Goal: Transaction & Acquisition: Purchase product/service

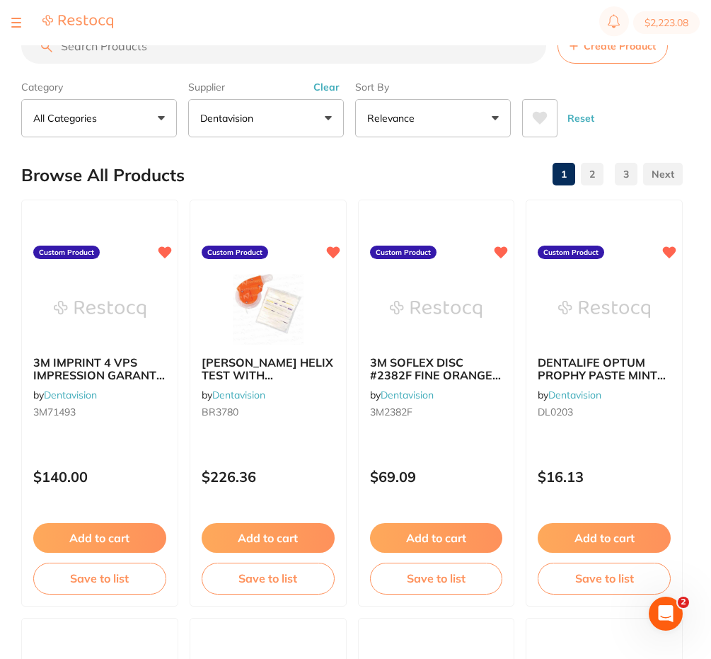
scroll to position [362, 0]
click at [143, 57] on input "search" at bounding box center [283, 45] width 525 height 35
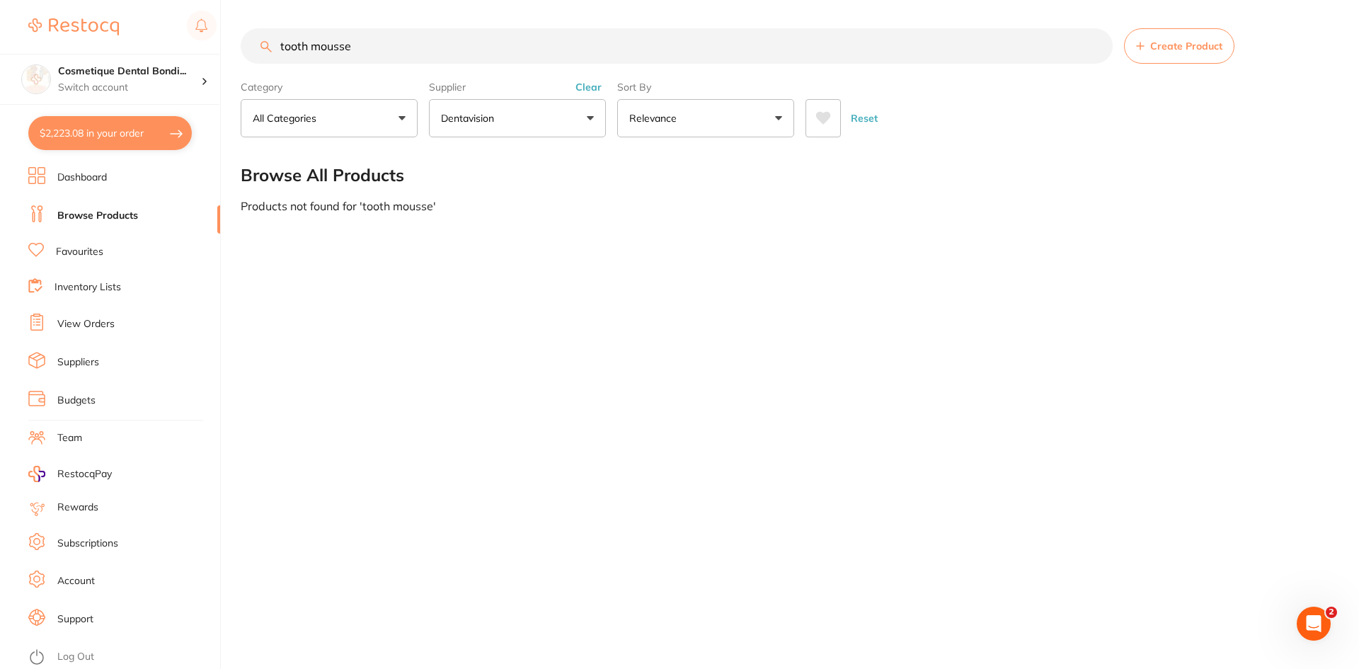
scroll to position [94, 0]
click at [352, 54] on input "tooth mousse" at bounding box center [677, 45] width 872 height 35
drag, startPoint x: 370, startPoint y: 47, endPoint x: 251, endPoint y: 44, distance: 119.6
click at [251, 44] on input "tooth moose" at bounding box center [677, 45] width 872 height 35
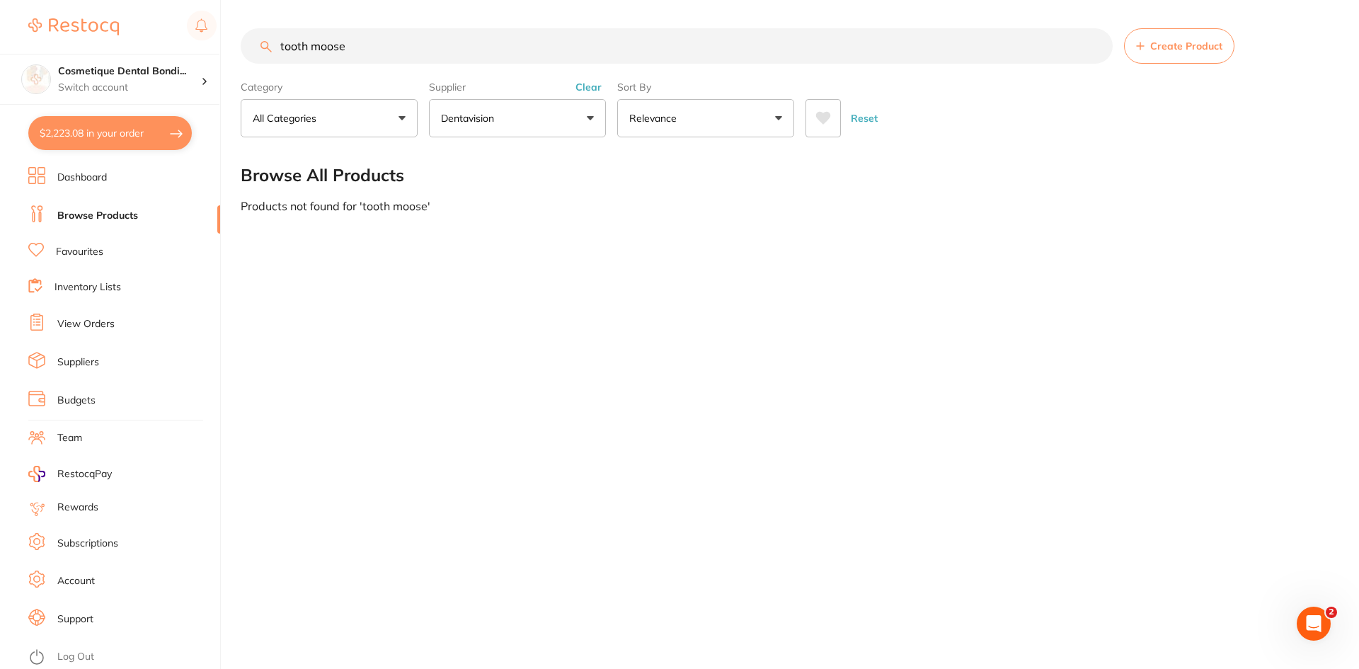
type input "f"
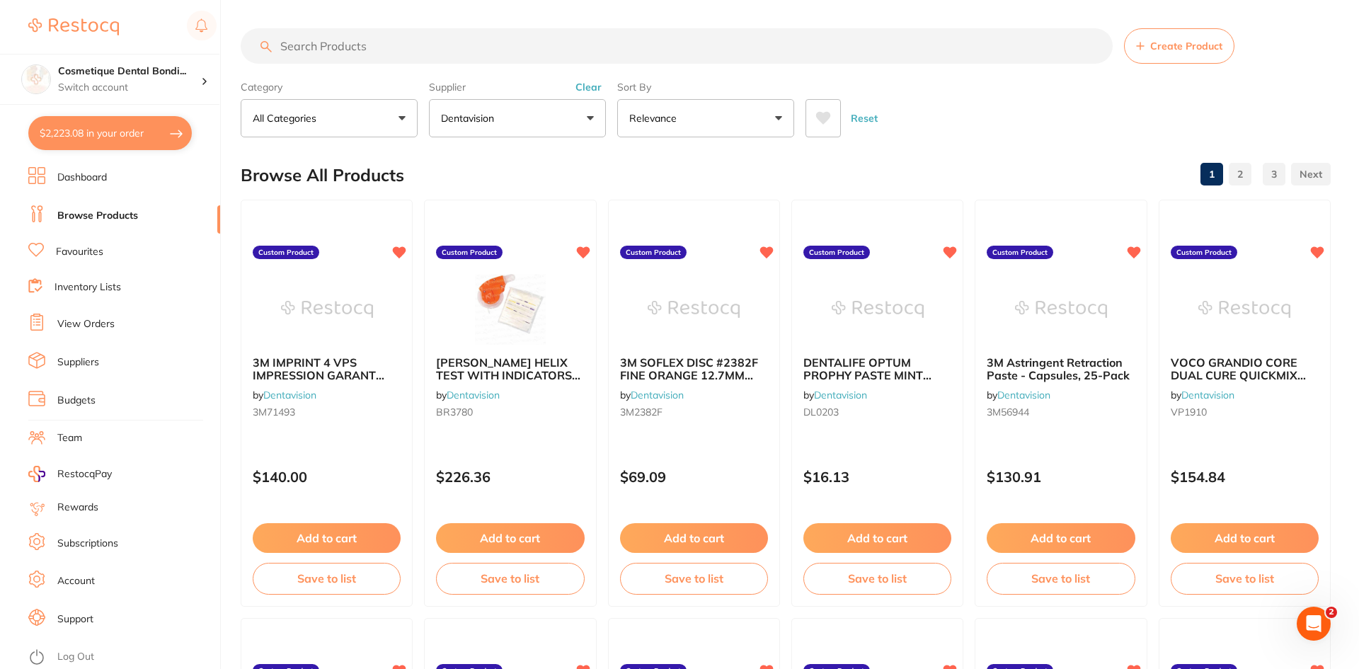
scroll to position [352, 0]
click at [103, 137] on button "$2,223.08 in your order" at bounding box center [109, 133] width 163 height 34
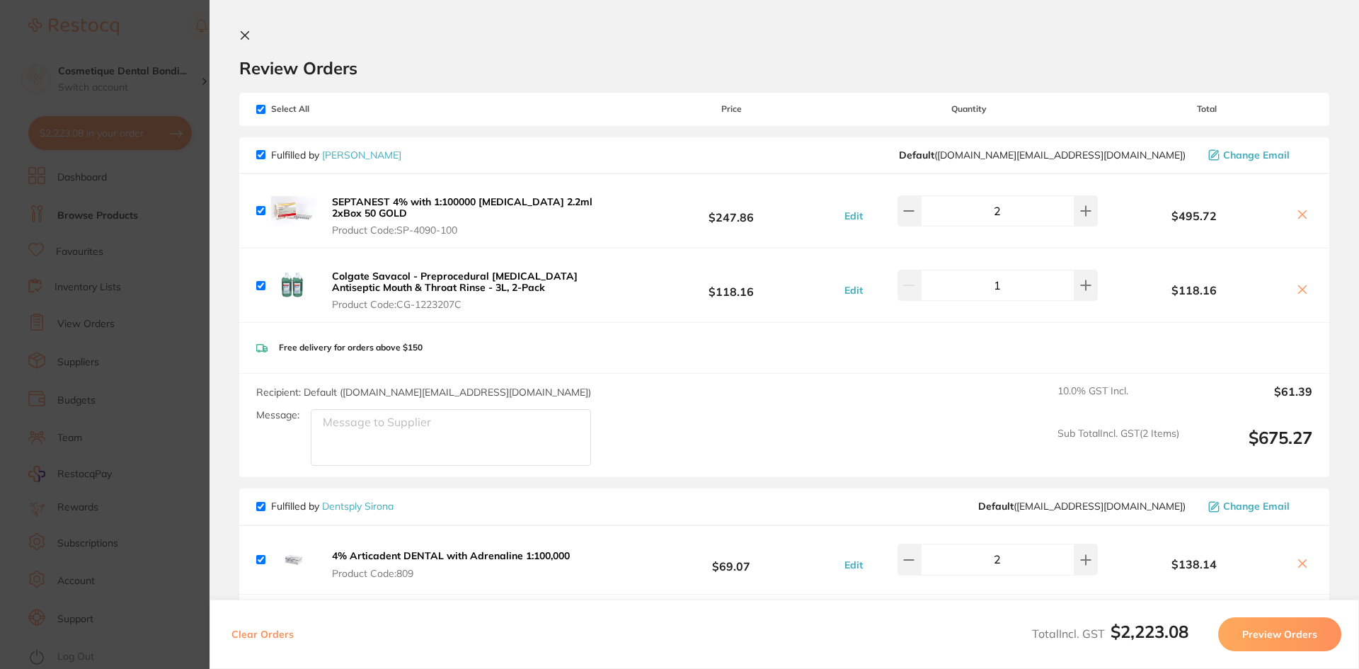
drag, startPoint x: 511, startPoint y: 396, endPoint x: 529, endPoint y: 403, distance: 20.0
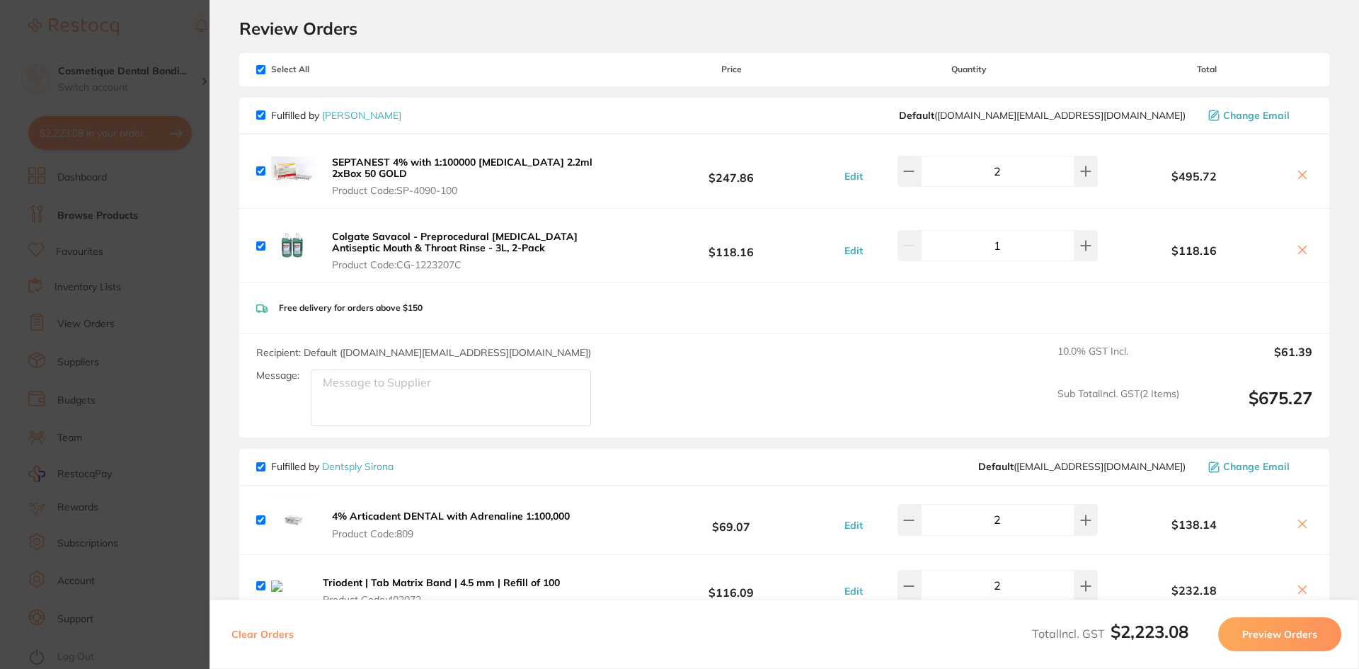
scroll to position [0, 0]
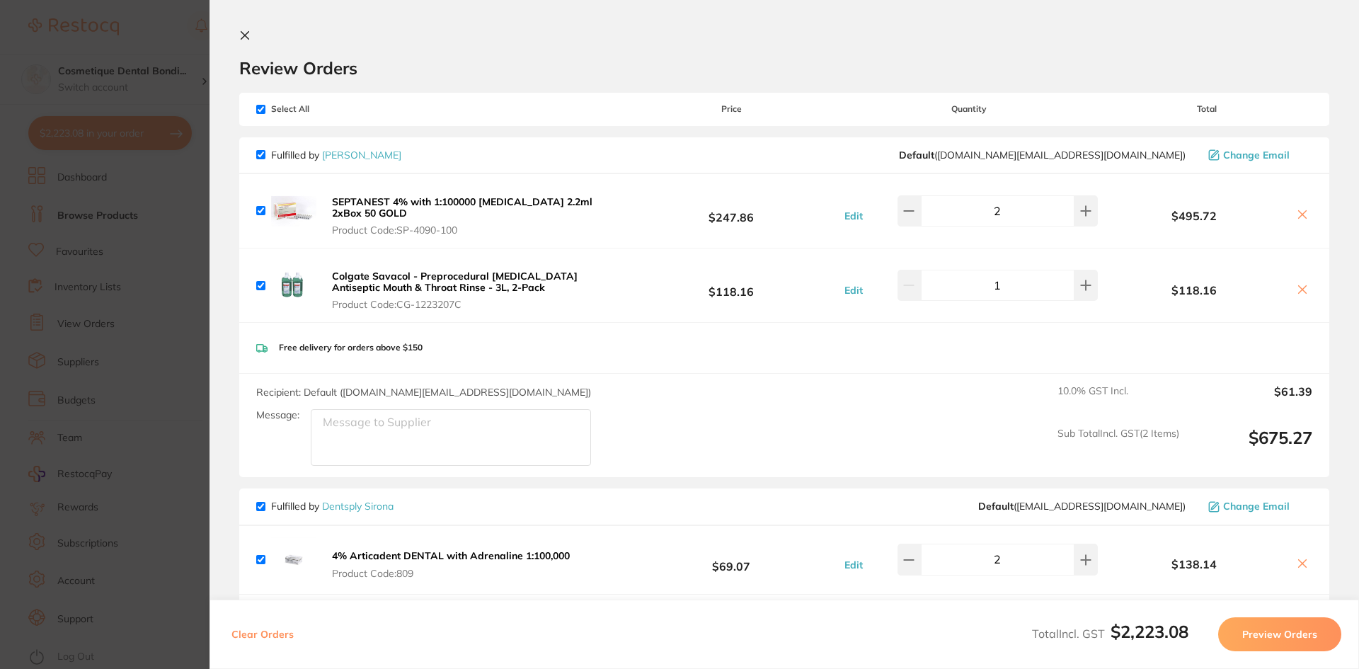
click at [250, 38] on icon at bounding box center [244, 35] width 11 height 11
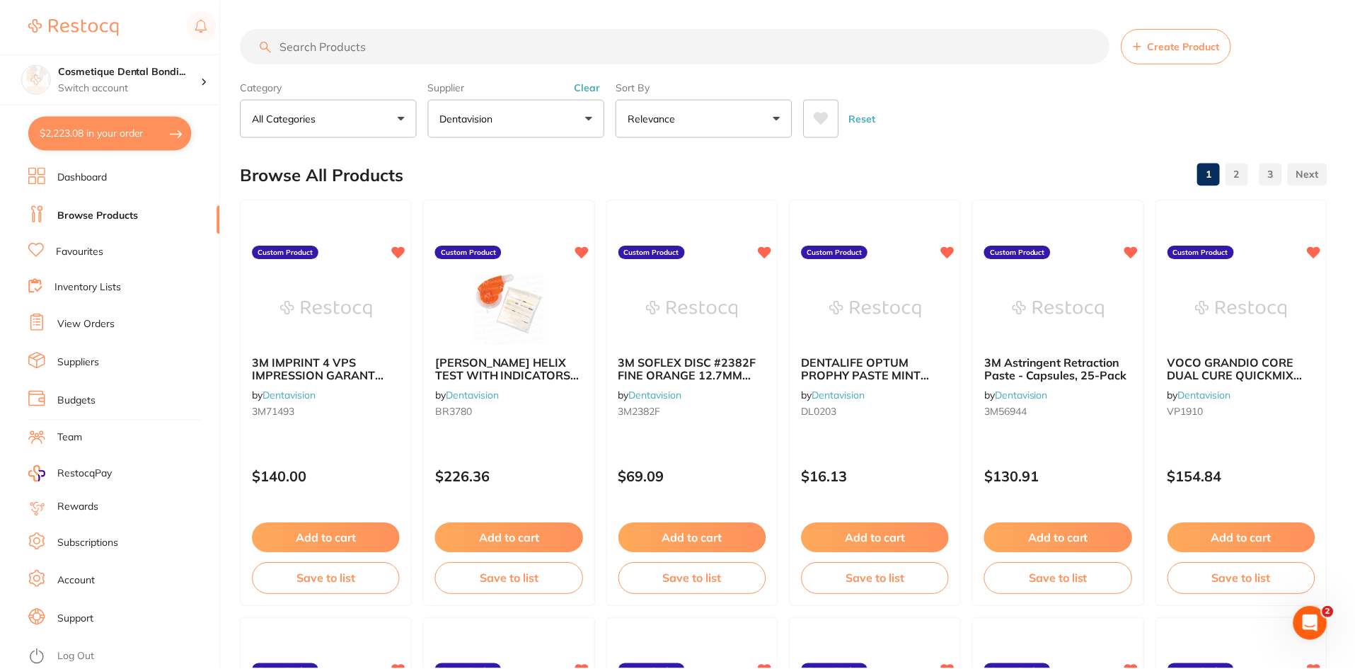
scroll to position [6, 0]
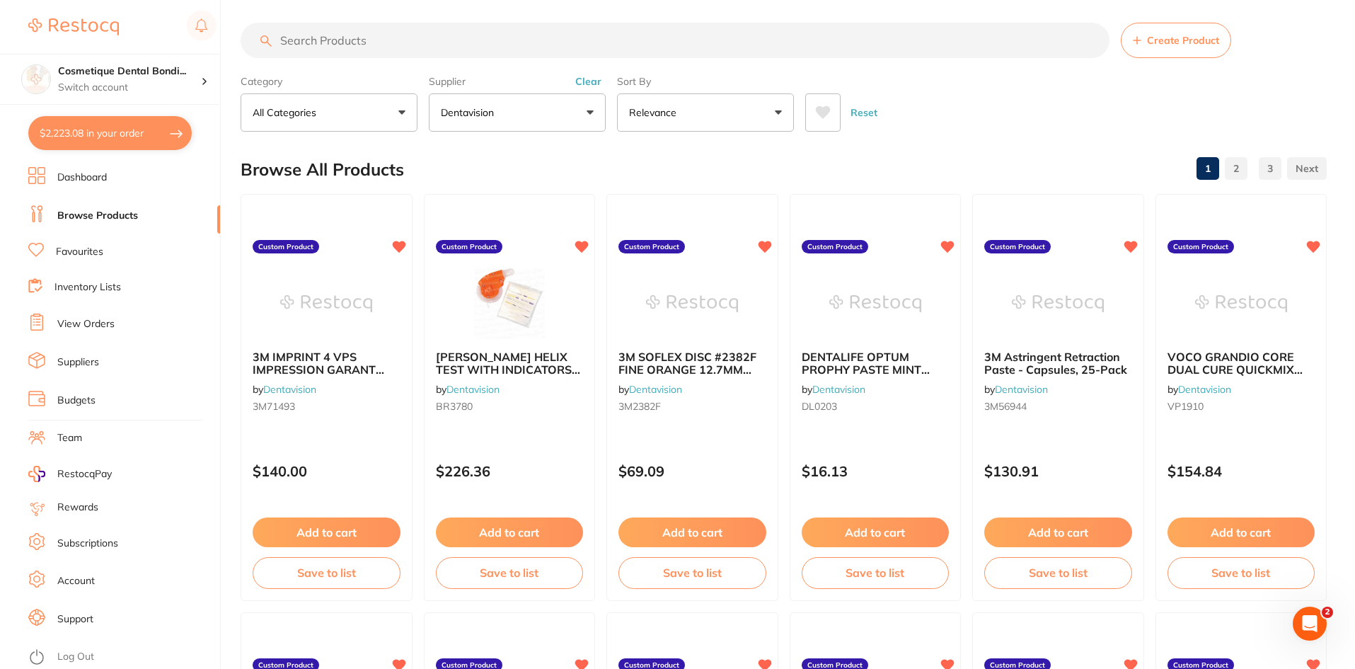
click at [376, 34] on input "search" at bounding box center [675, 40] width 869 height 35
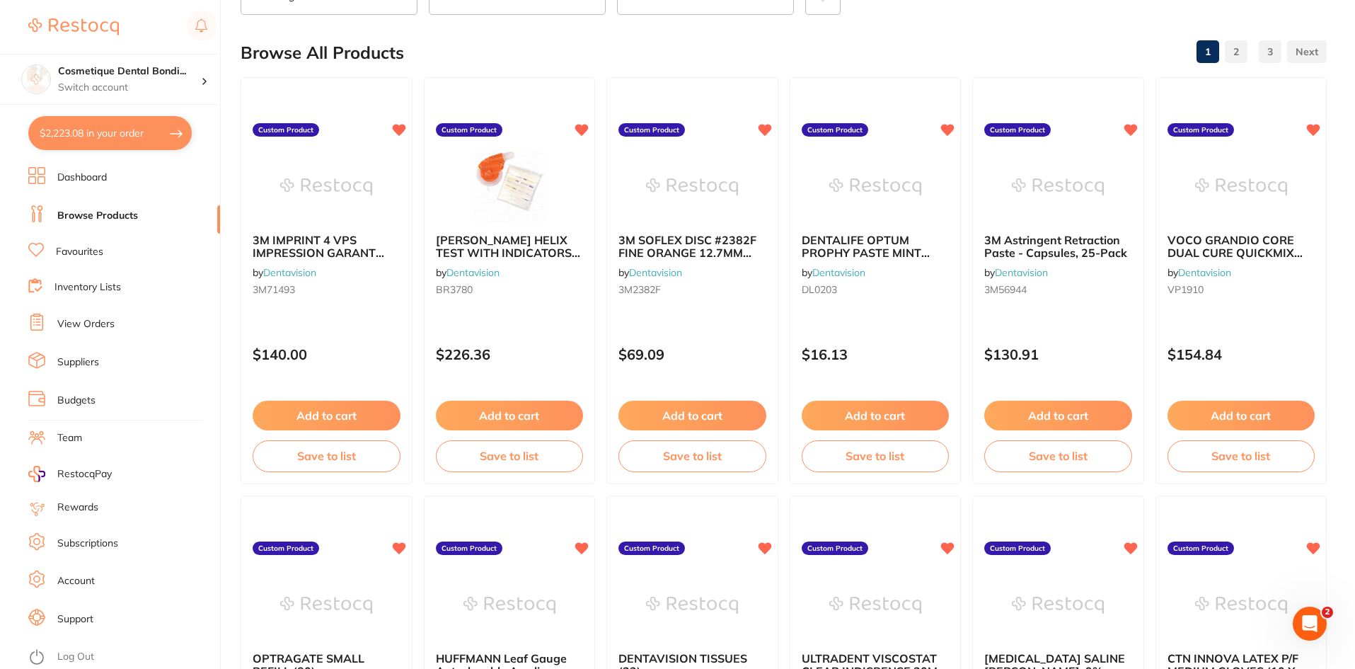
scroll to position [147, 0]
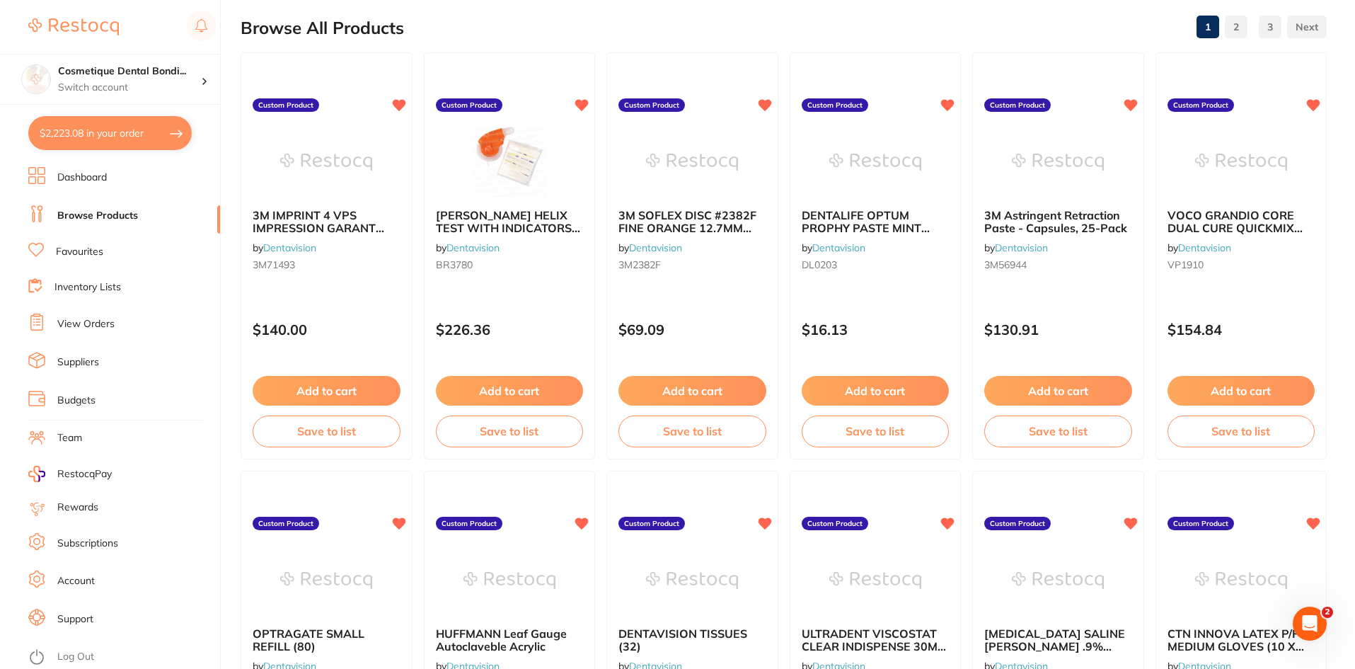
click at [92, 140] on button "$2,223.08 in your order" at bounding box center [109, 133] width 163 height 34
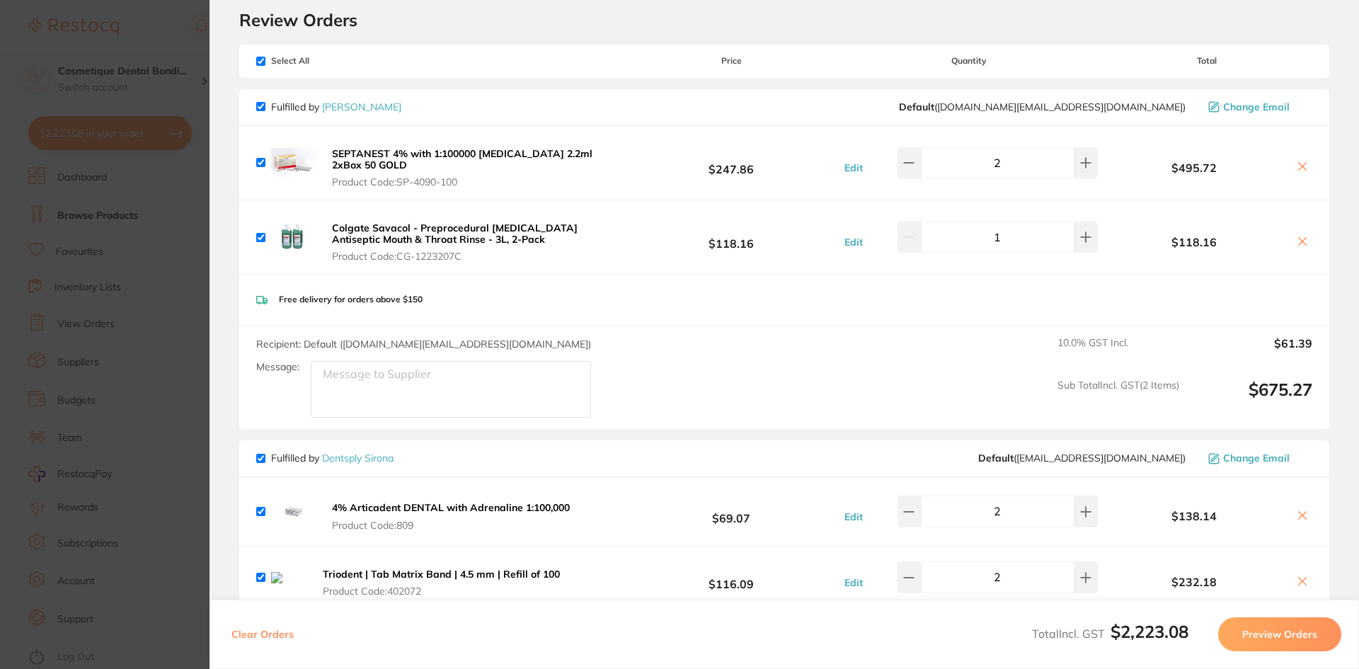
scroll to position [0, 0]
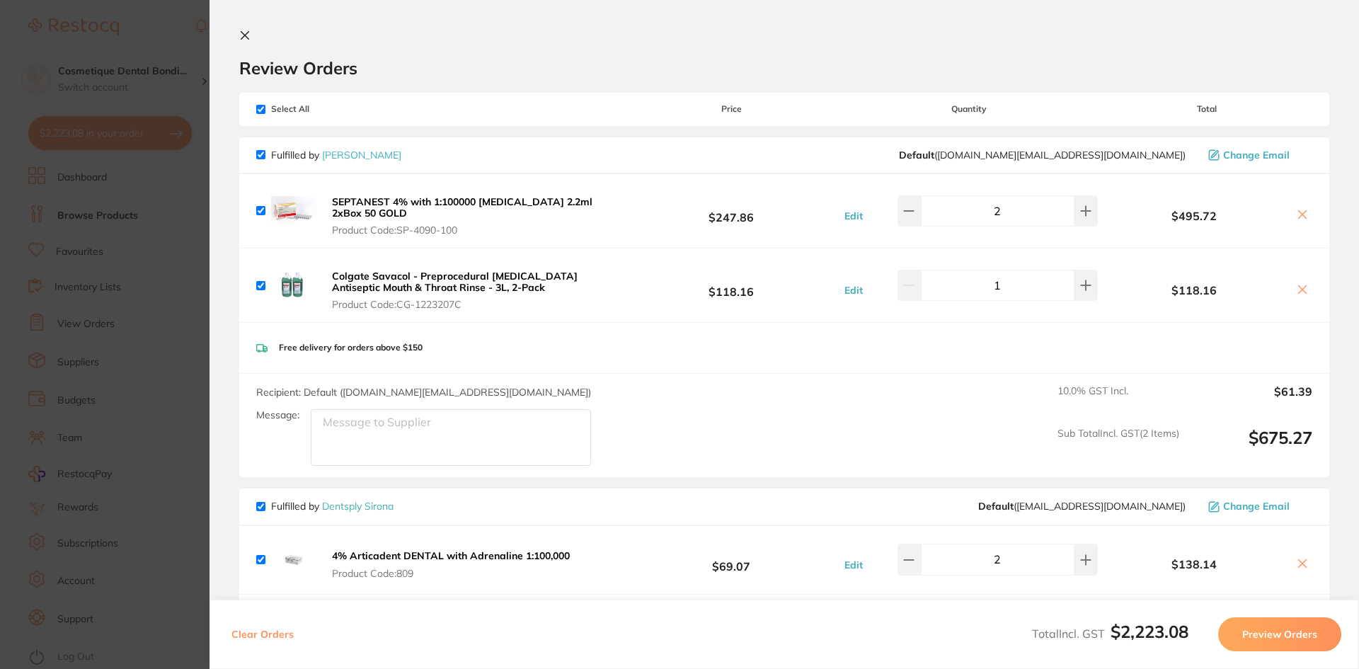
click at [249, 33] on icon at bounding box center [244, 35] width 11 height 11
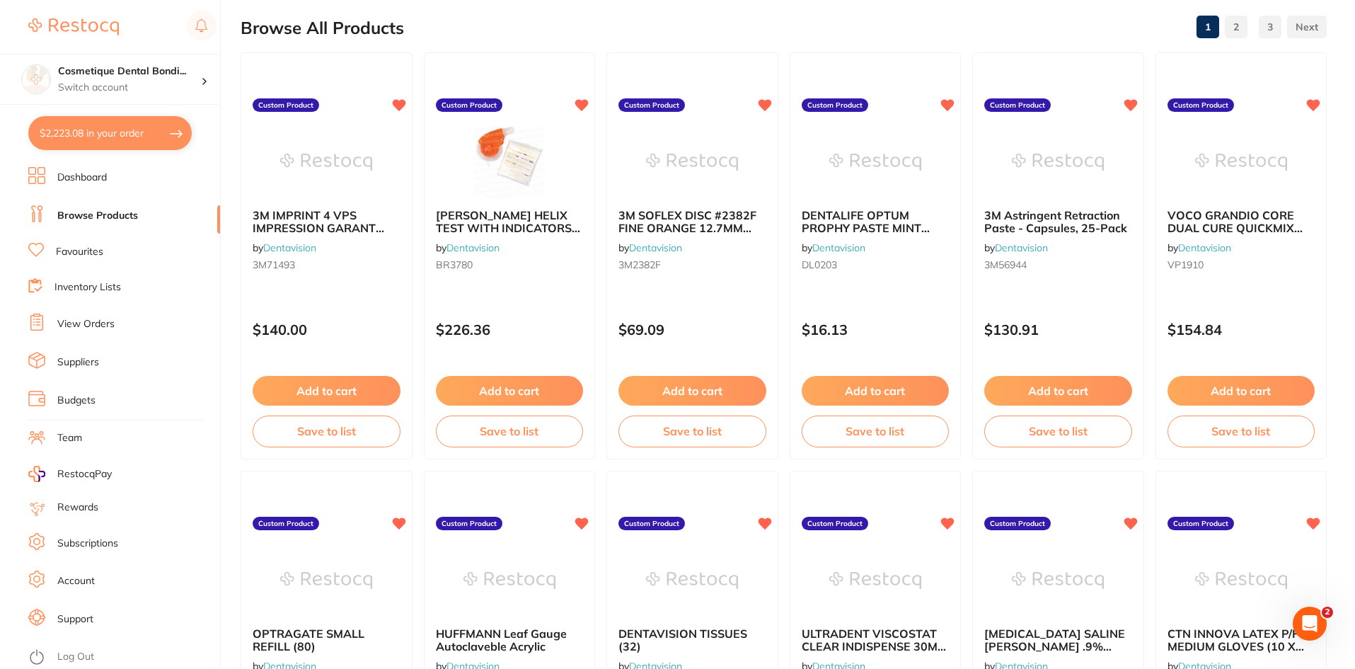
click at [114, 138] on button "$2,223.08 in your order" at bounding box center [109, 133] width 163 height 34
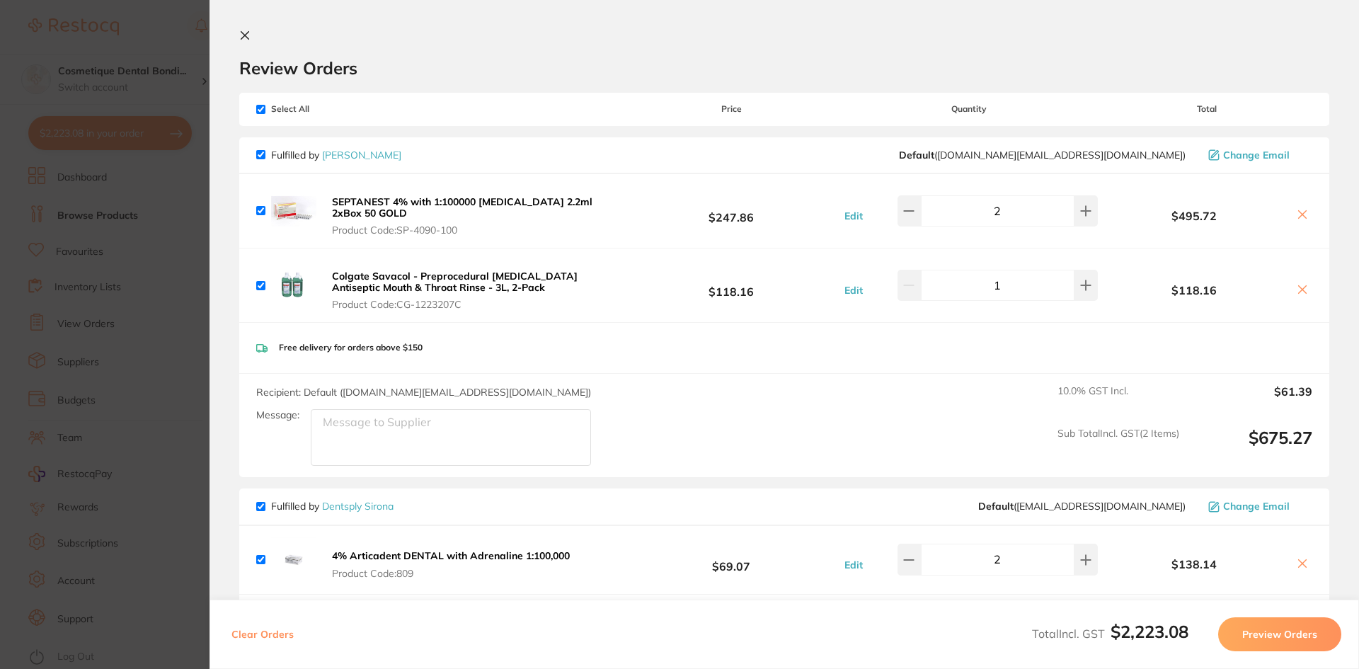
click at [243, 32] on icon at bounding box center [244, 35] width 11 height 11
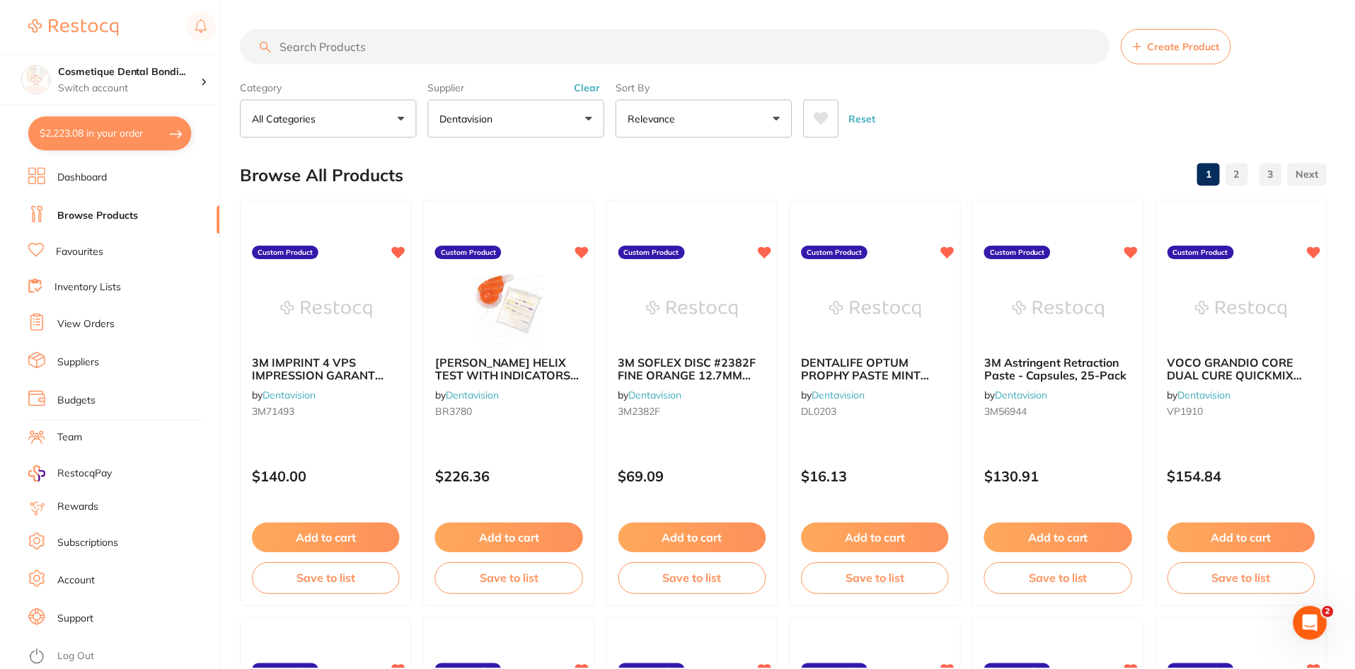
scroll to position [147, 0]
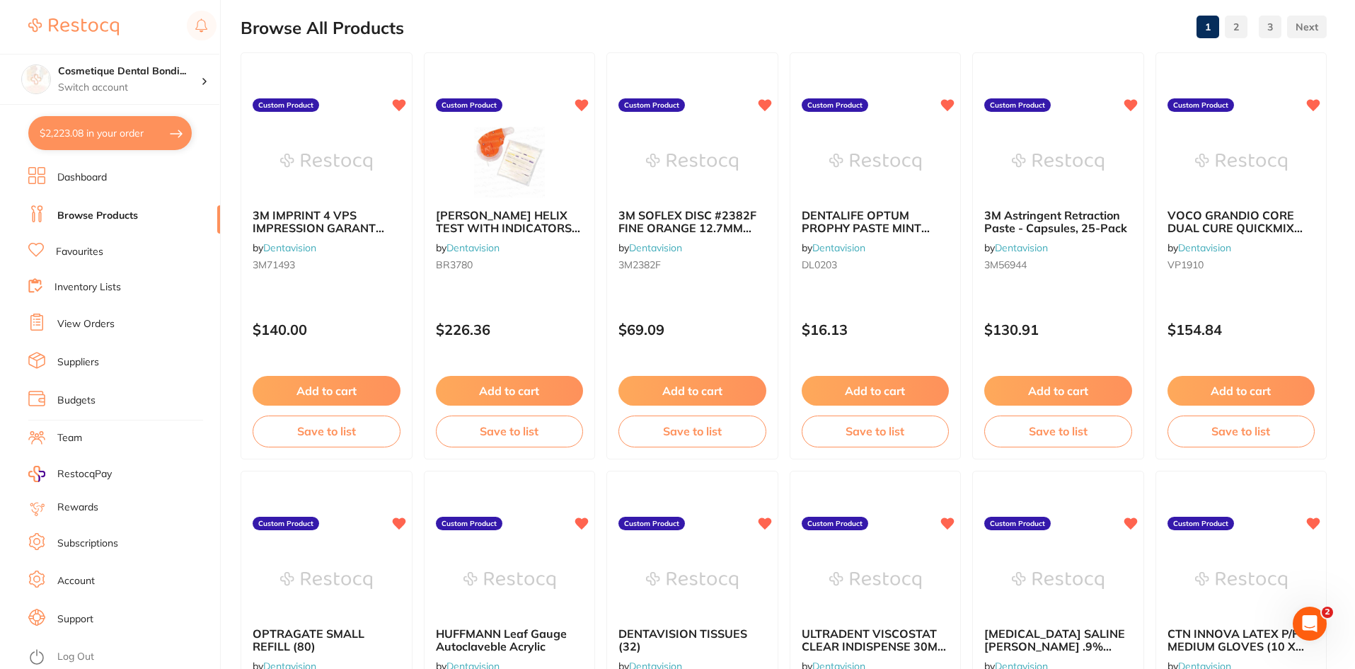
click at [149, 132] on button "$2,223.08 in your order" at bounding box center [109, 133] width 163 height 34
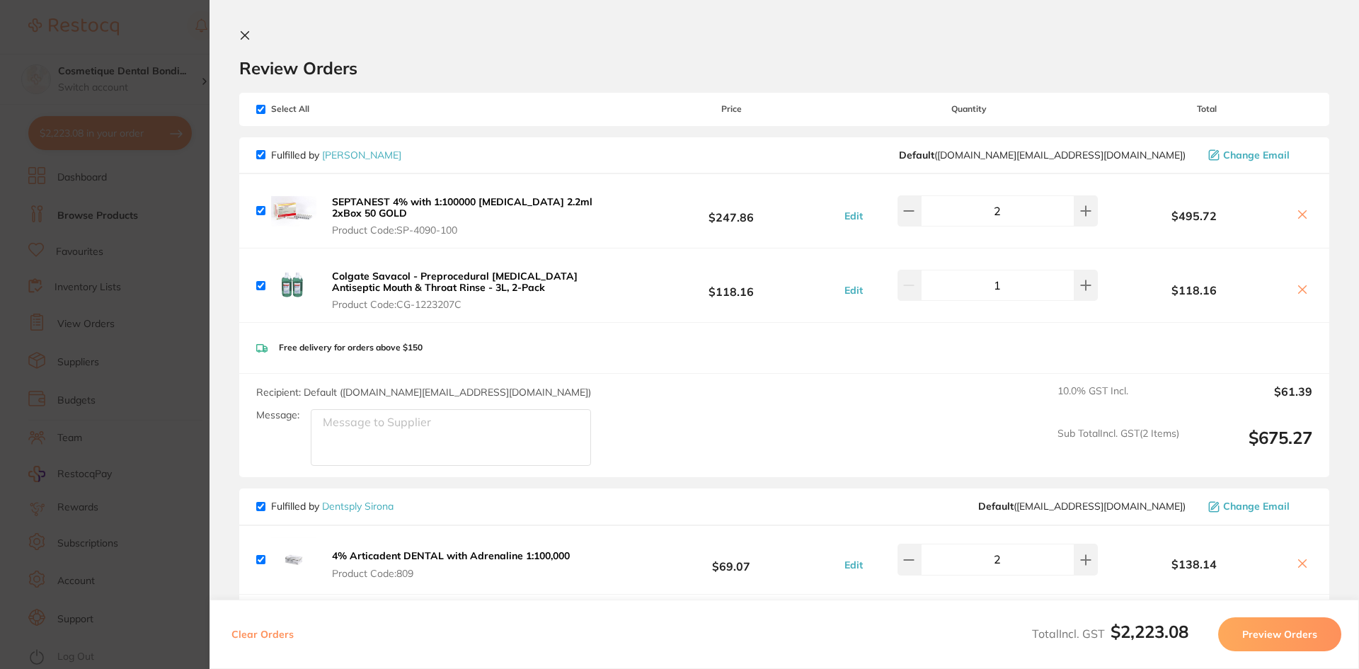
click at [101, 127] on section "Update RRP Set your pre negotiated price for this item. Item Agreed RRP (excl. …" at bounding box center [679, 334] width 1359 height 669
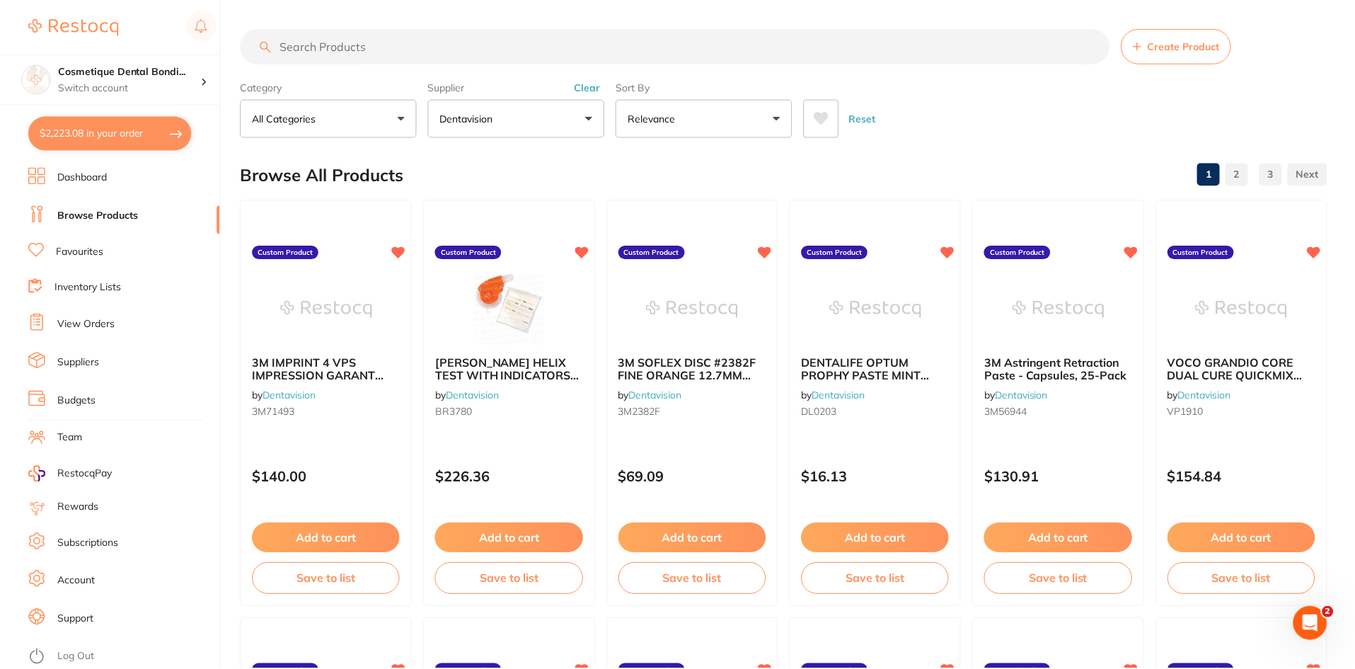
scroll to position [147, 0]
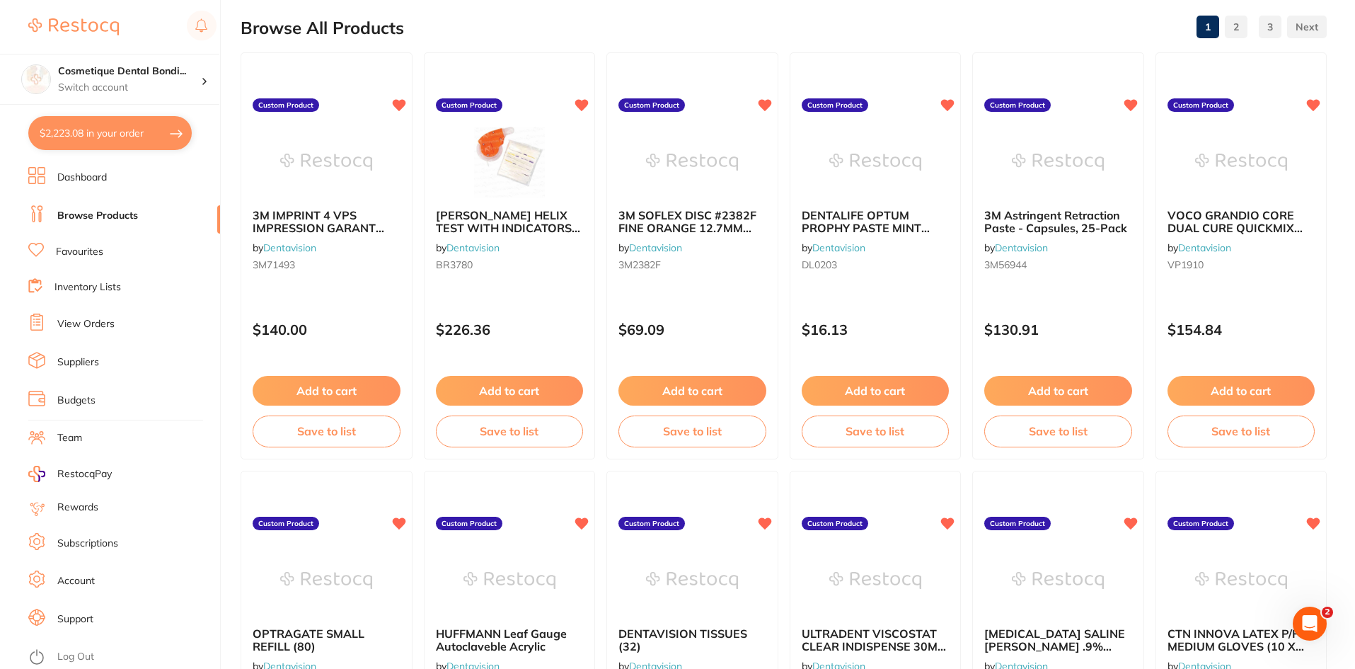
click at [110, 221] on link "Browse Products" at bounding box center [97, 216] width 81 height 14
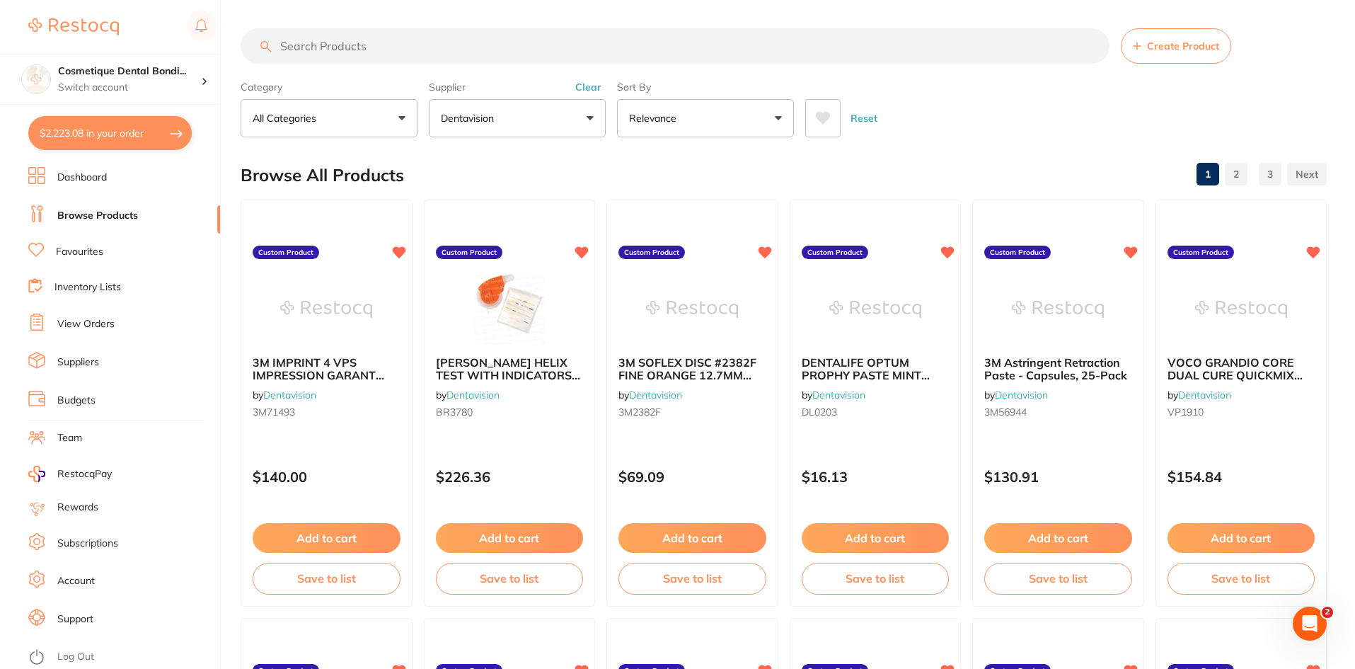
click at [359, 62] on input "search" at bounding box center [675, 45] width 869 height 35
click at [488, 110] on button "Dentavision" at bounding box center [517, 118] width 177 height 38
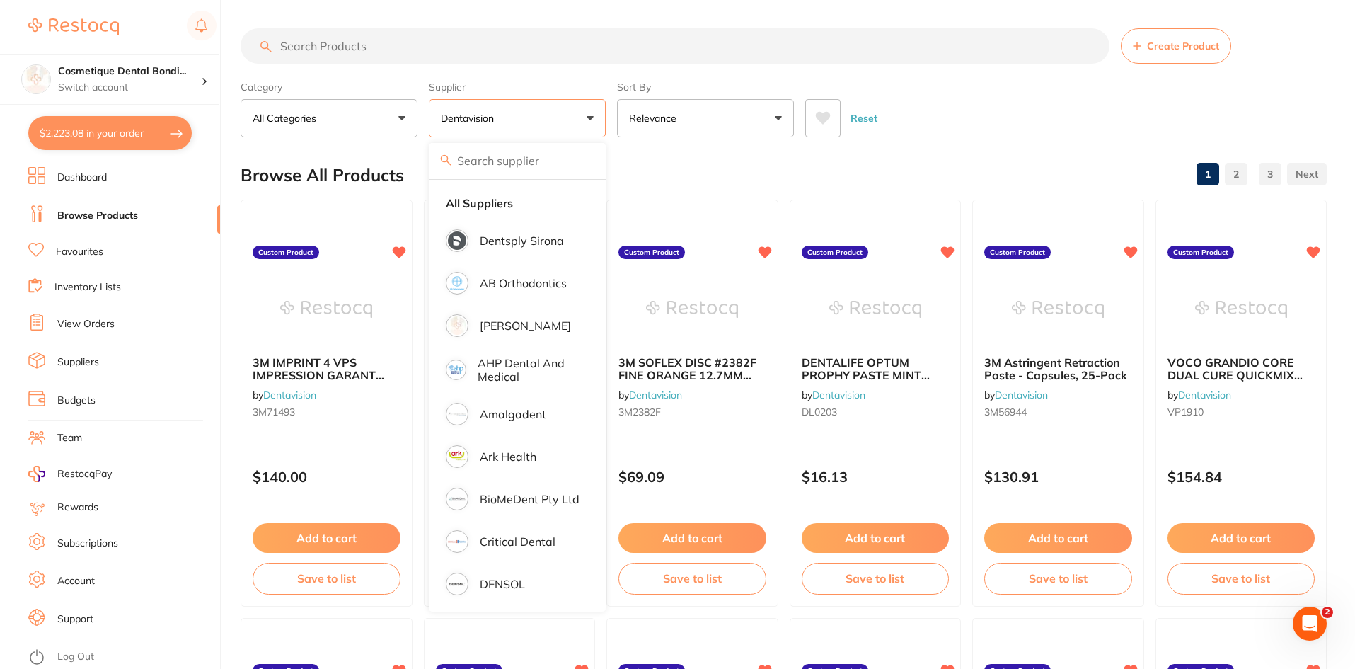
click at [500, 202] on strong "All Suppliers" at bounding box center [479, 203] width 67 height 13
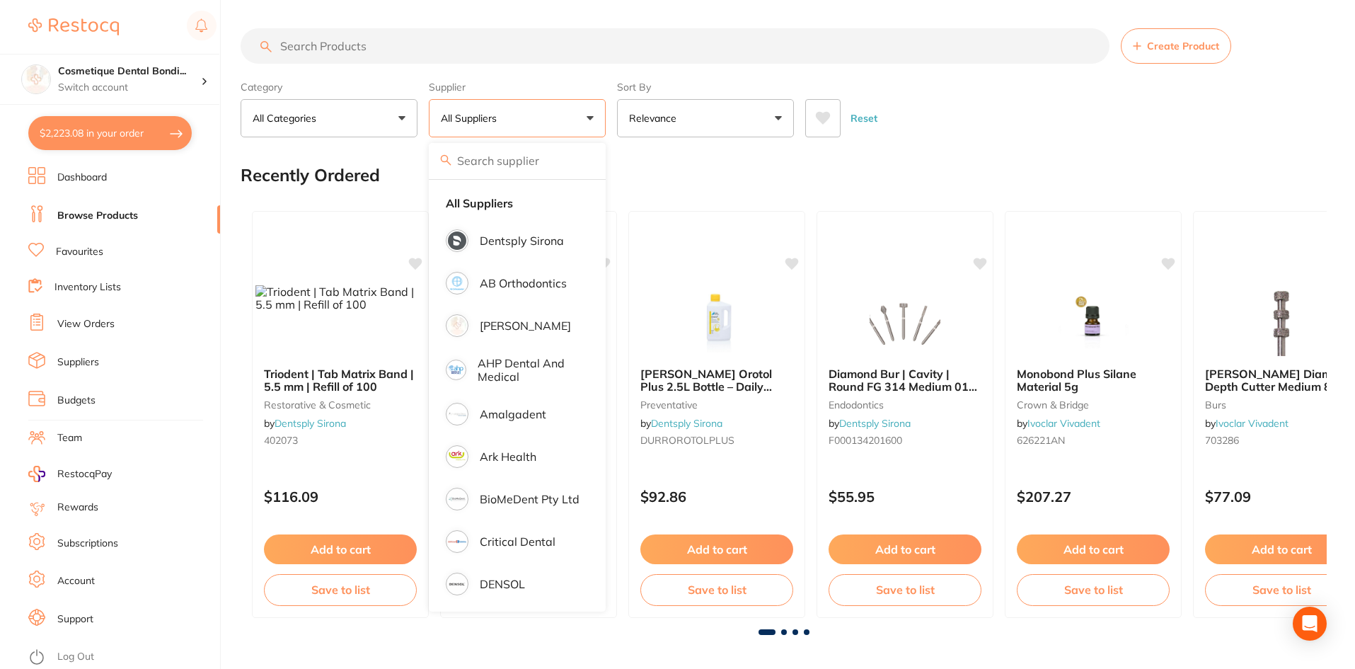
click at [427, 54] on input "search" at bounding box center [675, 45] width 869 height 35
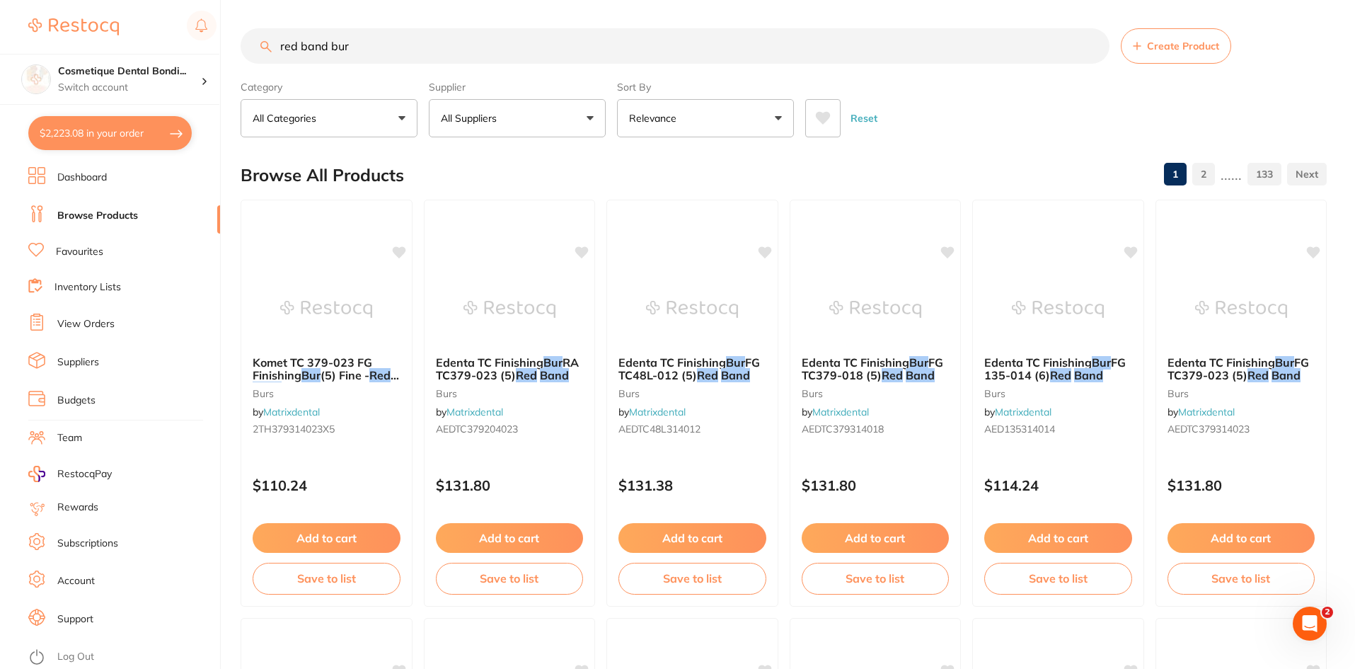
click at [577, 118] on button "All Suppliers" at bounding box center [517, 118] width 177 height 38
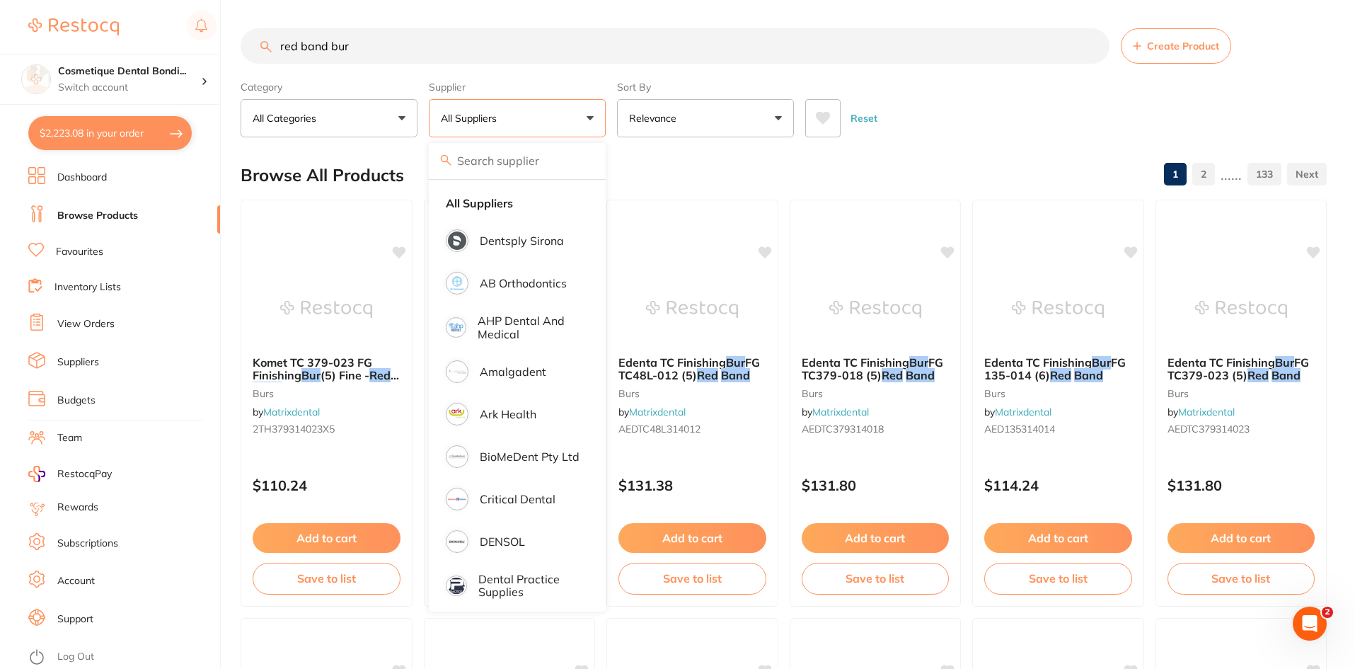
click at [330, 48] on input "red band bur" at bounding box center [675, 45] width 869 height 35
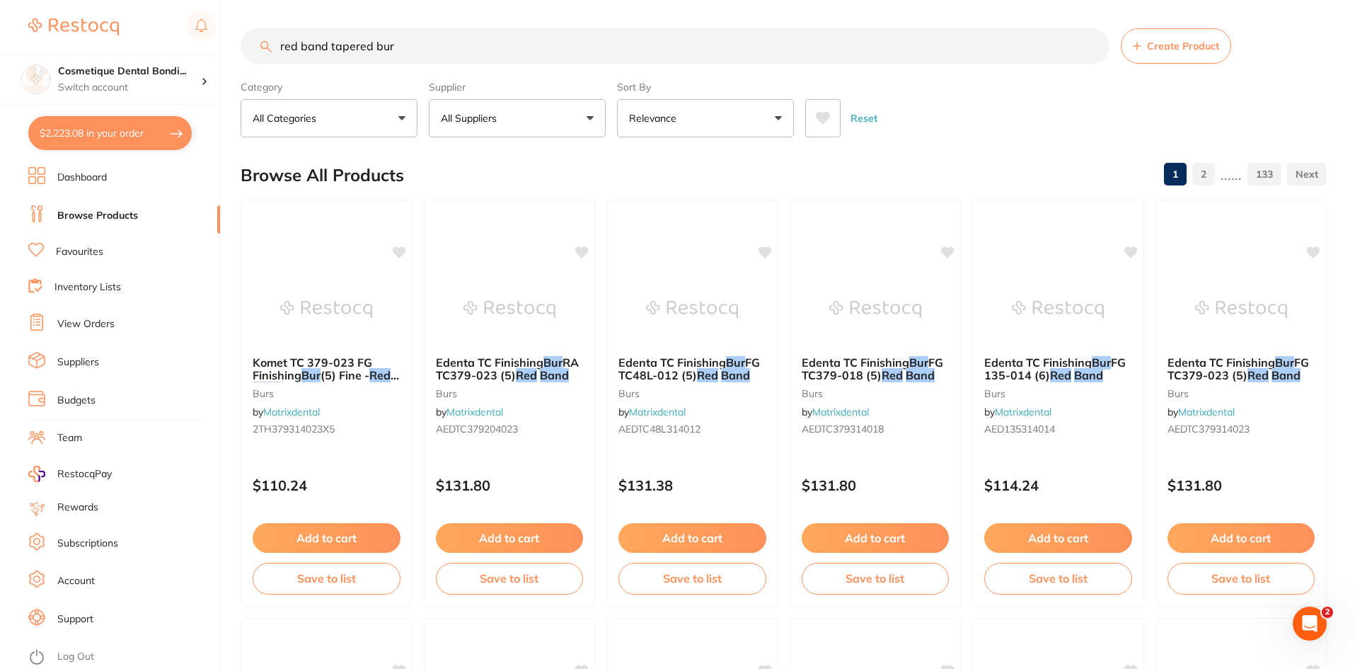
drag, startPoint x: 452, startPoint y: 51, endPoint x: 144, endPoint y: 43, distance: 307.9
click at [144, 43] on div "$2,223.08 Cosmetique Dental Bondi... Switch account Cosmetique Dental Bondi Jun…" at bounding box center [677, 334] width 1355 height 669
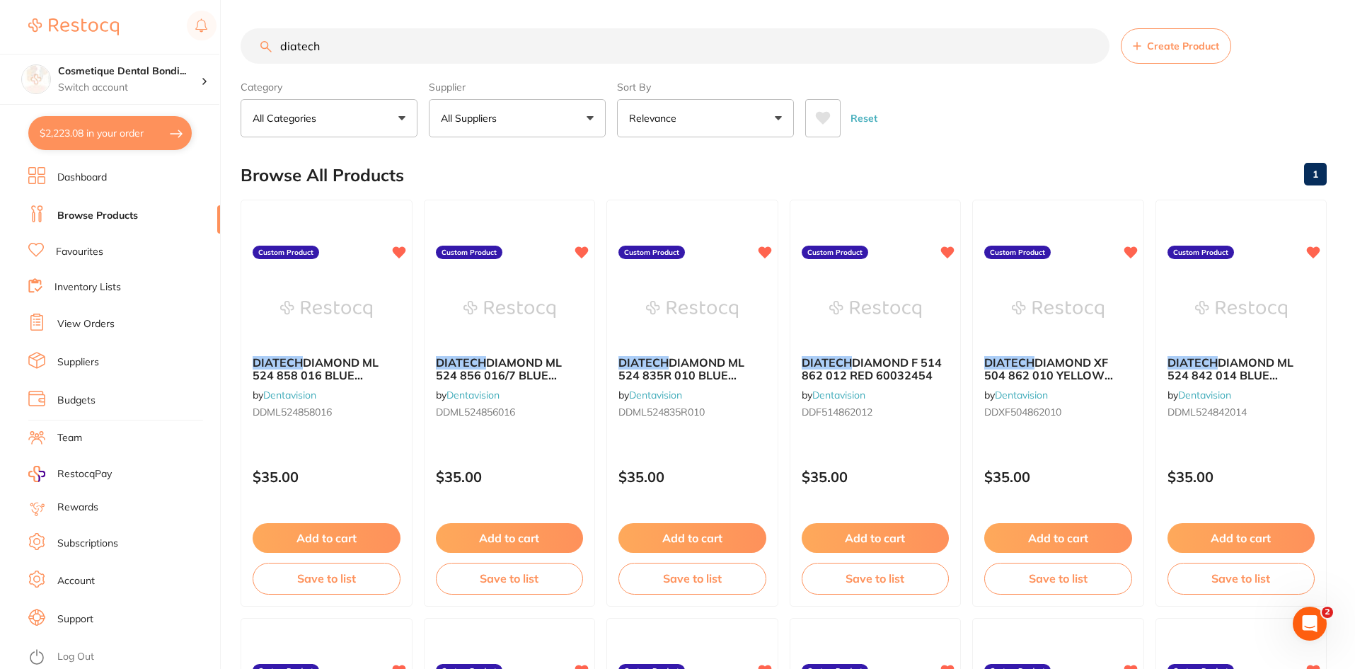
click at [515, 104] on button "All Suppliers" at bounding box center [517, 118] width 177 height 38
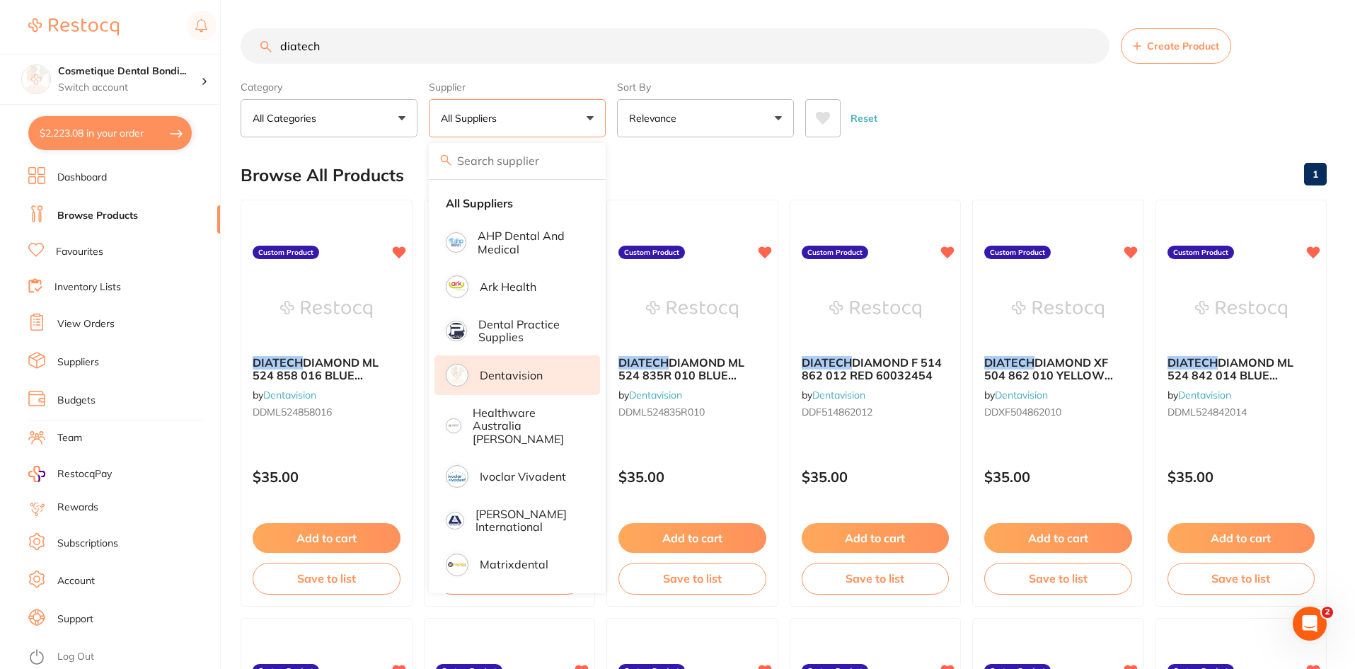
click at [534, 391] on li "Dentavision" at bounding box center [518, 375] width 166 height 40
click at [711, 146] on main "diatech Create Product Category All Categories All Categories No categories fou…" at bounding box center [798, 549] width 1115 height 1098
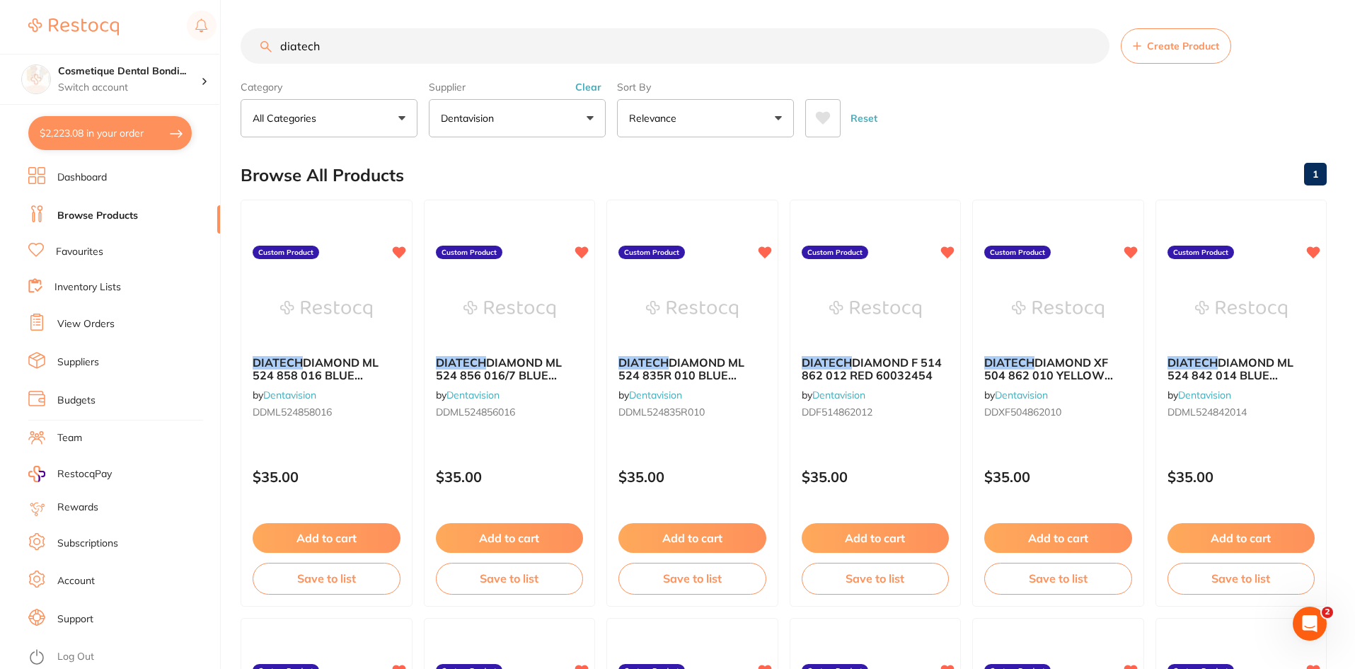
click at [364, 49] on input "diatech" at bounding box center [675, 45] width 869 height 35
click at [164, 45] on div "$2,223.08 Cosmetique Dental Bondi... Switch account Cosmetique Dental [GEOGRAPH…" at bounding box center [677, 334] width 1355 height 669
type input "elite HD putty"
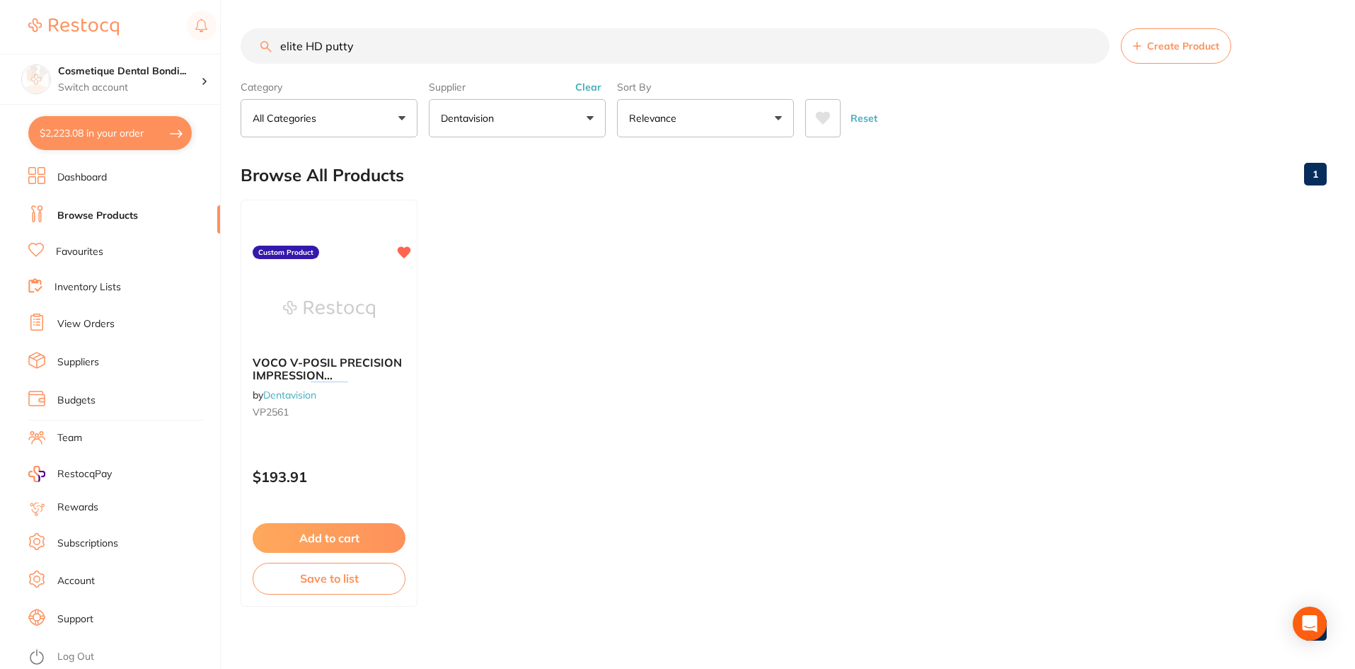
click at [509, 140] on main "elite HD putty Create Product Category All Categories All Categories No categor…" at bounding box center [798, 340] width 1115 height 680
click at [358, 357] on span "VOCO V-POSIL PRECISION IMPRESSION MATERIAL" at bounding box center [327, 375] width 151 height 40
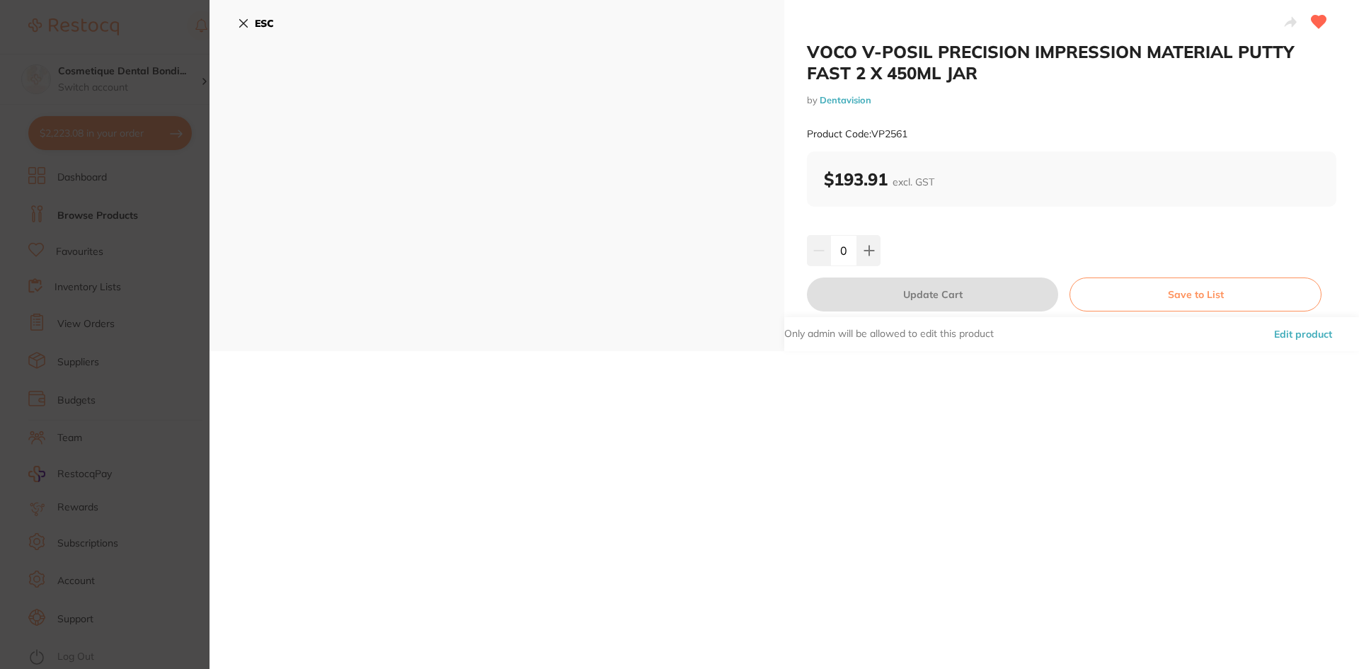
click at [246, 23] on icon at bounding box center [243, 23] width 11 height 11
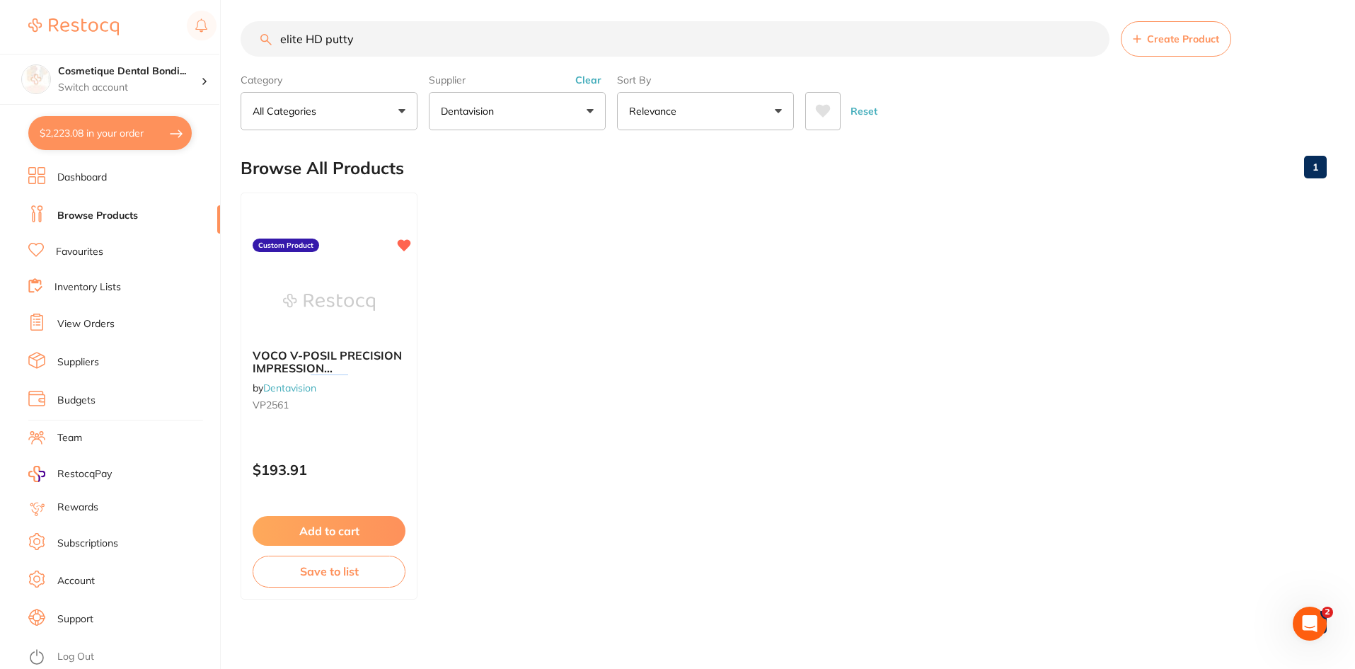
click at [429, 39] on input "elite HD putty" at bounding box center [675, 38] width 869 height 35
click at [451, 108] on p "Dentavision" at bounding box center [470, 111] width 59 height 14
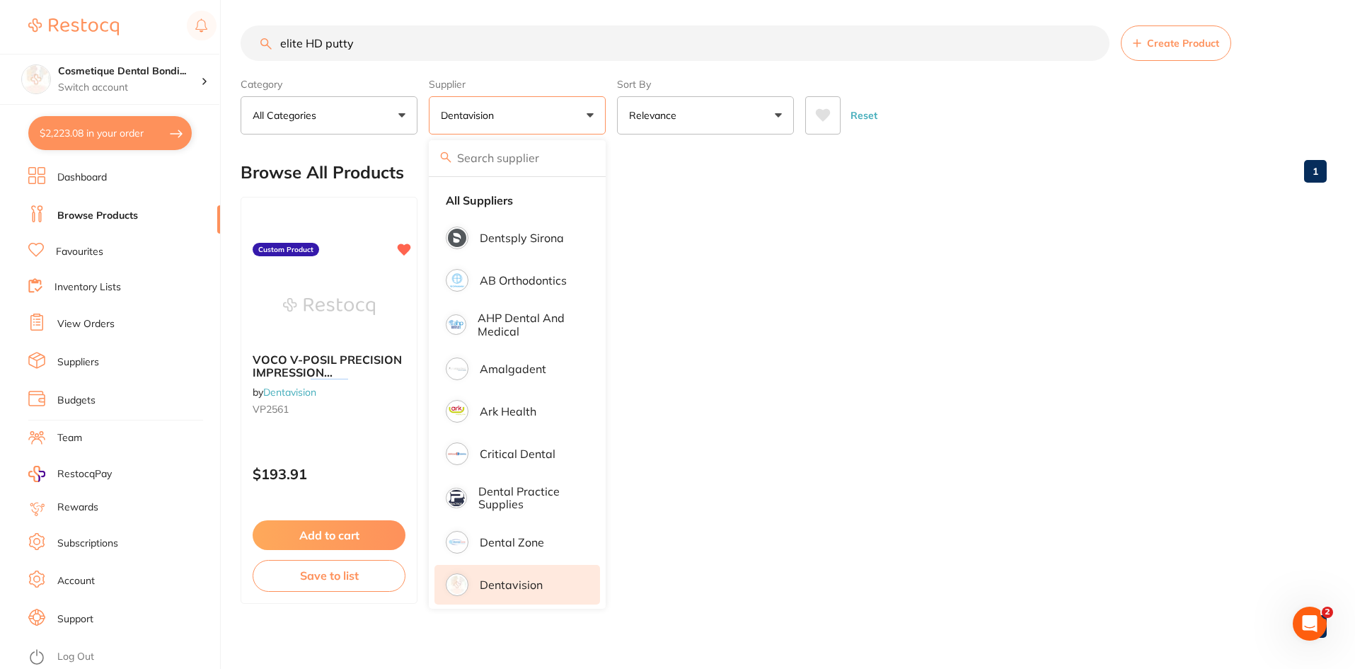
scroll to position [0, 0]
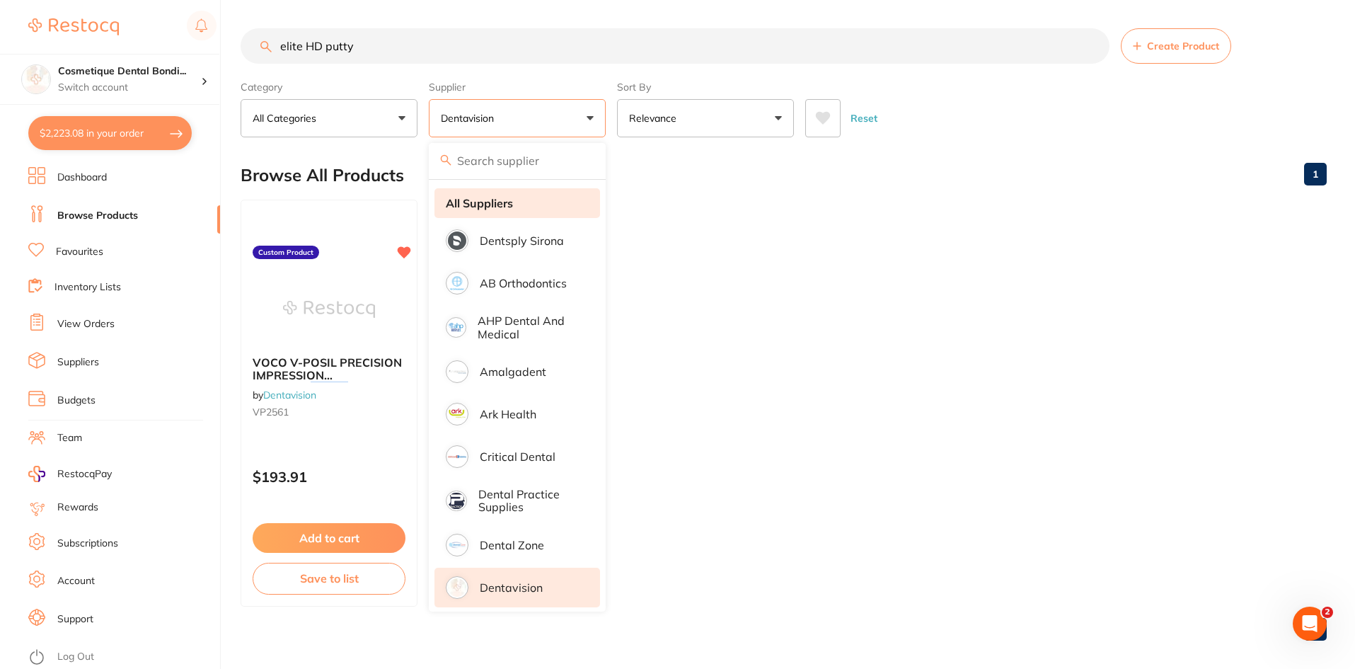
click at [496, 195] on li "All Suppliers" at bounding box center [518, 203] width 166 height 30
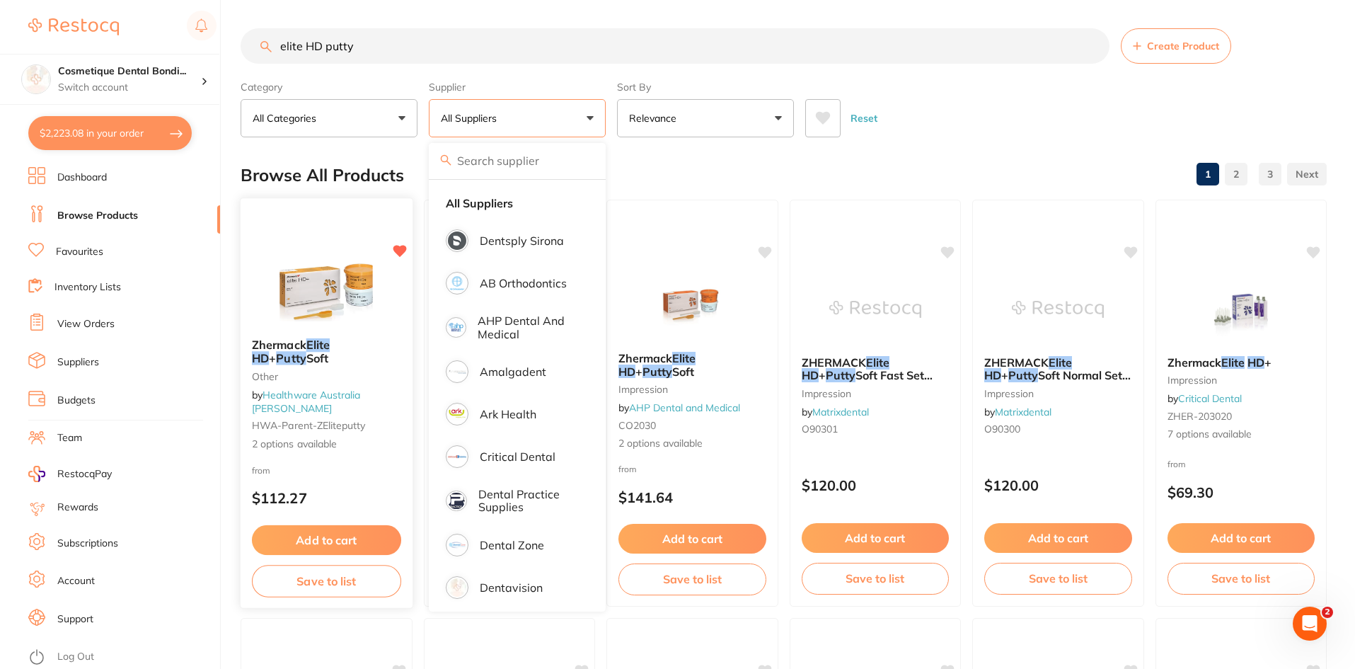
click at [325, 540] on button "Add to cart" at bounding box center [326, 540] width 149 height 30
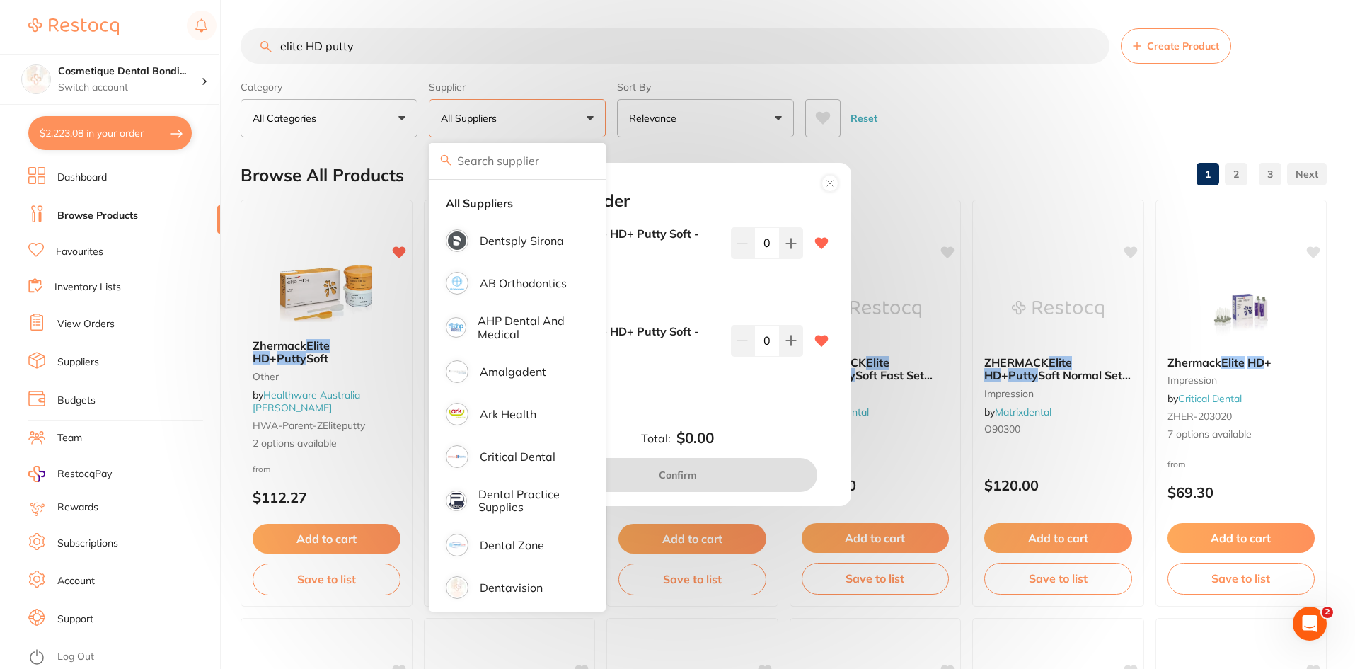
click at [671, 241] on b "Zhermack Elite HD+ Putty Soft - Fast set" at bounding box center [623, 240] width 192 height 26
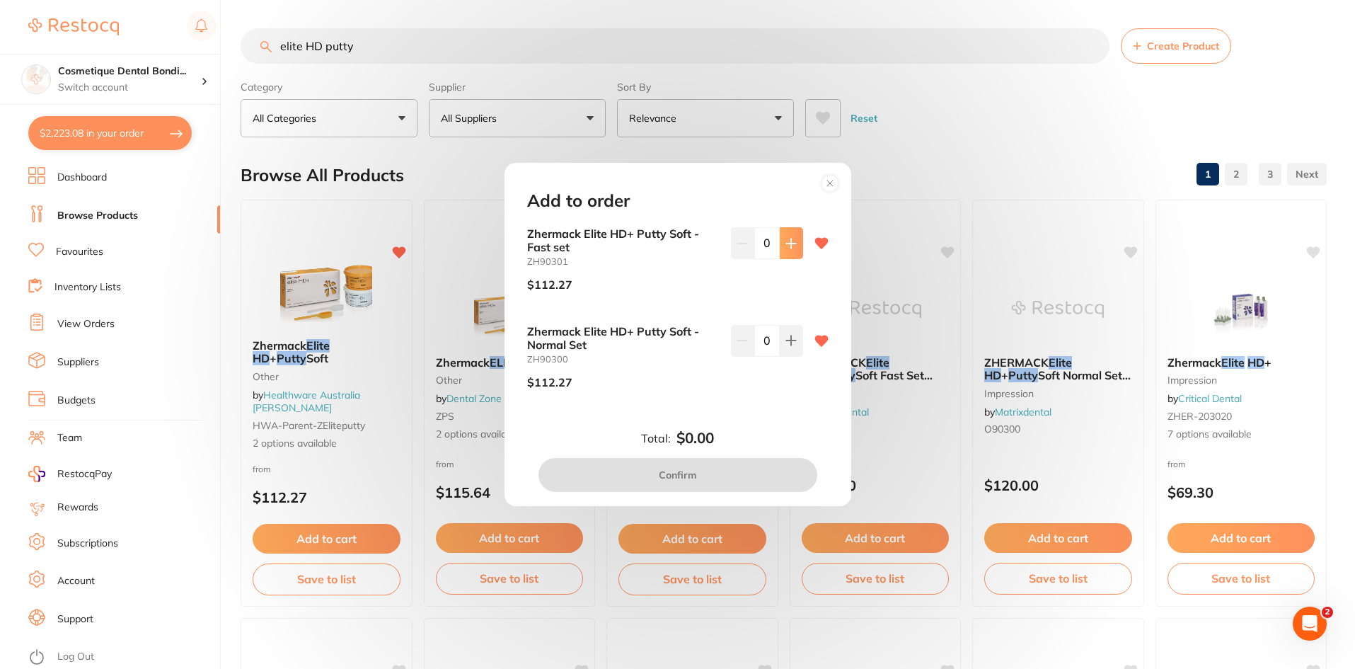
click at [711, 242] on button at bounding box center [791, 242] width 23 height 31
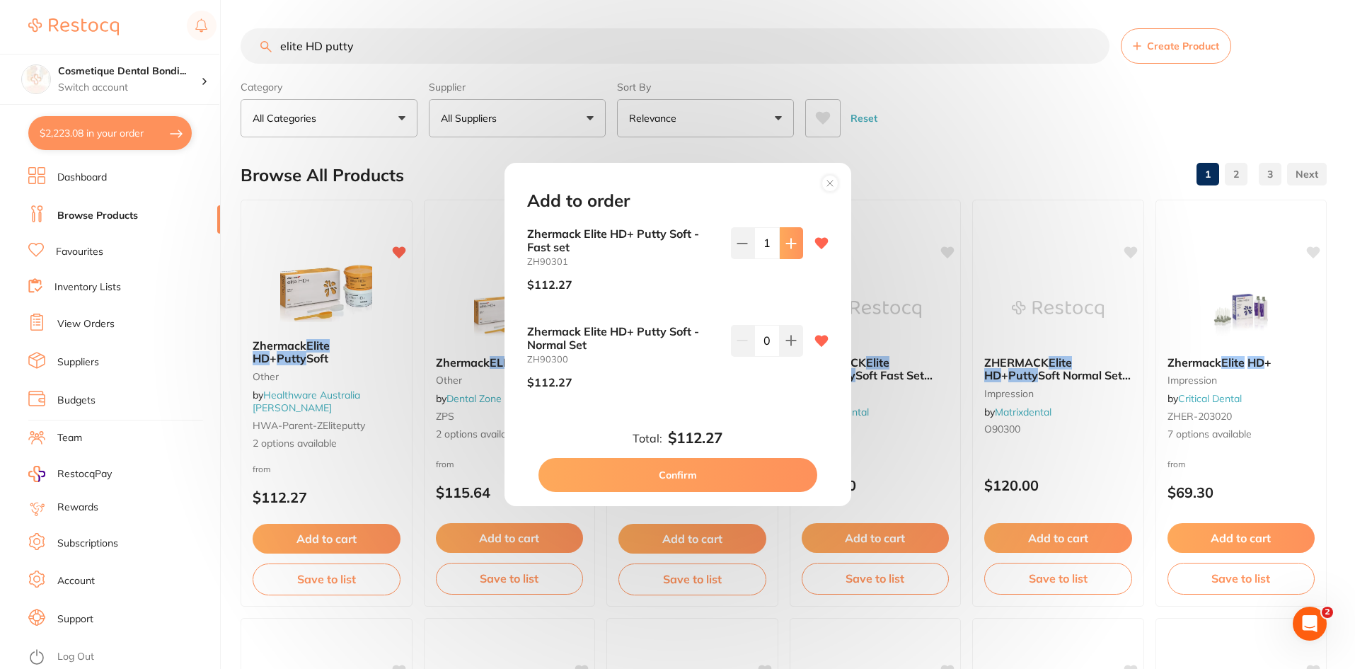
click at [711, 246] on icon at bounding box center [790, 242] width 9 height 9
type input "2"
click at [691, 468] on button "Confirm" at bounding box center [678, 475] width 279 height 34
checkbox input "false"
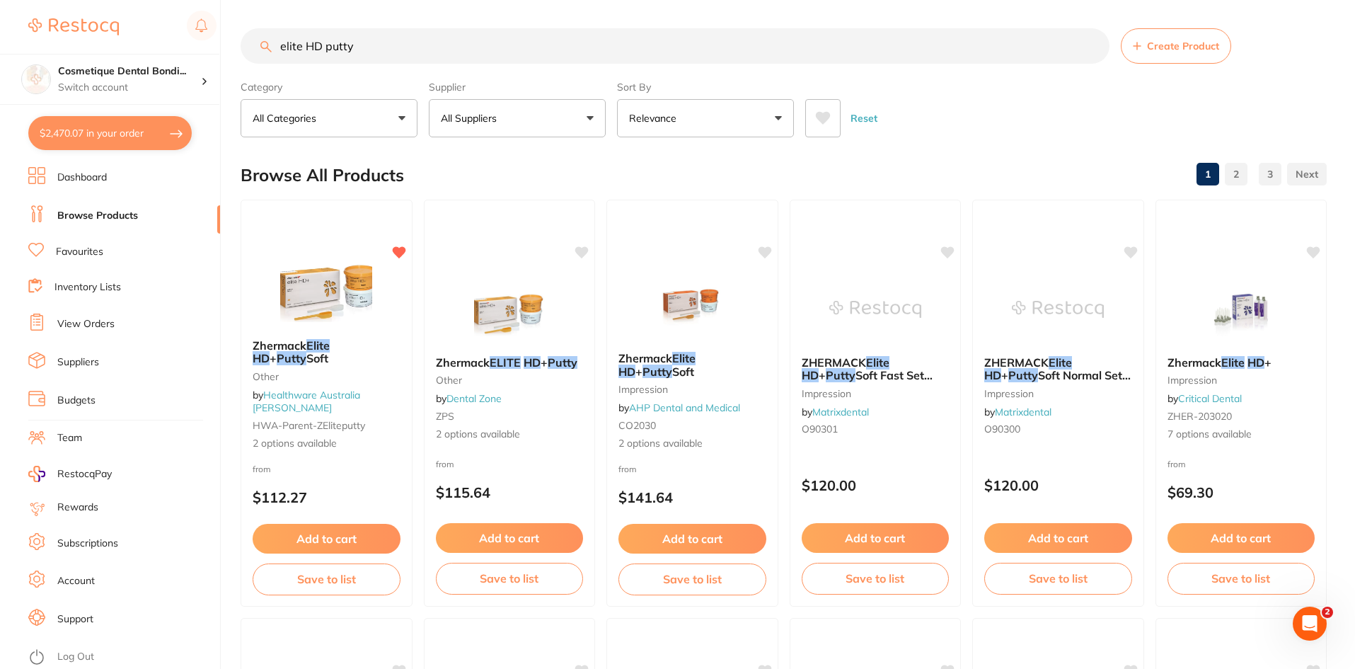
drag, startPoint x: 412, startPoint y: 40, endPoint x: 9, endPoint y: 15, distance: 403.4
click at [4, 22] on div "$2,470.07 Cosmetique Dental Bondi... Switch account Cosmetique Dental [GEOGRAPH…" at bounding box center [677, 334] width 1355 height 669
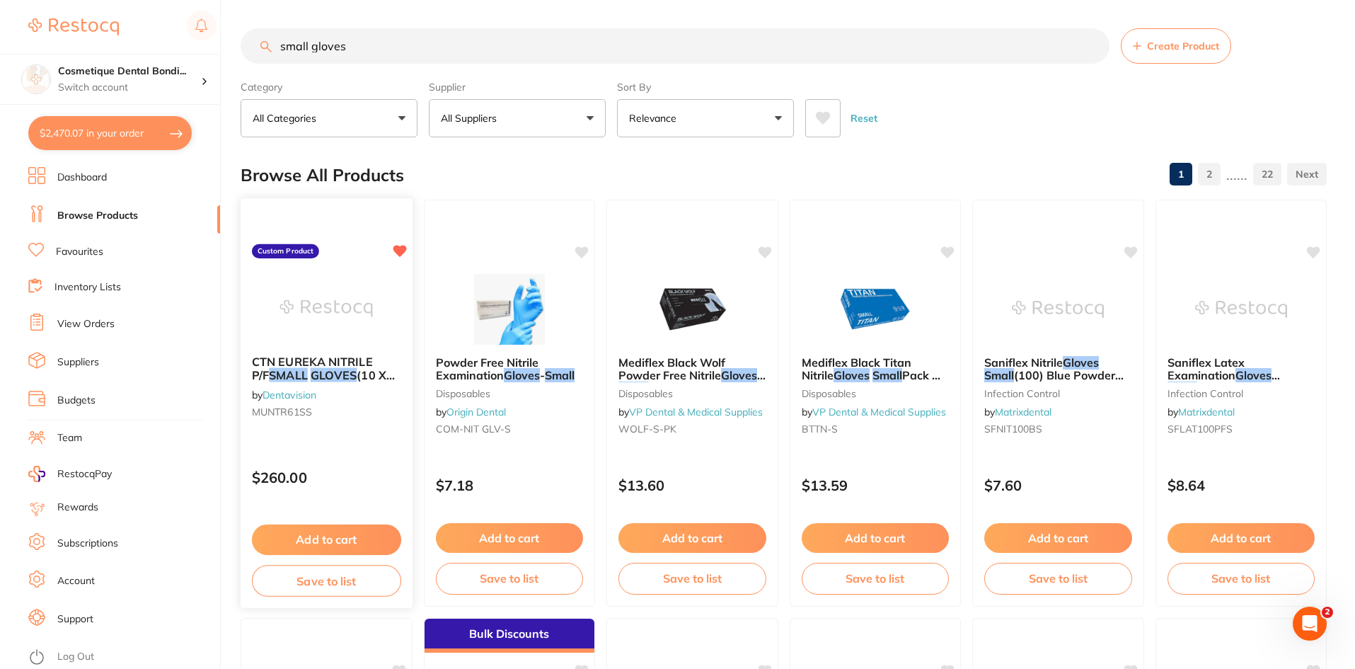
type input "small gloves"
drag, startPoint x: 290, startPoint y: 326, endPoint x: 652, endPoint y: 661, distance: 493.2
click at [290, 326] on img at bounding box center [326, 309] width 92 height 71
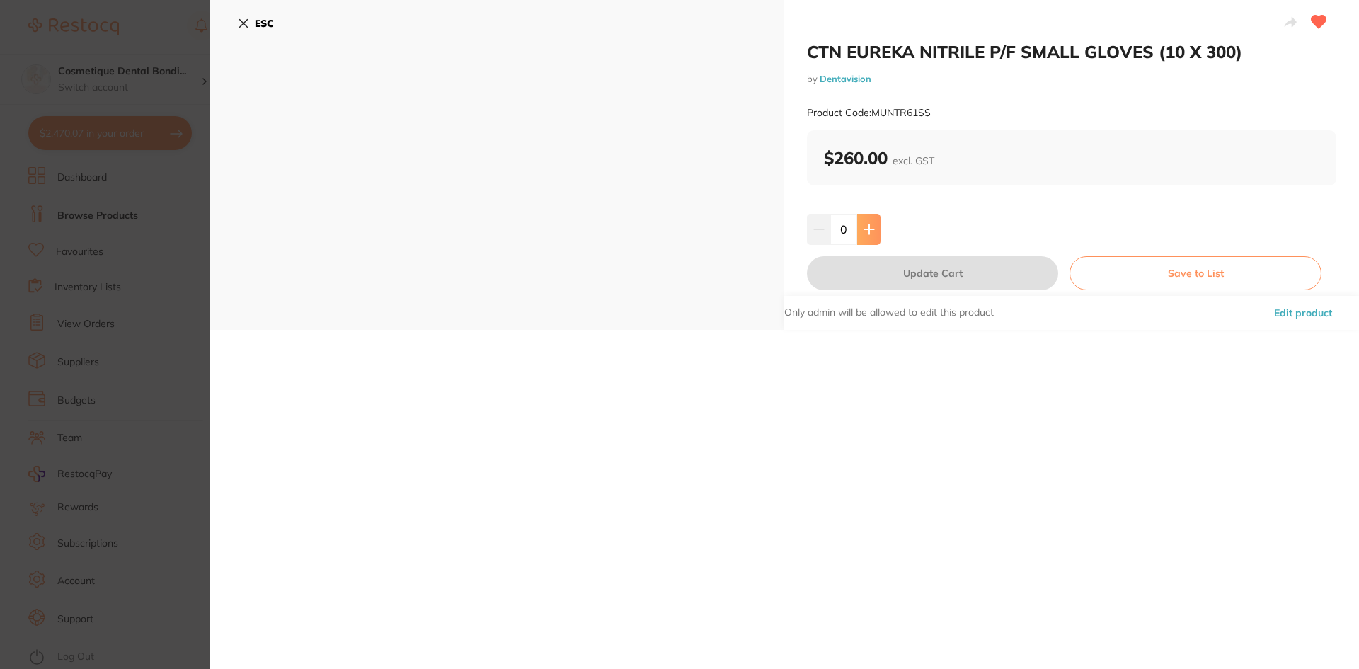
click at [711, 230] on icon at bounding box center [868, 229] width 11 height 11
type input "1"
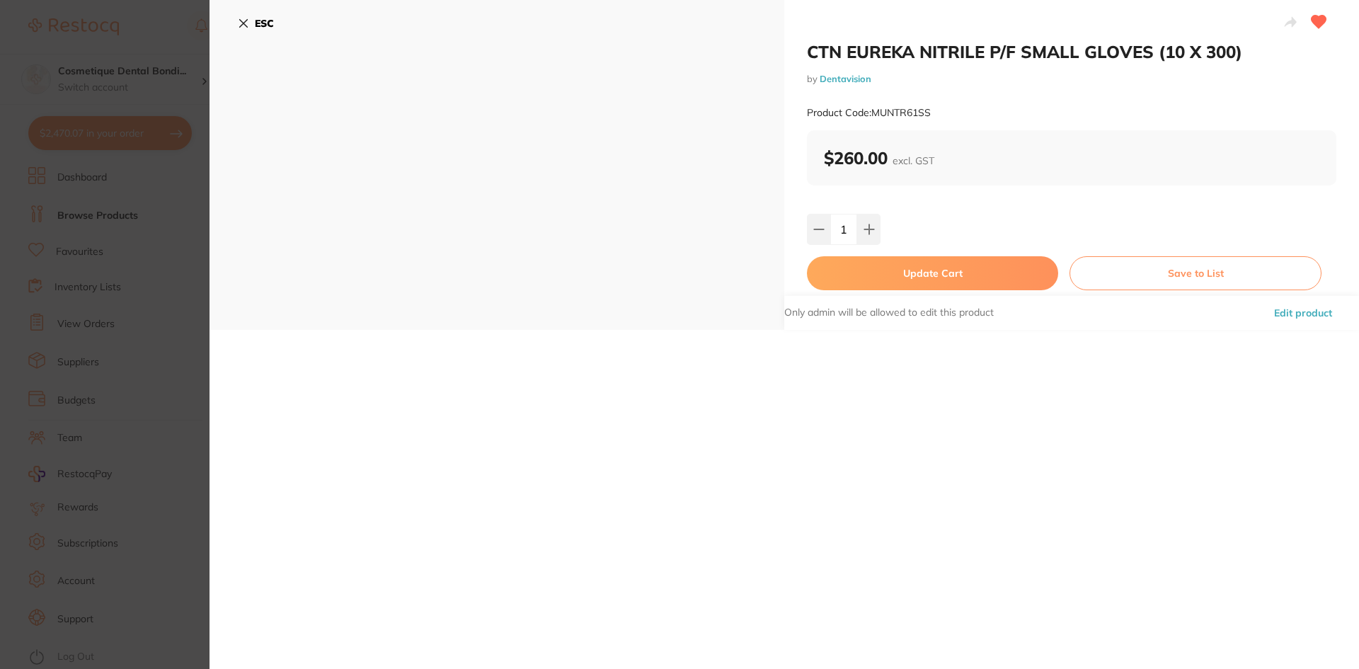
click at [711, 281] on button "Update Cart" at bounding box center [932, 273] width 251 height 34
checkbox input "false"
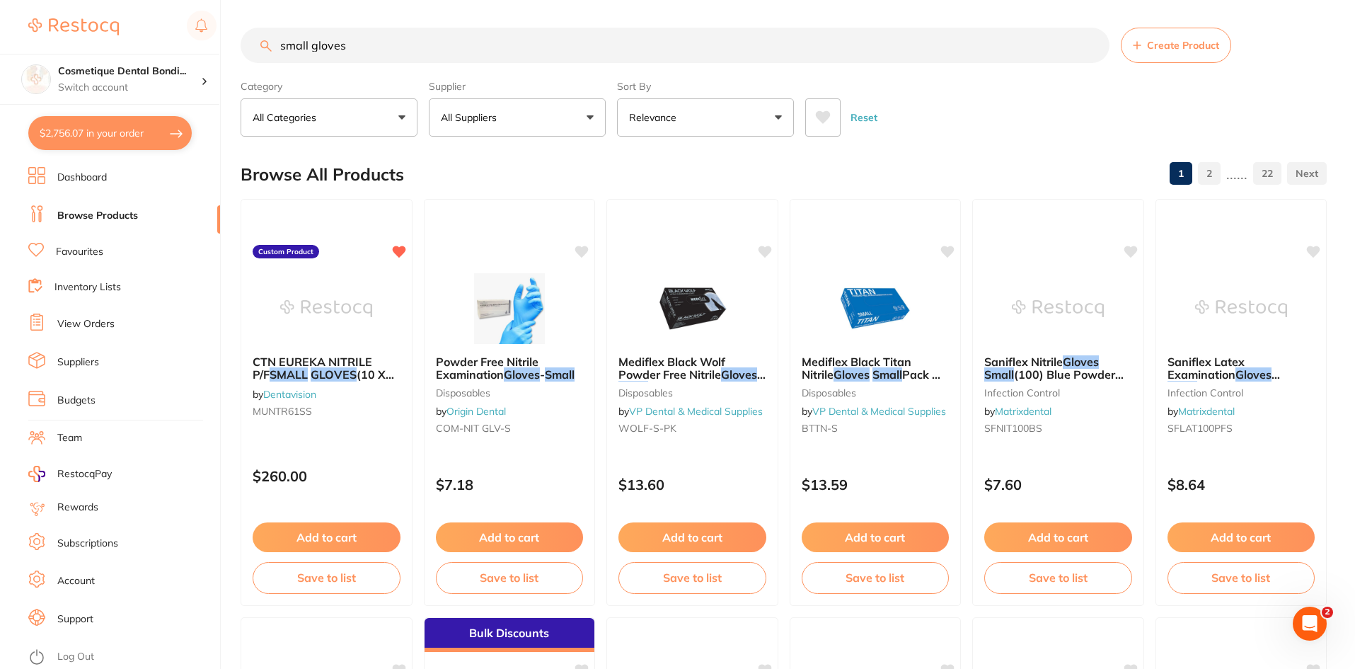
drag, startPoint x: 430, startPoint y: 54, endPoint x: 0, endPoint y: -23, distance: 437.1
click at [0, 0] on html "$2,756.07 Cosmetique Dental Bondi... Switch account Cosmetique Dental [GEOGRAPH…" at bounding box center [677, 333] width 1355 height 669
type input "pumice"
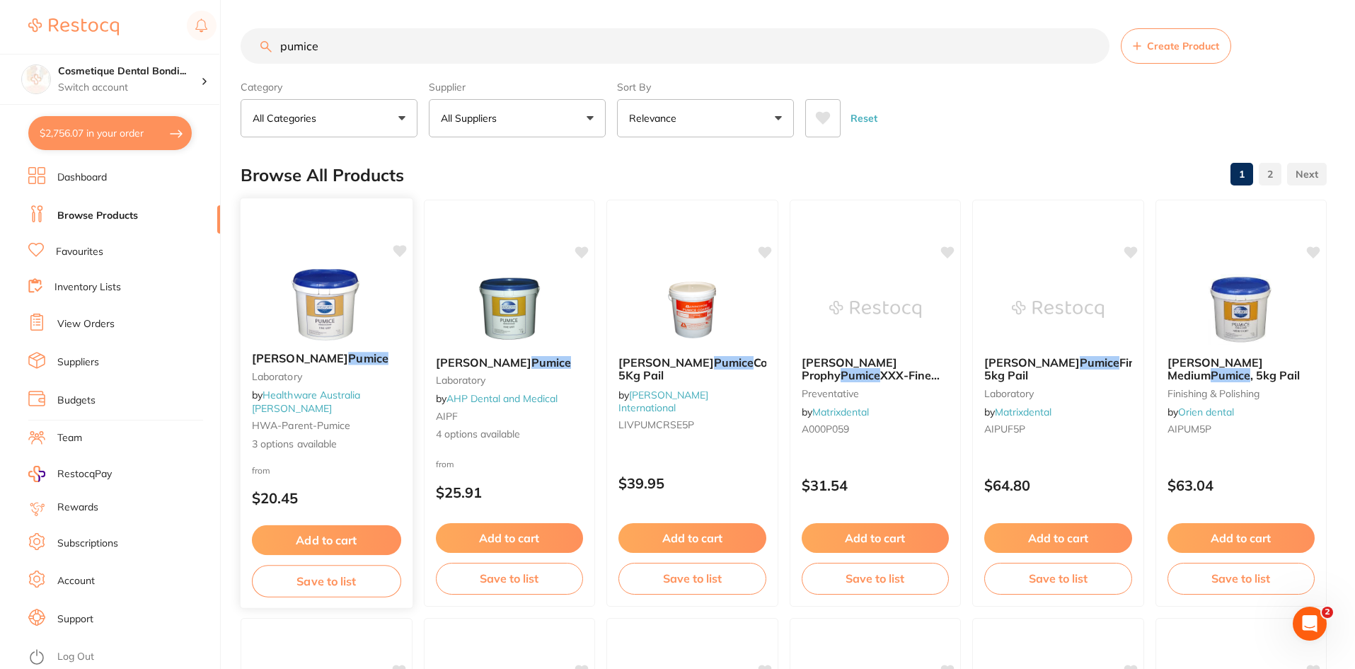
click at [333, 322] on img at bounding box center [326, 304] width 93 height 71
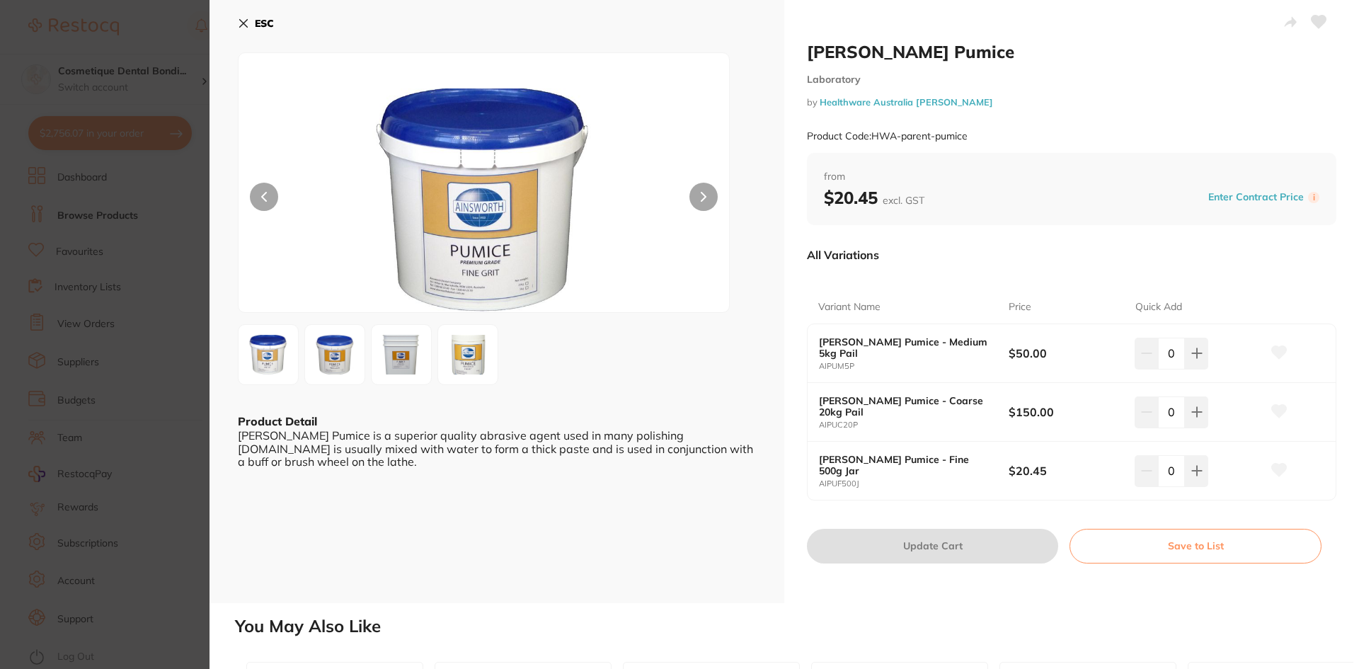
click at [481, 357] on img at bounding box center [467, 354] width 51 height 51
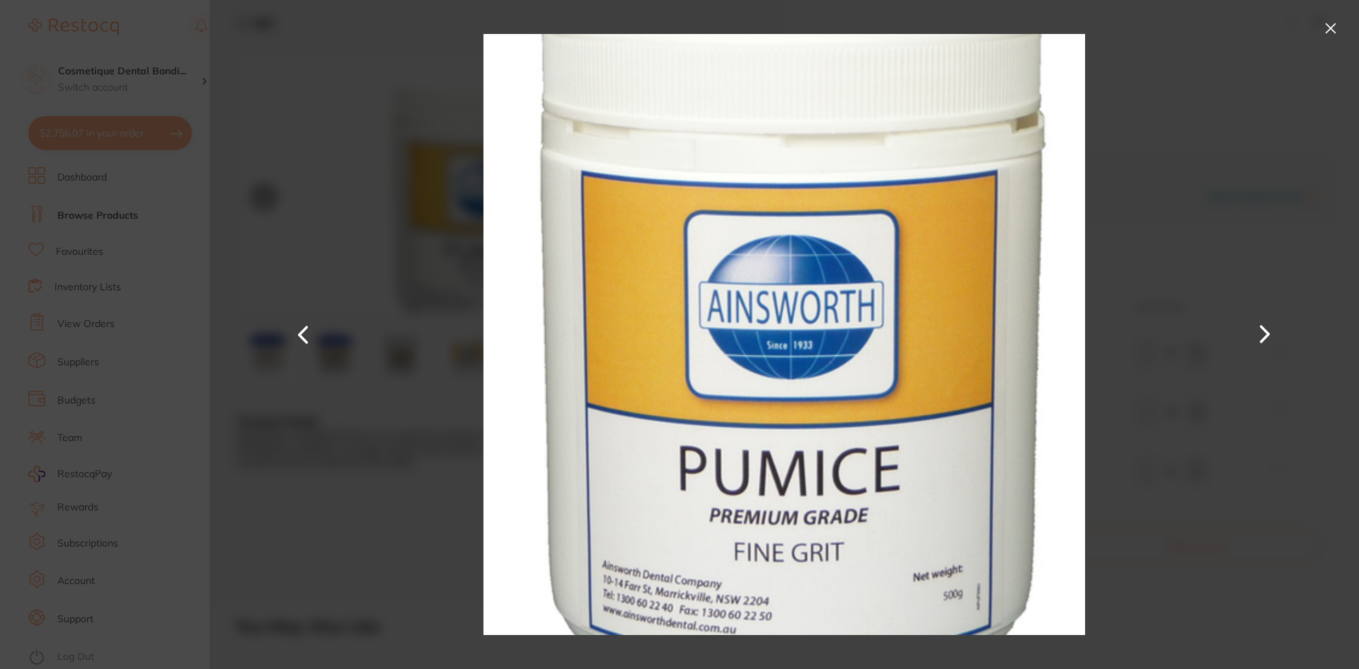
click at [711, 25] on button at bounding box center [1330, 28] width 23 height 23
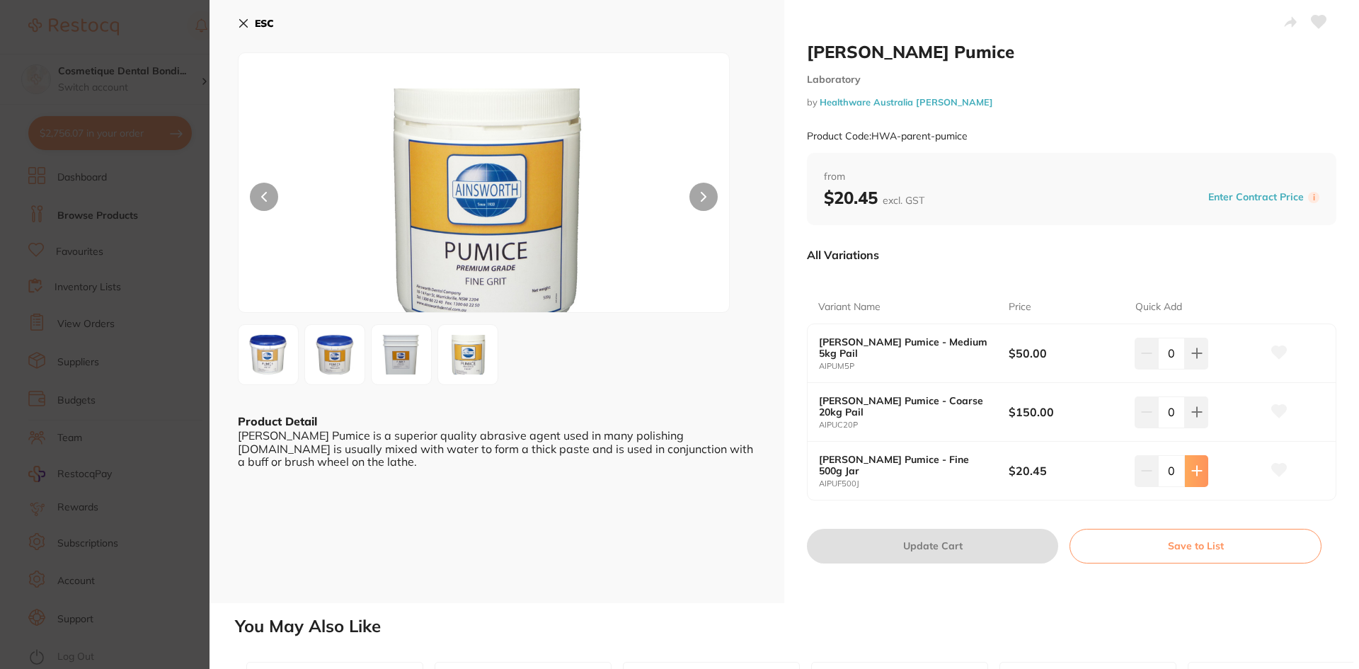
click at [711, 471] on button at bounding box center [1196, 470] width 23 height 31
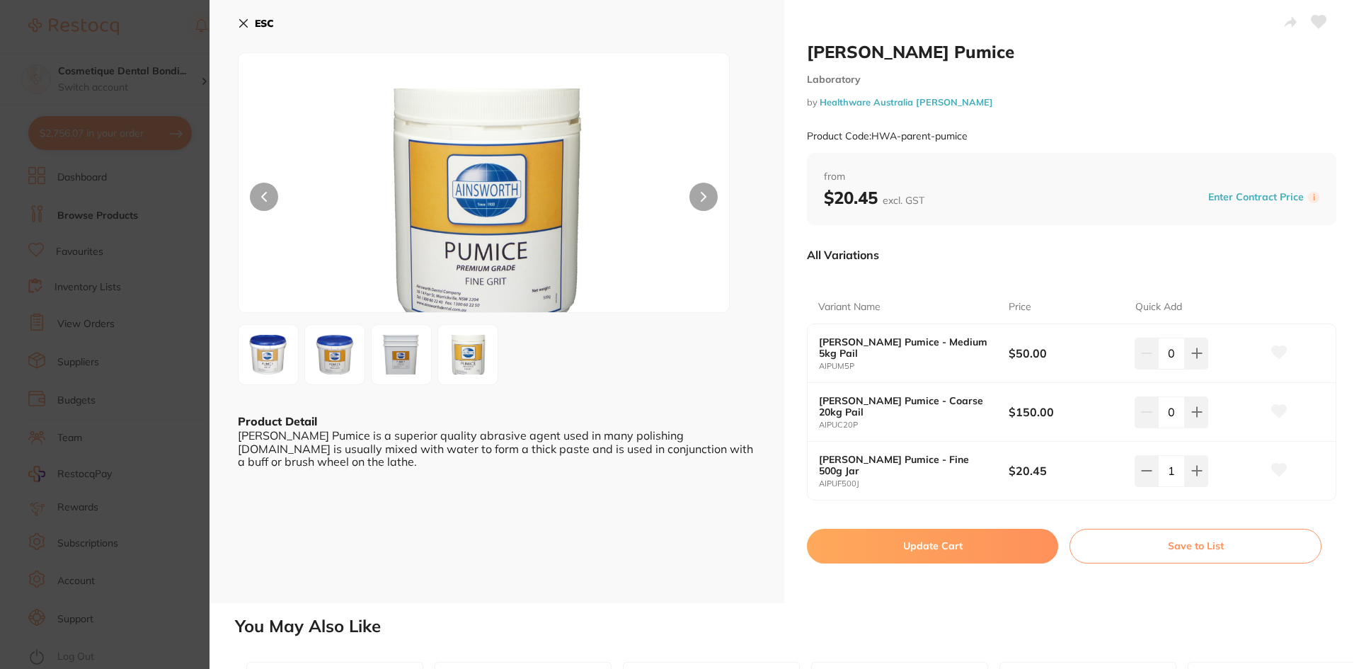
click at [711, 471] on icon at bounding box center [1196, 470] width 9 height 9
click at [711, 474] on icon at bounding box center [1196, 470] width 9 height 9
type input "3"
click at [711, 539] on button "Update Cart" at bounding box center [932, 546] width 251 height 34
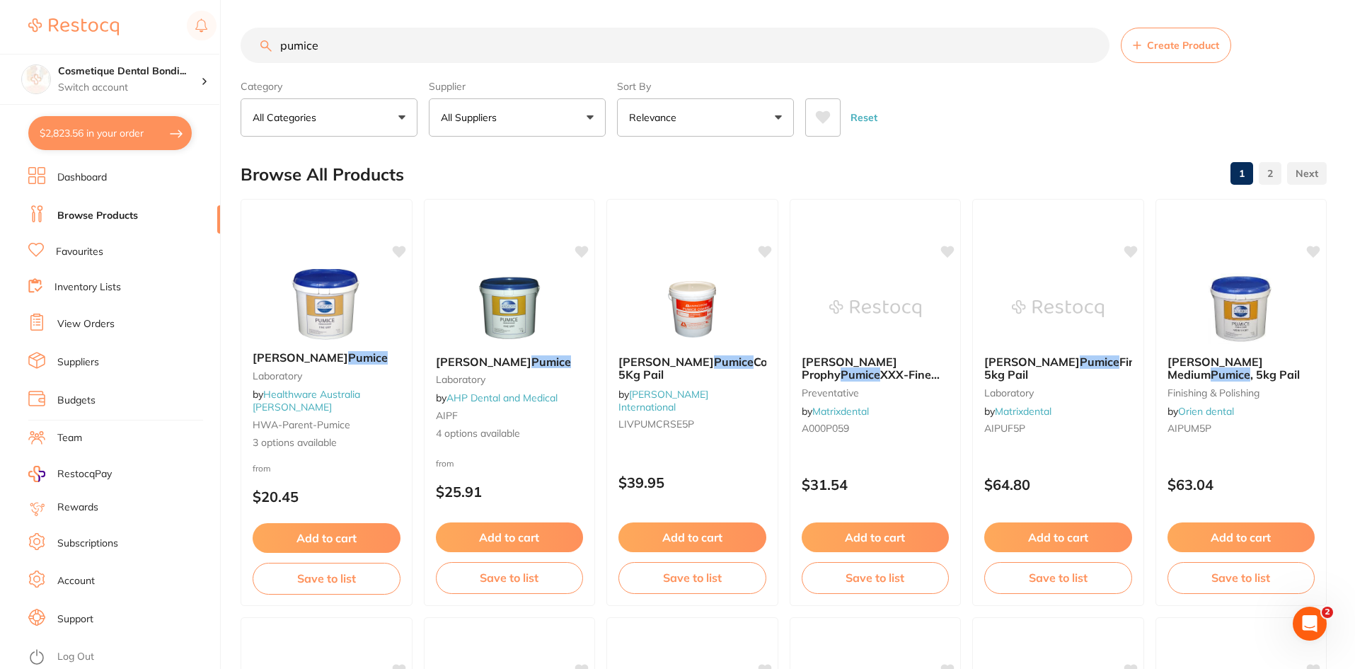
click at [323, 329] on img at bounding box center [326, 304] width 92 height 71
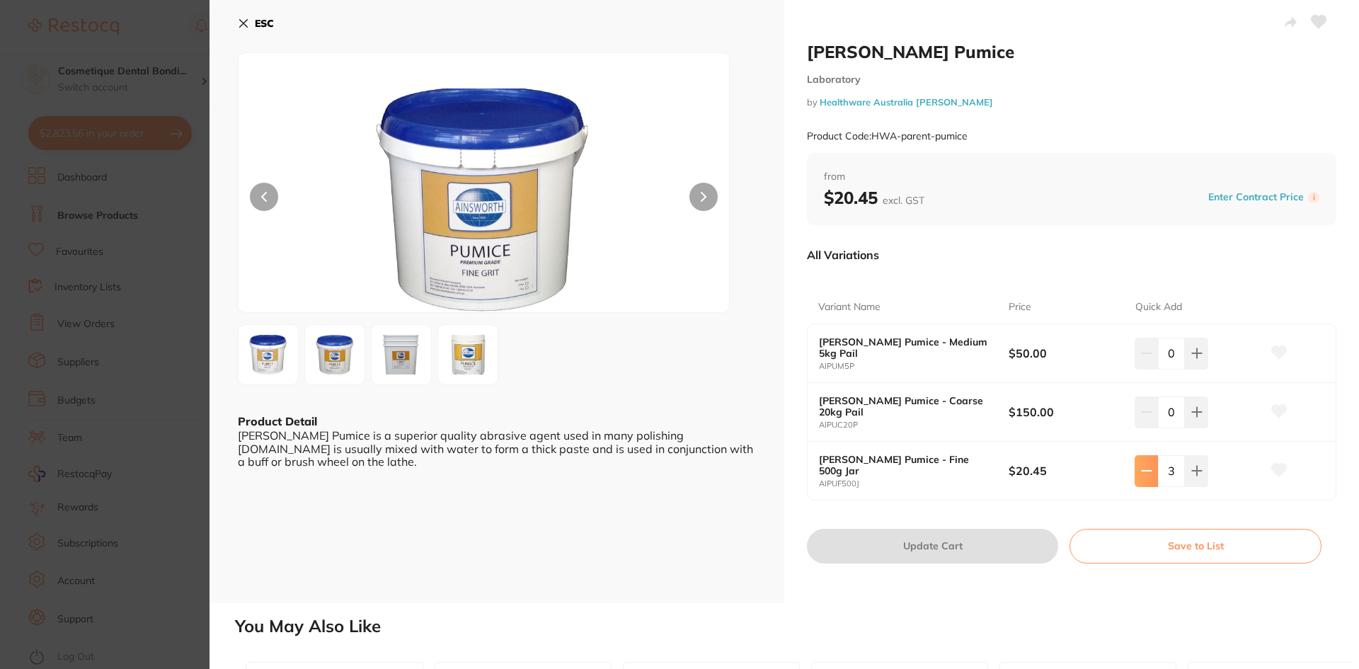
click at [711, 473] on icon at bounding box center [1146, 470] width 11 height 11
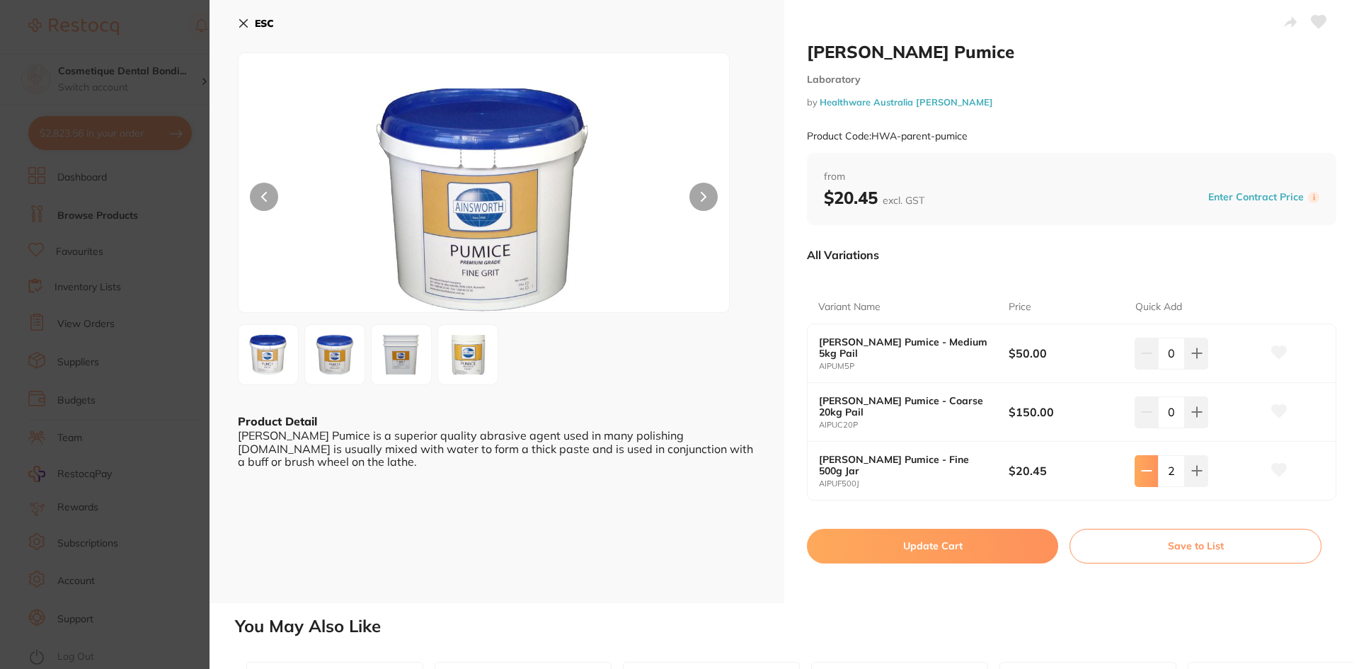
click at [711, 481] on button at bounding box center [1145, 470] width 23 height 31
type input "1"
click at [711, 548] on button "Update Cart" at bounding box center [932, 546] width 251 height 34
type input "1"
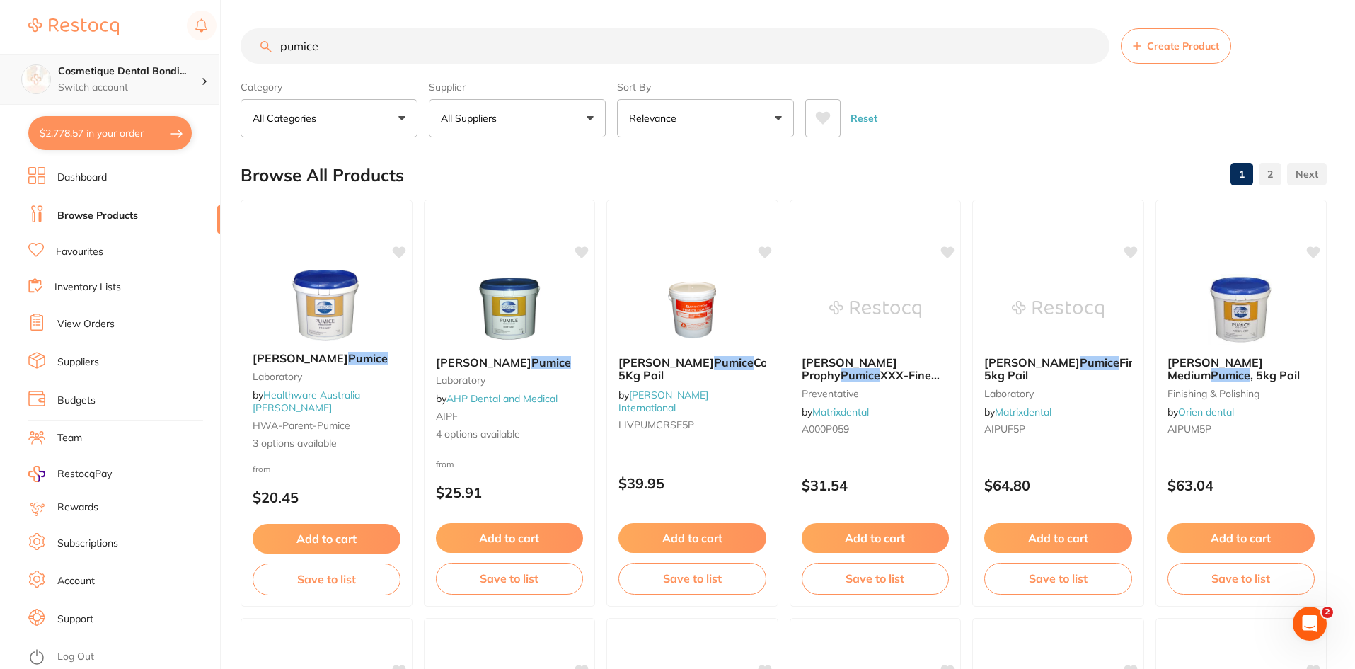
drag, startPoint x: 393, startPoint y: 55, endPoint x: 96, endPoint y: 56, distance: 297.2
click at [115, 57] on div "$2,778.57 Cosmetique Dental Bondi... Switch account Cosmetique Dental [GEOGRAPH…" at bounding box center [677, 334] width 1355 height 669
type input "visco stat"
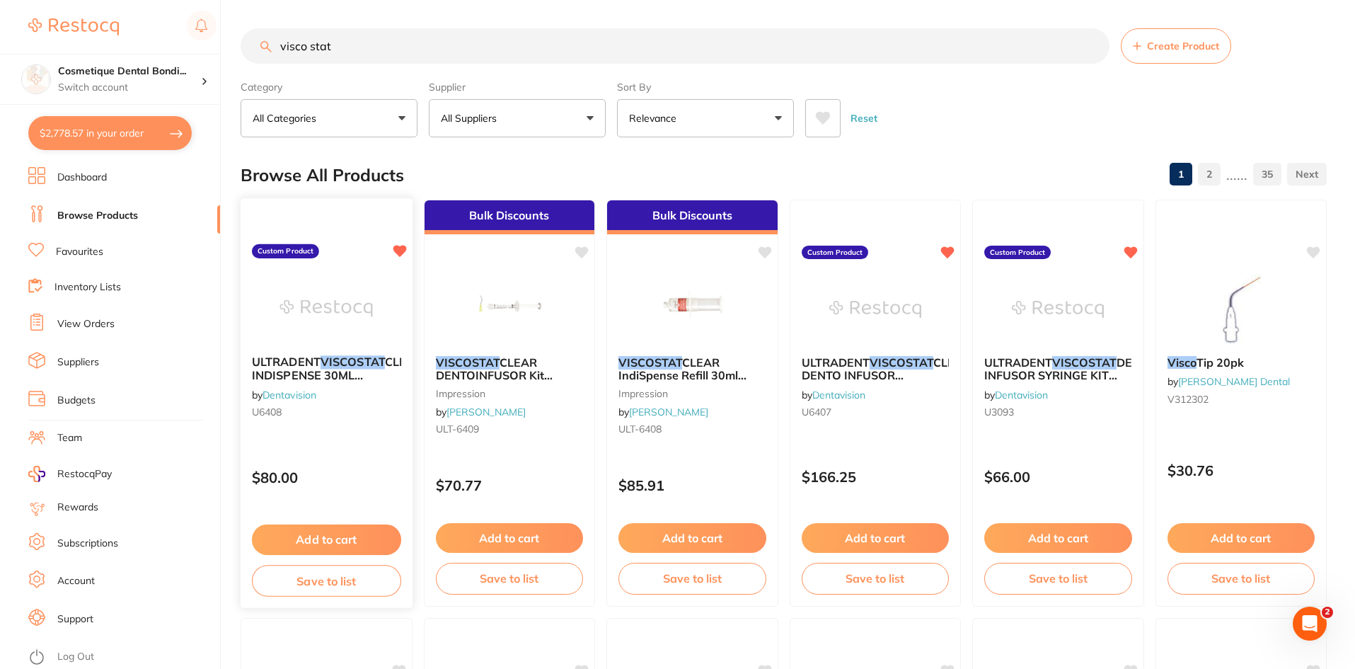
click at [314, 393] on link "Dentavision" at bounding box center [290, 394] width 54 height 13
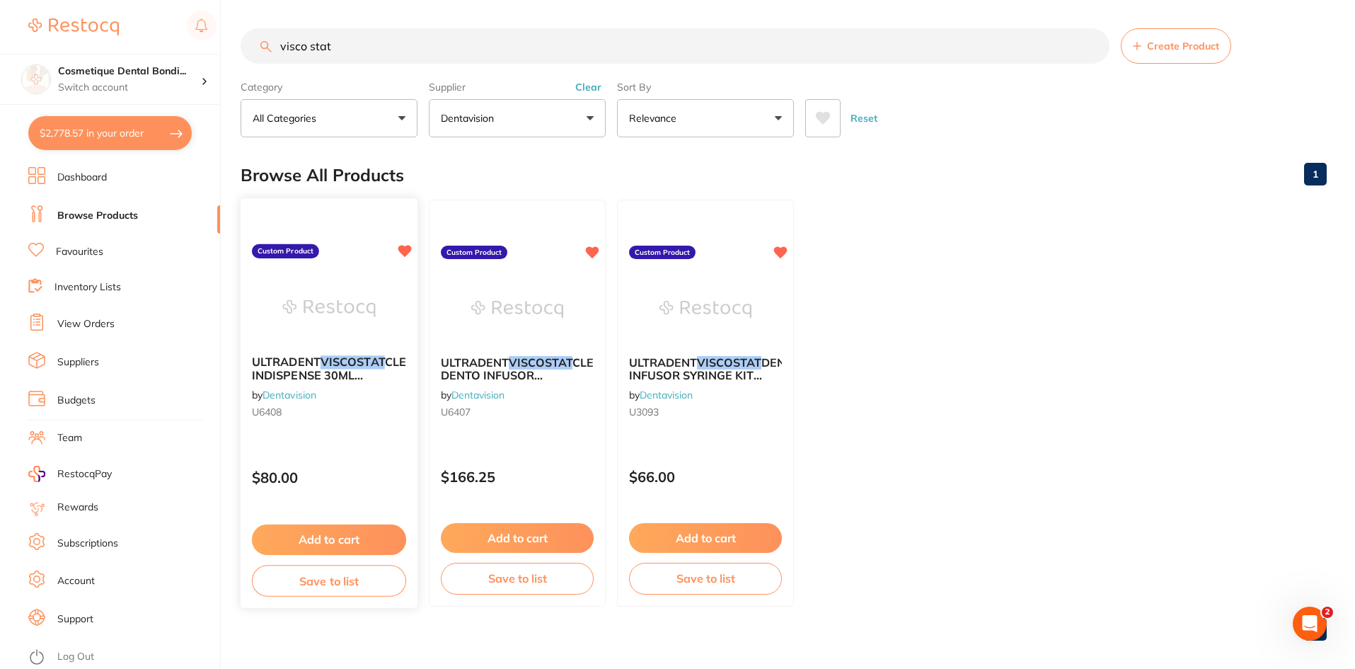
click at [323, 543] on button "Add to cart" at bounding box center [329, 539] width 154 height 30
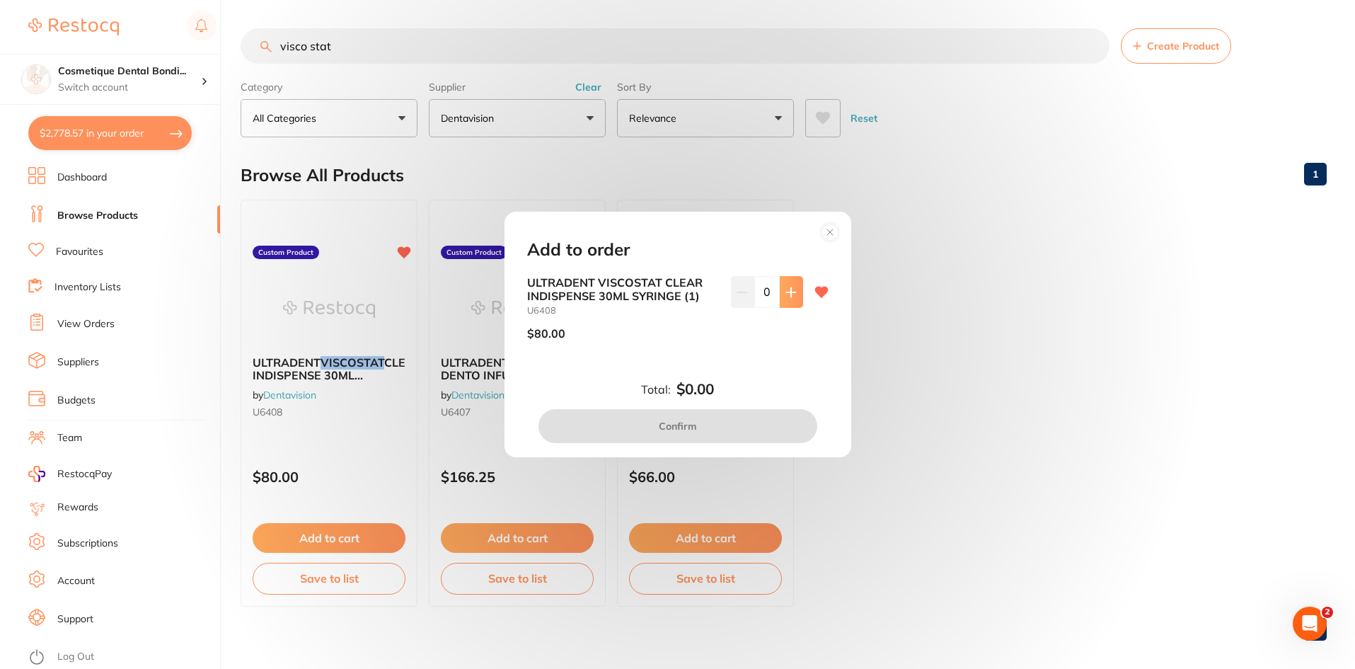
click at [711, 281] on button at bounding box center [791, 291] width 23 height 31
type input "1"
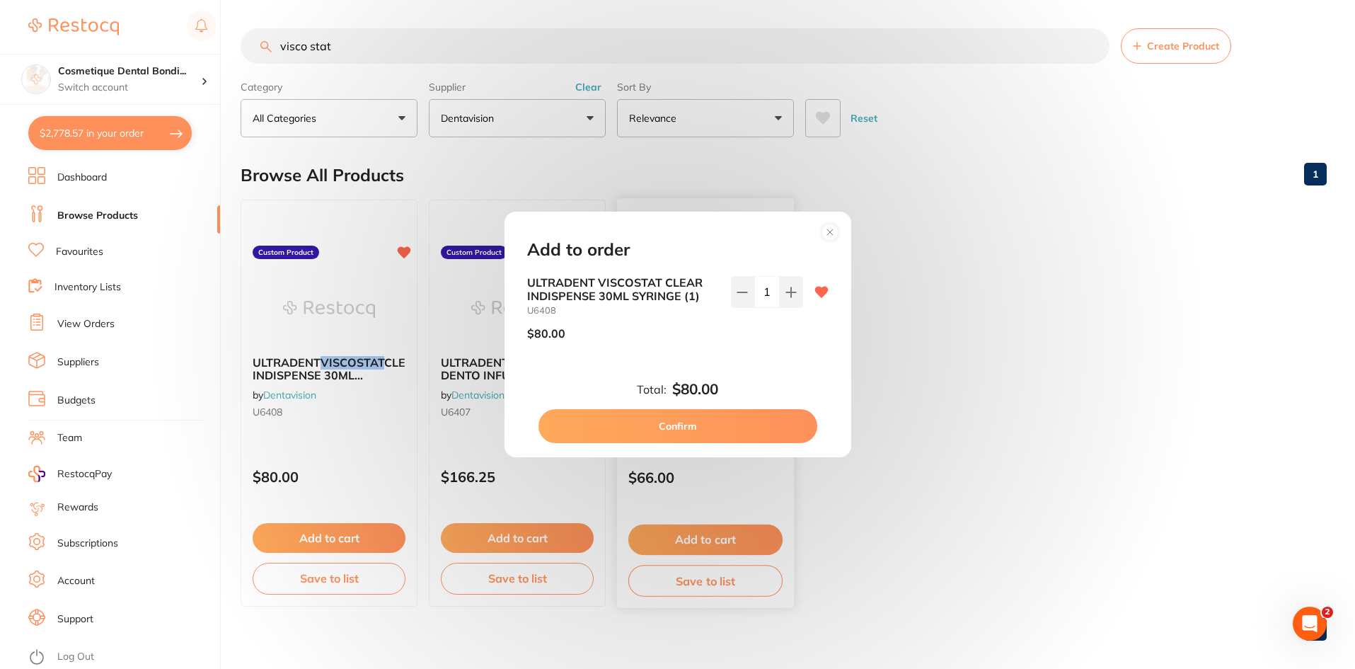
click at [673, 433] on button "Confirm" at bounding box center [678, 426] width 279 height 34
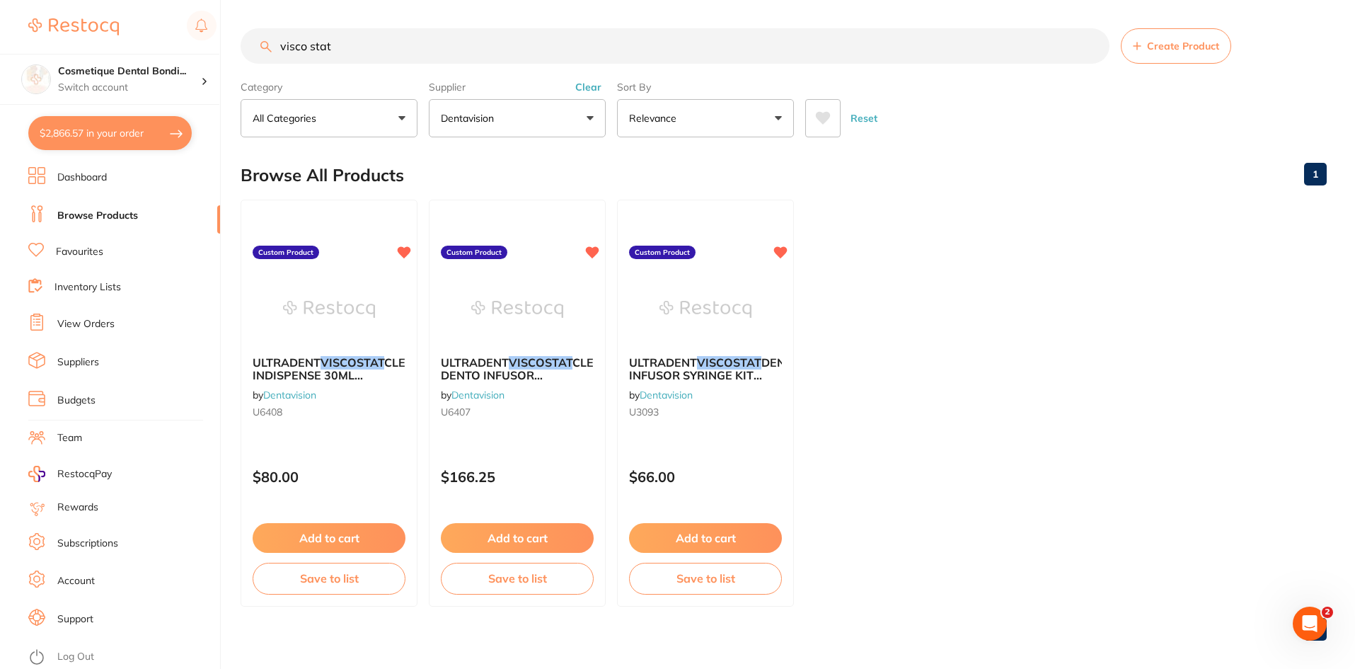
drag, startPoint x: 413, startPoint y: 46, endPoint x: 232, endPoint y: 47, distance: 180.5
click at [233, 47] on div "$2,866.57 Cosmetique Dental Bondi... Switch account Cosmetique Dental [GEOGRAPH…" at bounding box center [677, 334] width 1355 height 669
type input "o"
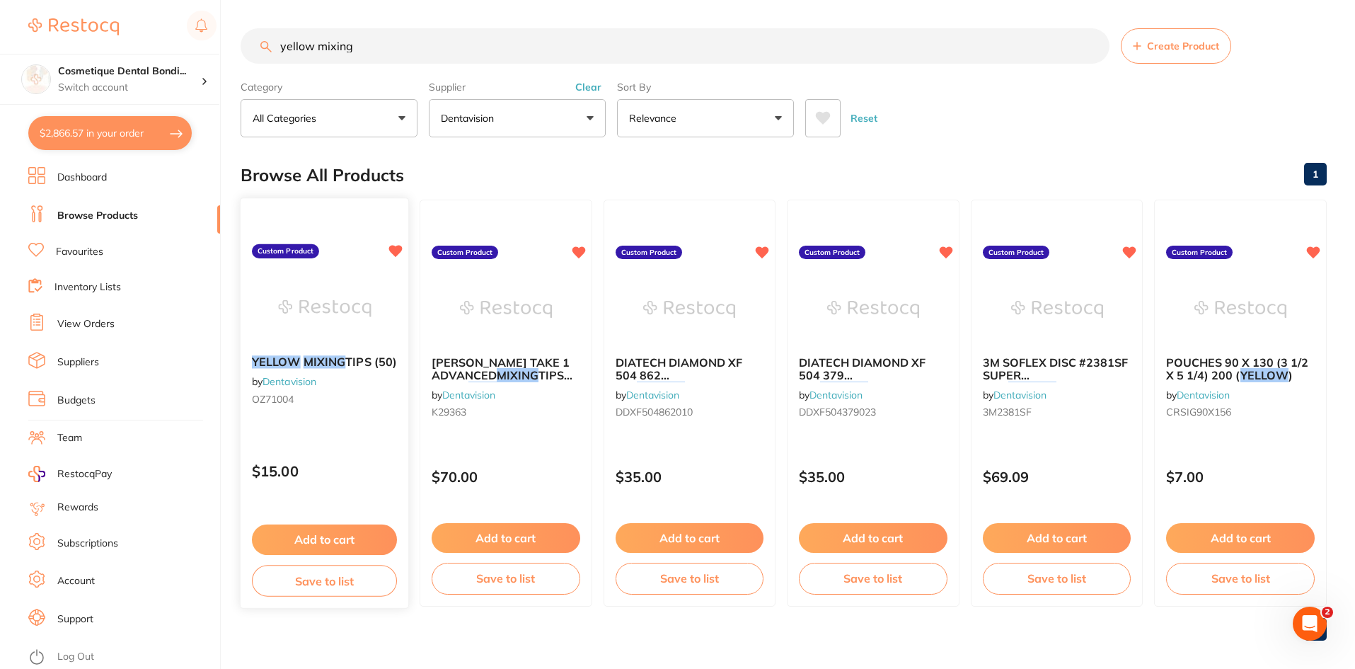
type input "yellow mixing"
click at [341, 539] on button "Add to cart" at bounding box center [324, 539] width 145 height 30
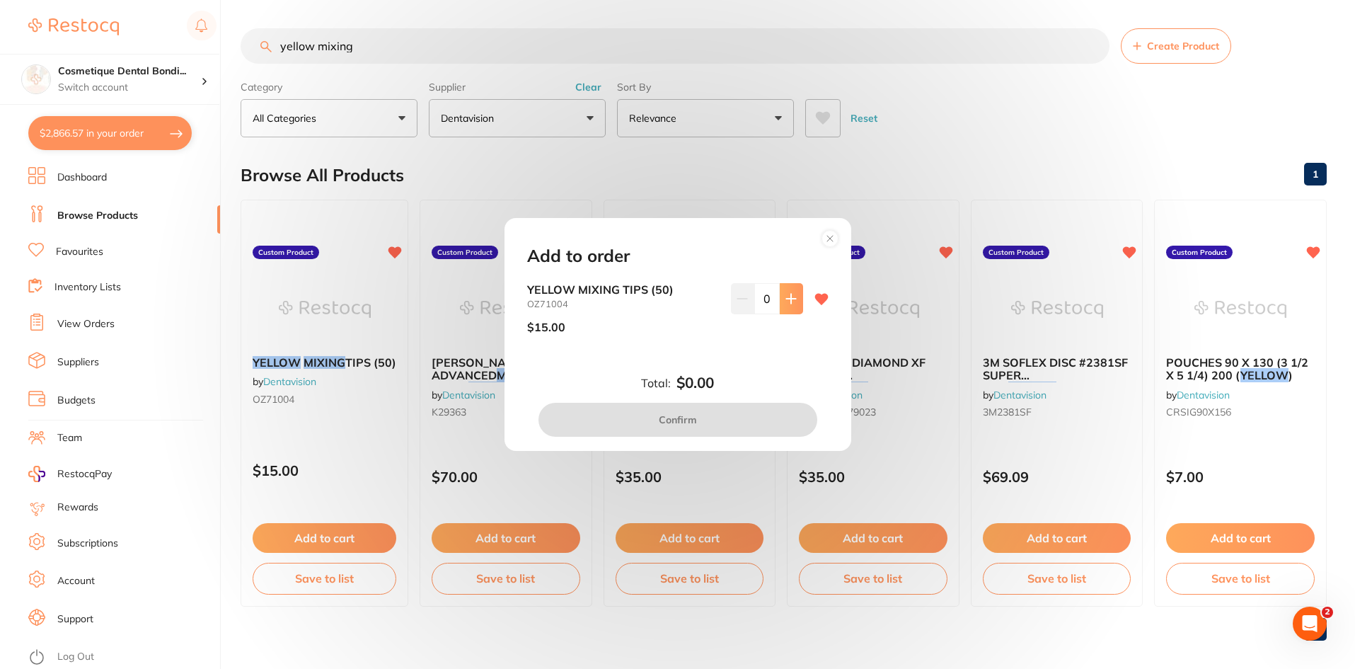
click at [711, 301] on icon at bounding box center [791, 298] width 11 height 11
type input "1"
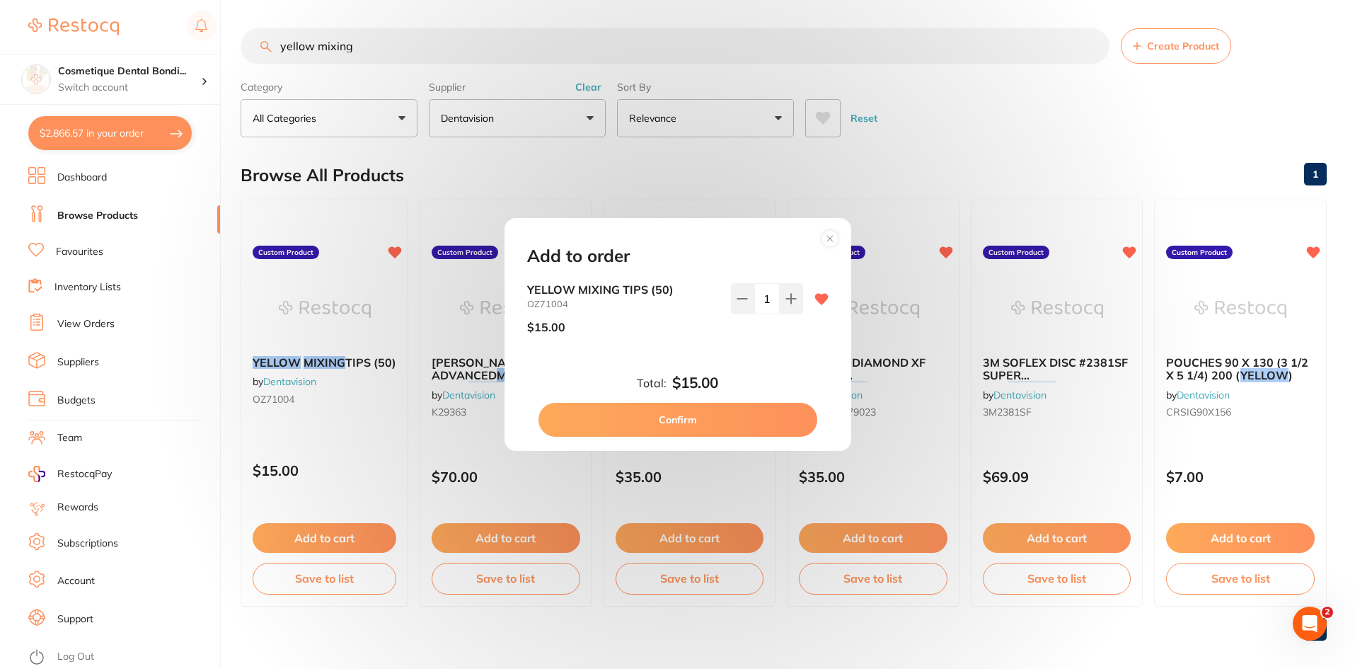
click at [677, 410] on button "Confirm" at bounding box center [678, 420] width 279 height 34
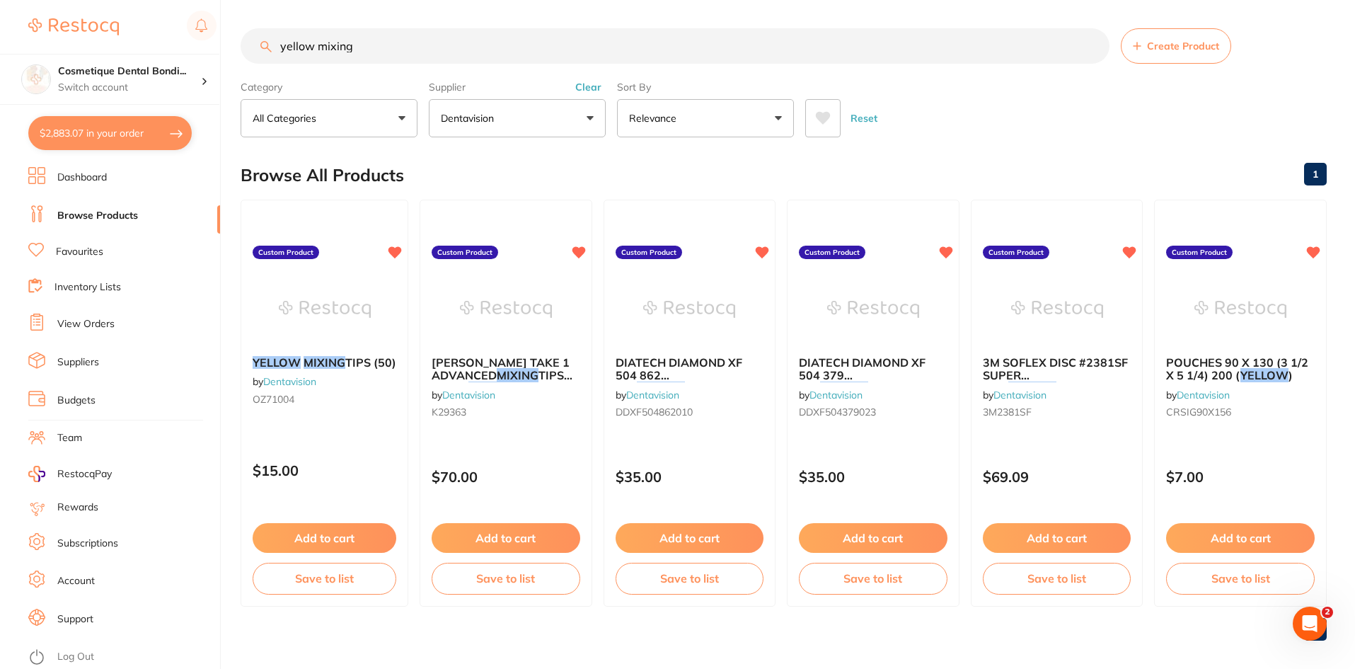
drag, startPoint x: 402, startPoint y: 52, endPoint x: 31, endPoint y: 28, distance: 371.6
click at [31, 28] on div "$2,883.07 Cosmetique Dental Bondi... Switch account Cosmetique Dental [GEOGRAPH…" at bounding box center [677, 334] width 1355 height 669
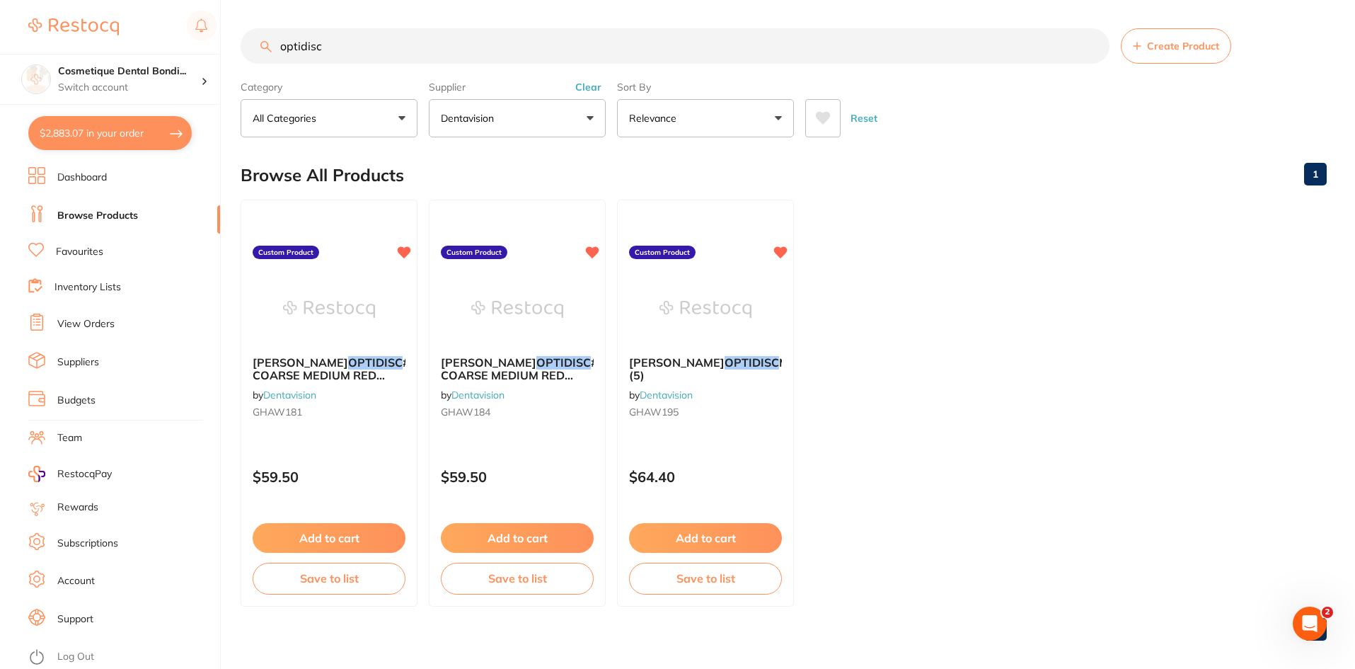
click at [560, 113] on button "Dentavision" at bounding box center [517, 118] width 177 height 38
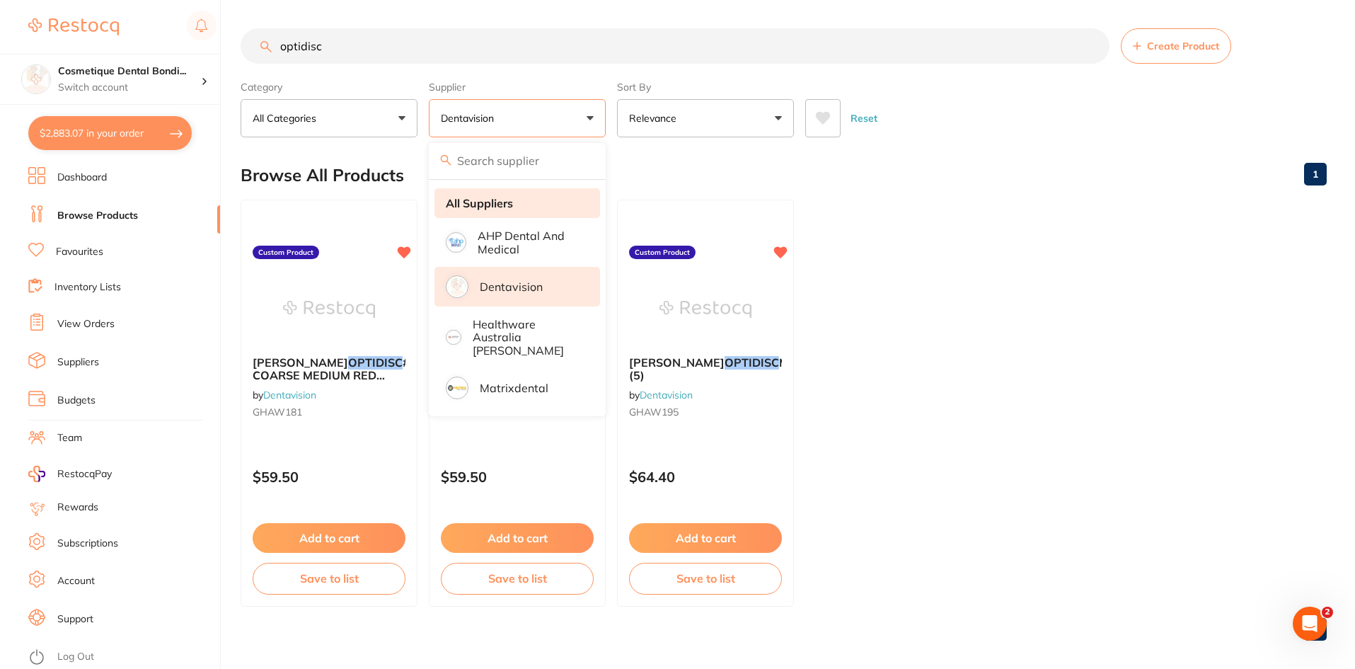
click at [516, 207] on li "All Suppliers" at bounding box center [518, 203] width 166 height 30
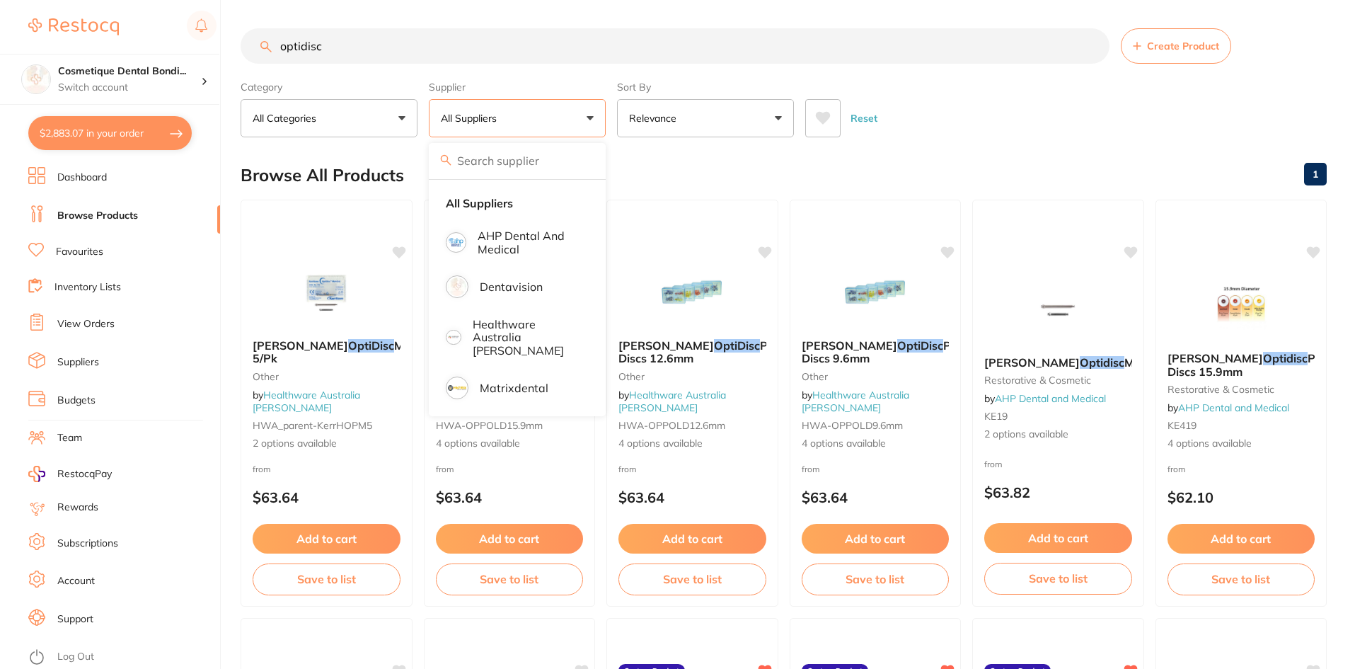
click at [352, 41] on input "optidisc" at bounding box center [675, 45] width 869 height 35
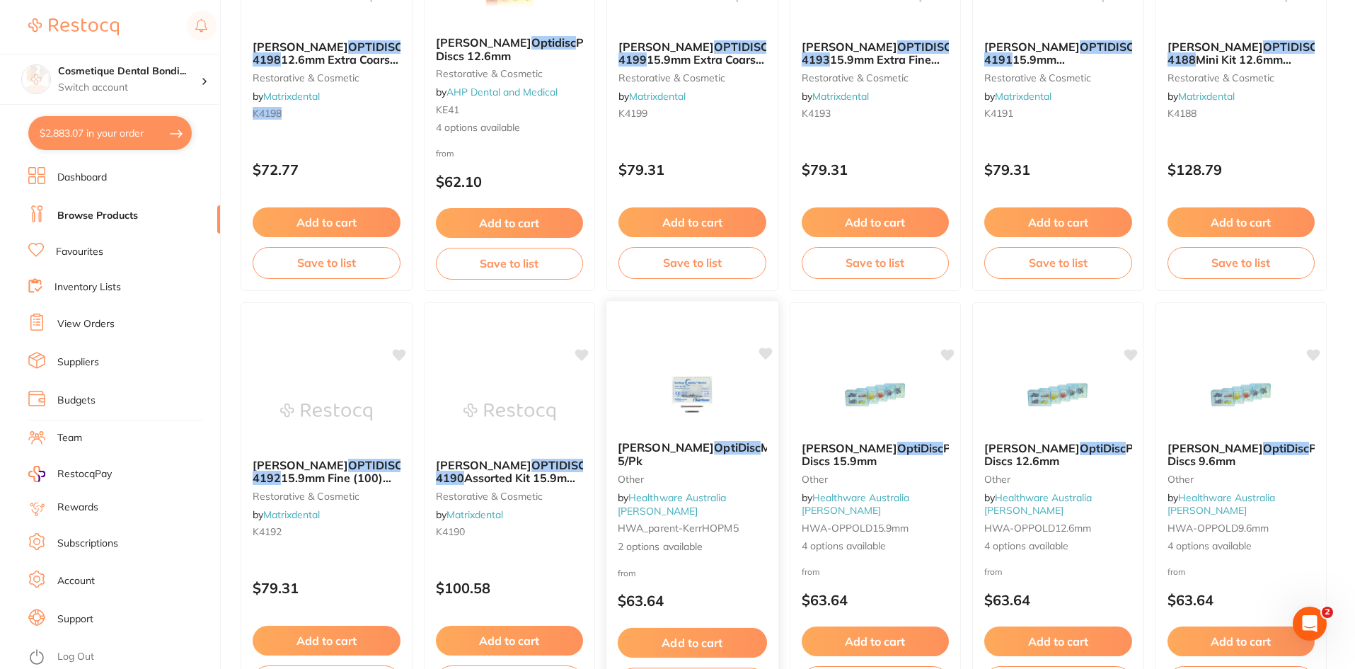
scroll to position [354, 0]
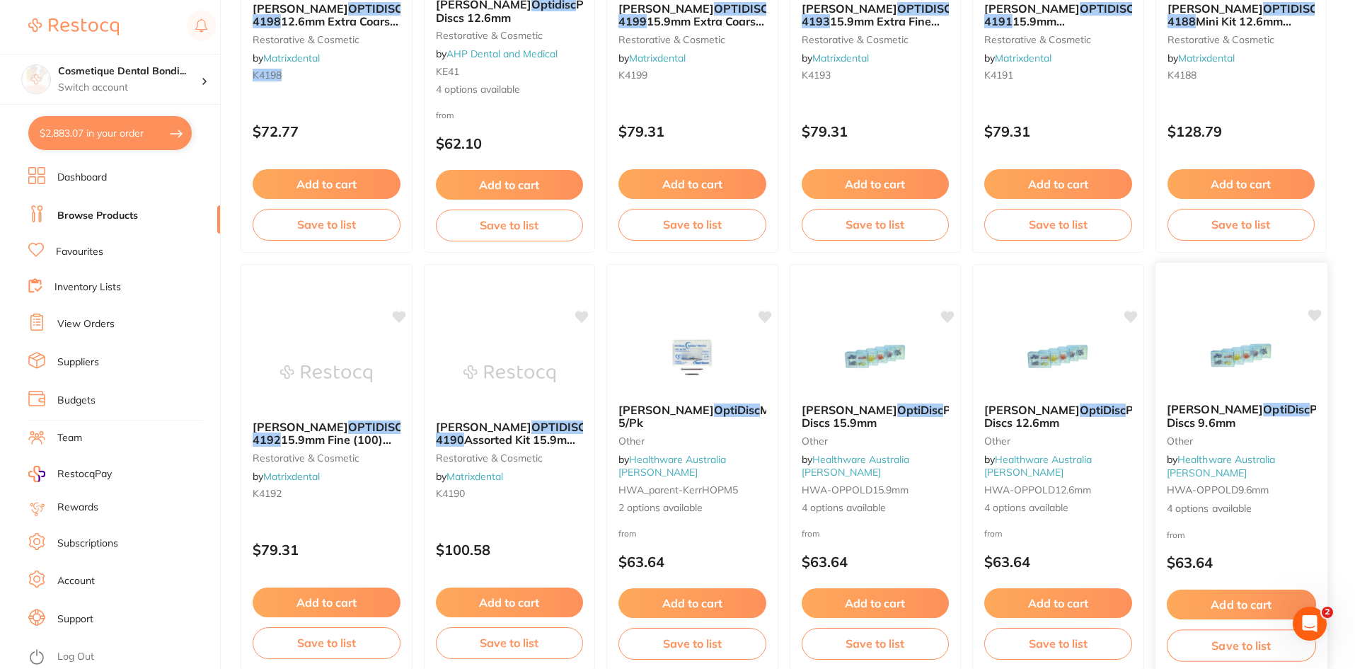
type input "optidisc 4198"
click at [711, 446] on small "other" at bounding box center [1240, 440] width 149 height 11
click at [711, 476] on link "Healthware Australia [PERSON_NAME]" at bounding box center [1220, 466] width 109 height 26
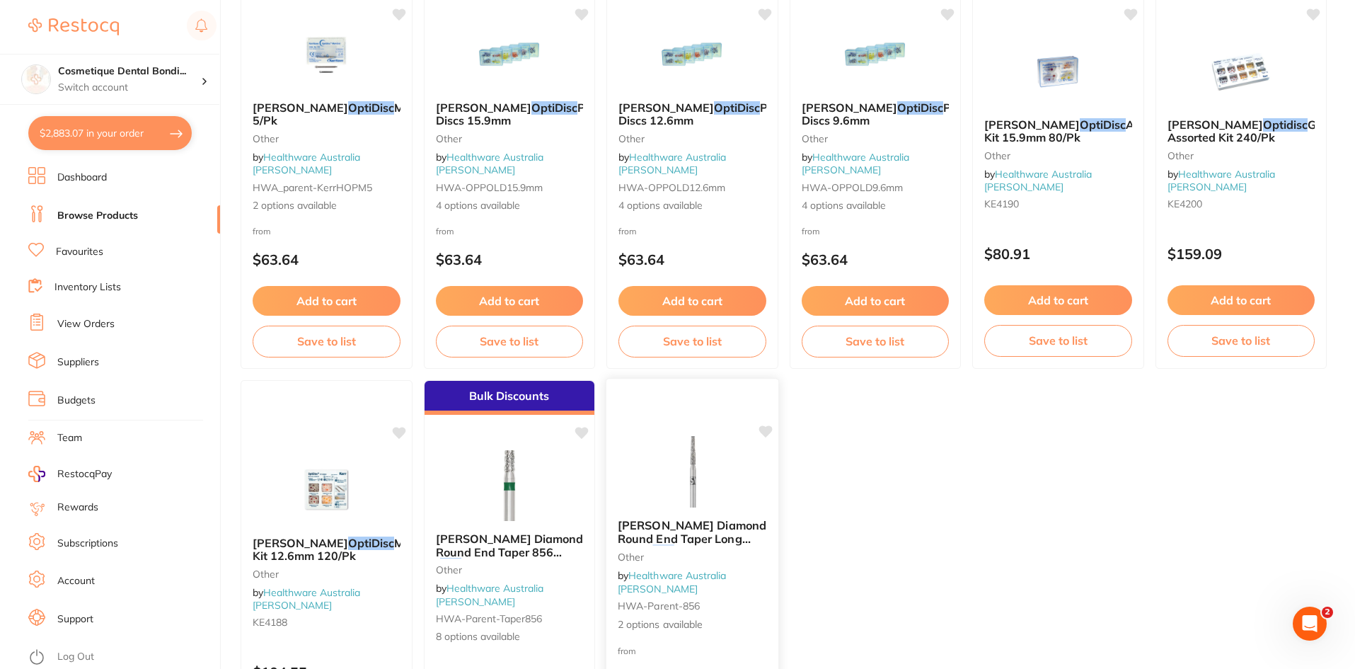
scroll to position [283, 0]
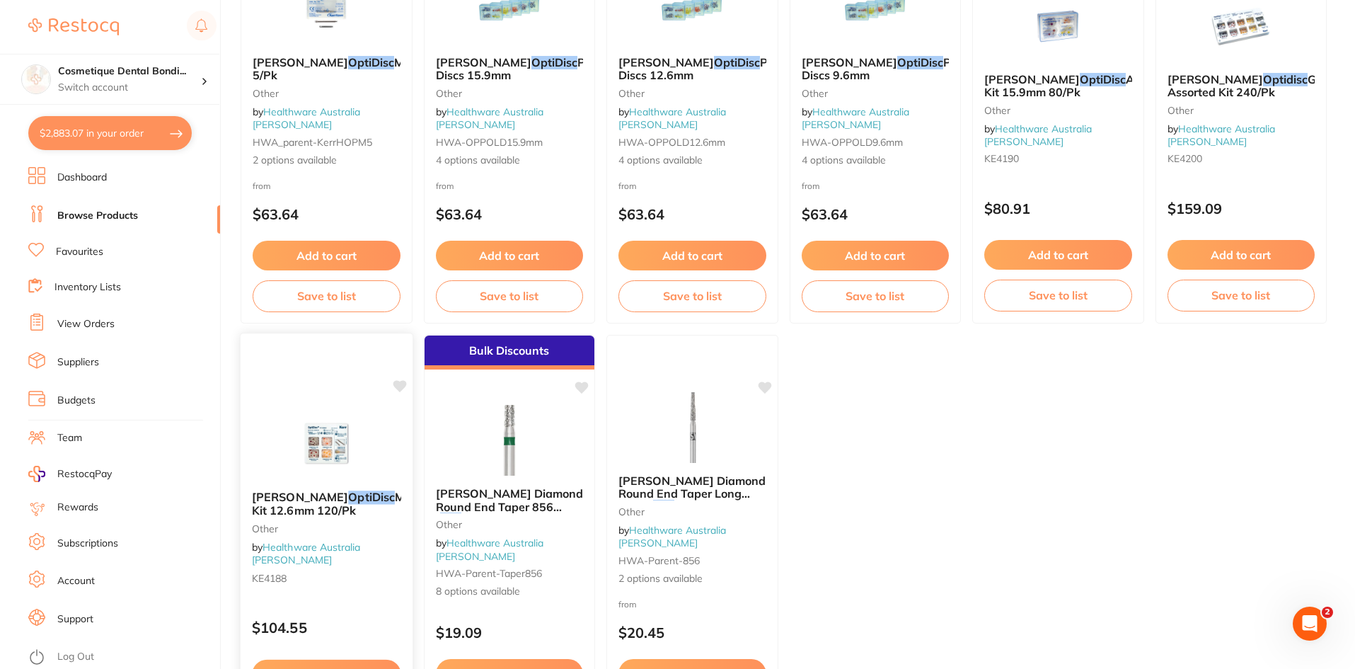
click at [348, 500] on em "OptiDisc" at bounding box center [371, 497] width 47 height 14
click at [374, 499] on span "Mini Kit 12.6mm 120/Pk" at bounding box center [335, 504] width 166 height 28
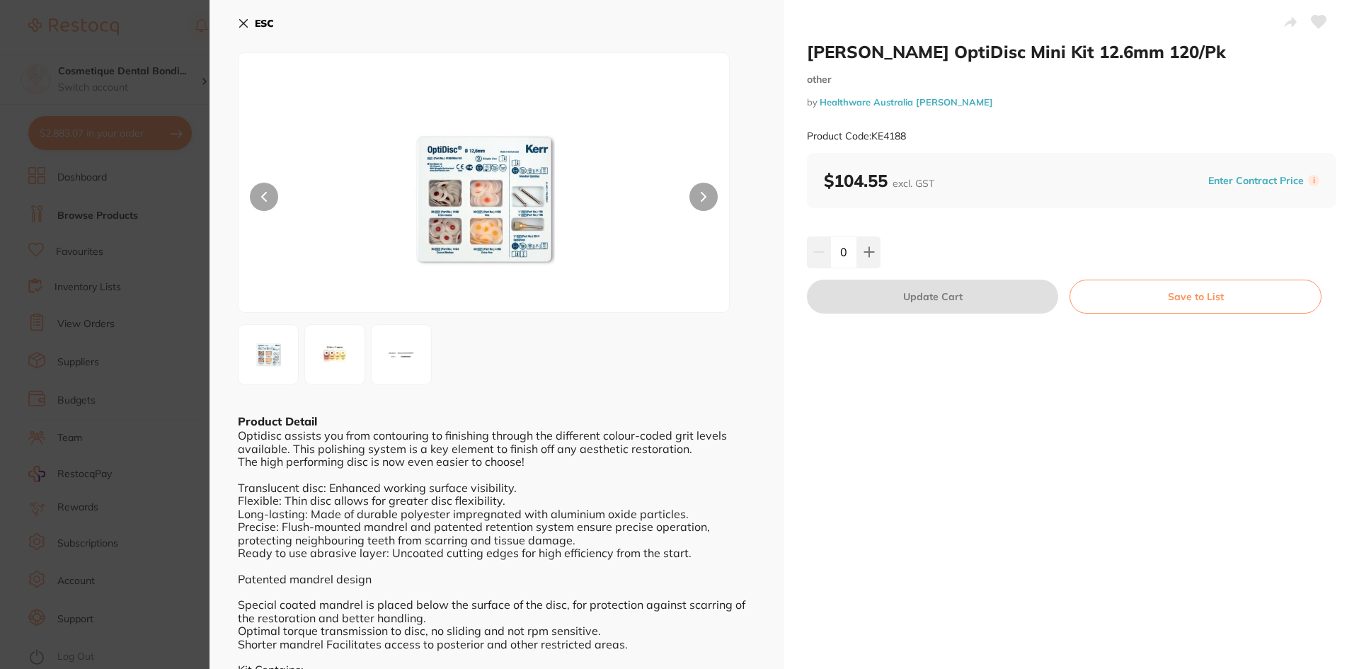
click at [240, 29] on button "ESC" at bounding box center [256, 23] width 36 height 24
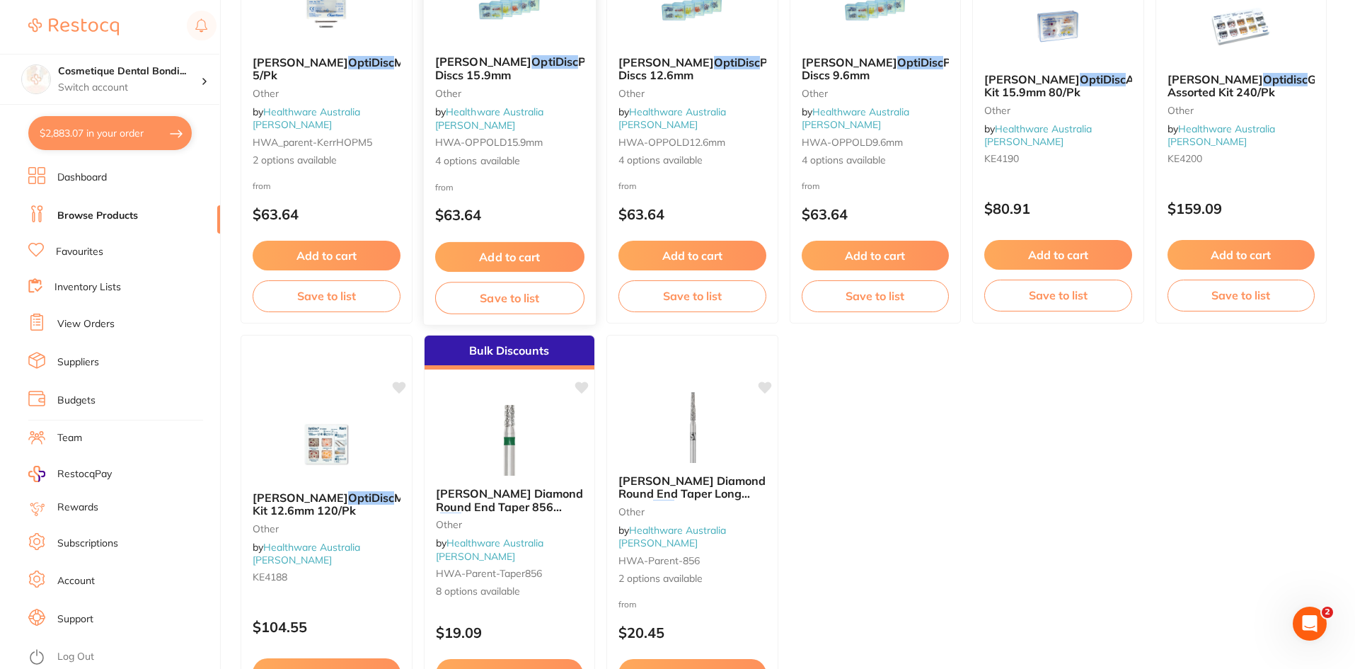
scroll to position [248, 0]
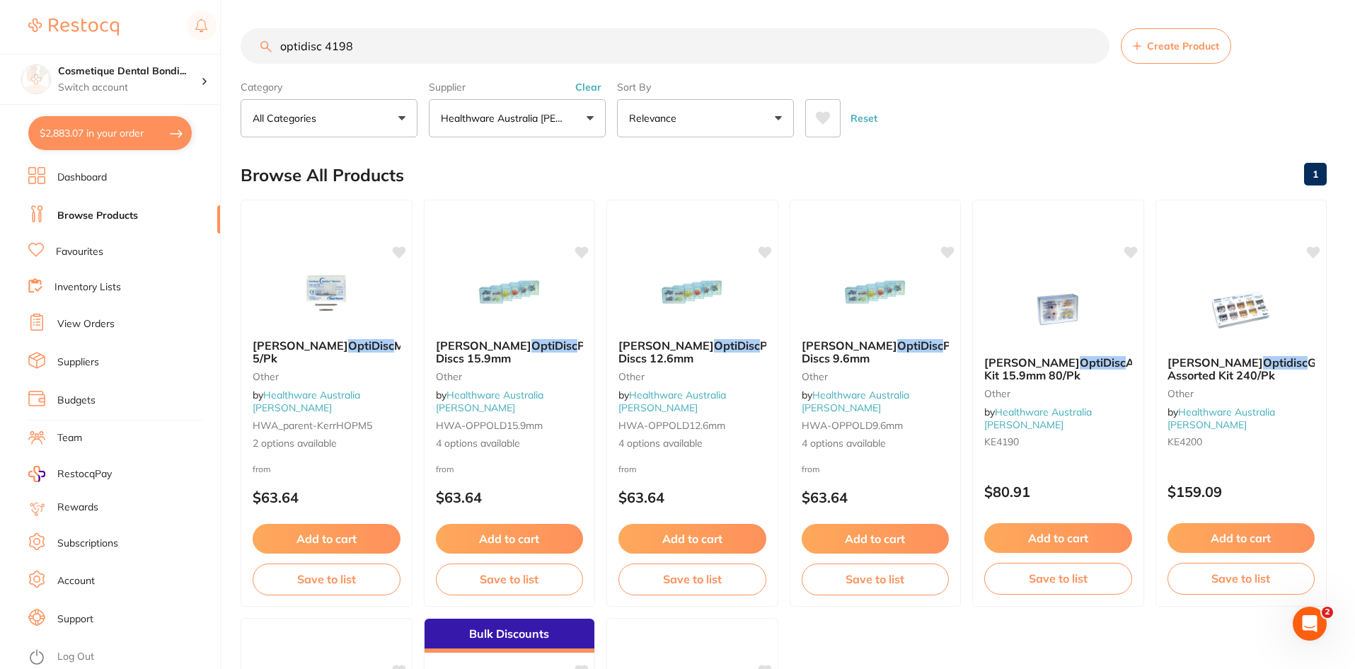
drag, startPoint x: 885, startPoint y: 372, endPoint x: 943, endPoint y: 461, distance: 106.4
click at [885, 365] on span "Polishing Discs 9.6mm" at bounding box center [897, 351] width 191 height 27
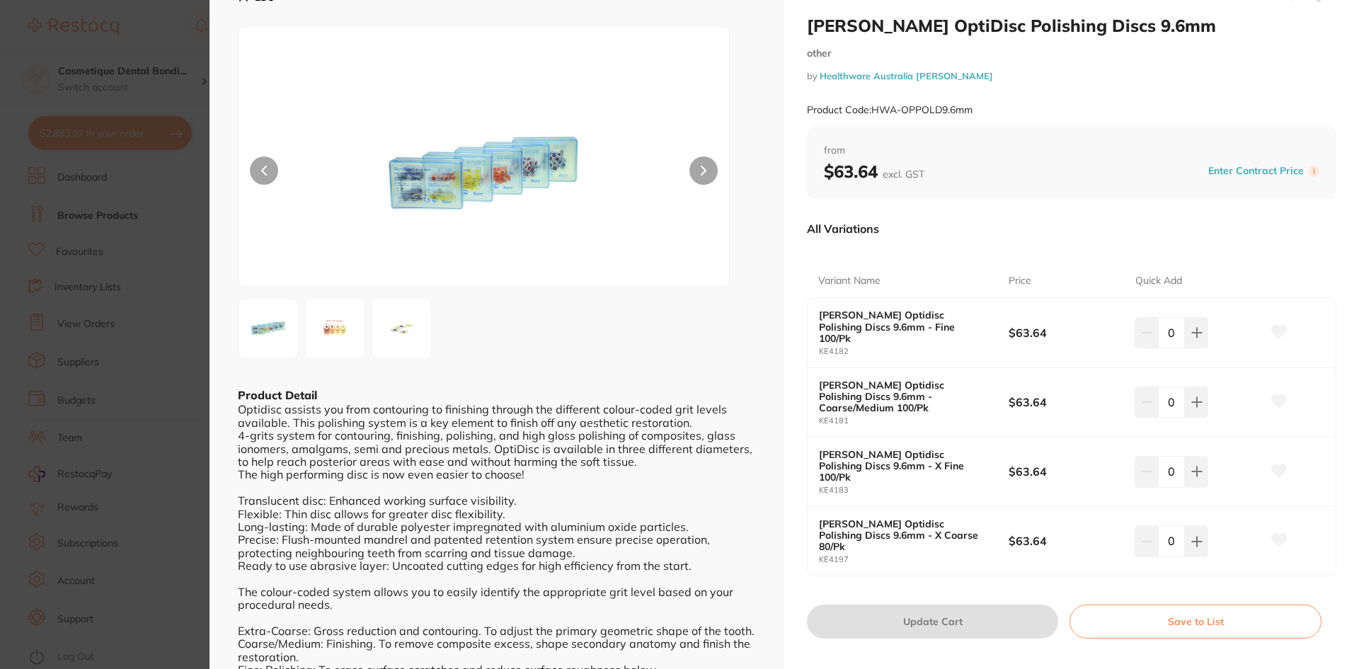
scroll to position [71, 0]
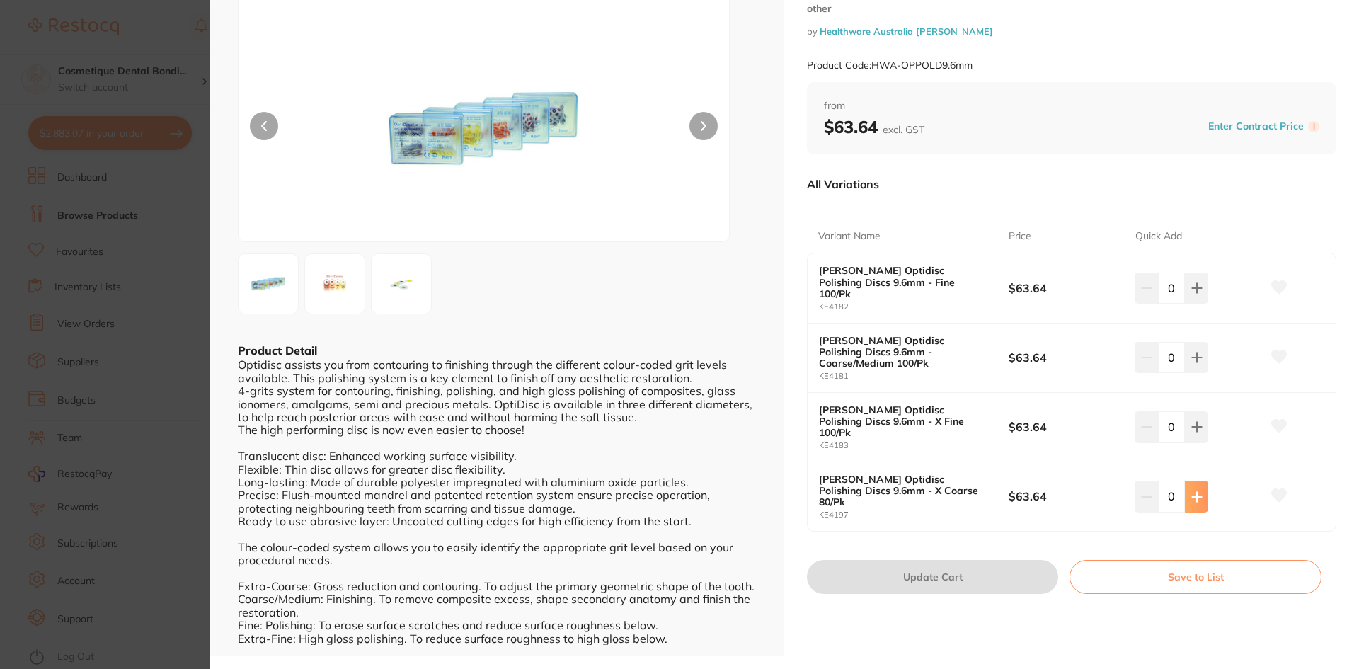
click at [1195, 491] on icon at bounding box center [1196, 496] width 11 height 11
type input "1"
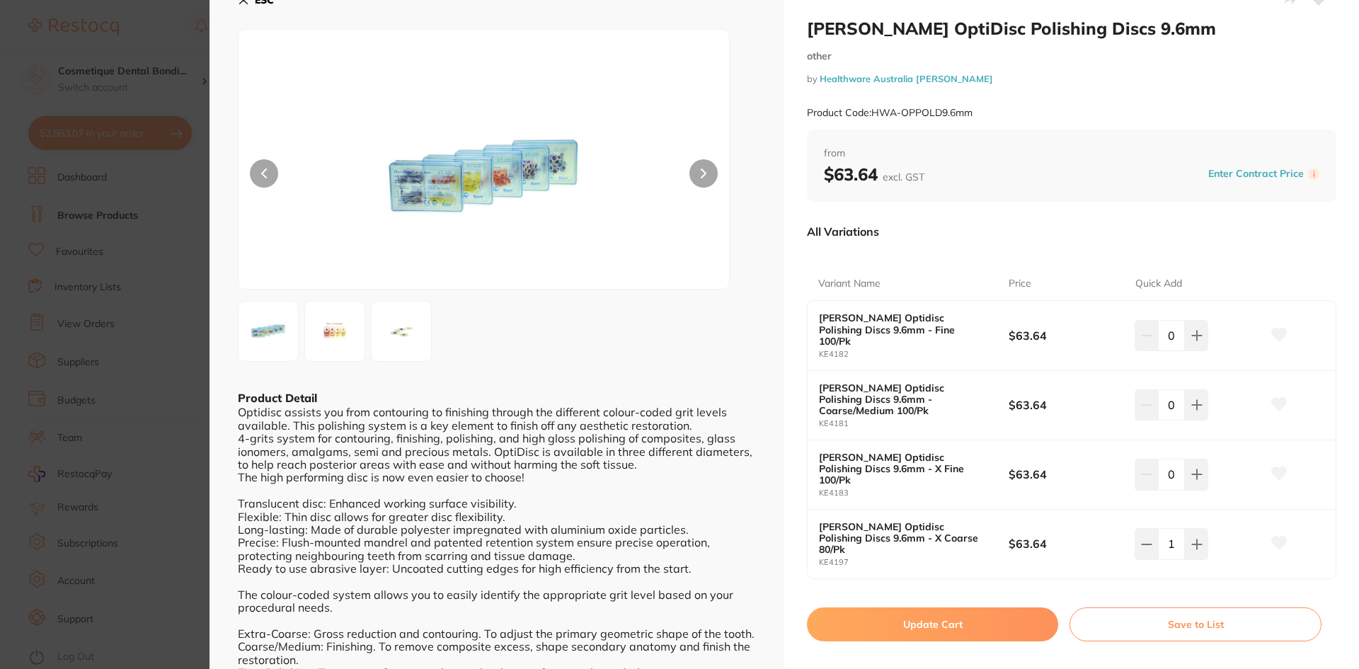
scroll to position [0, 0]
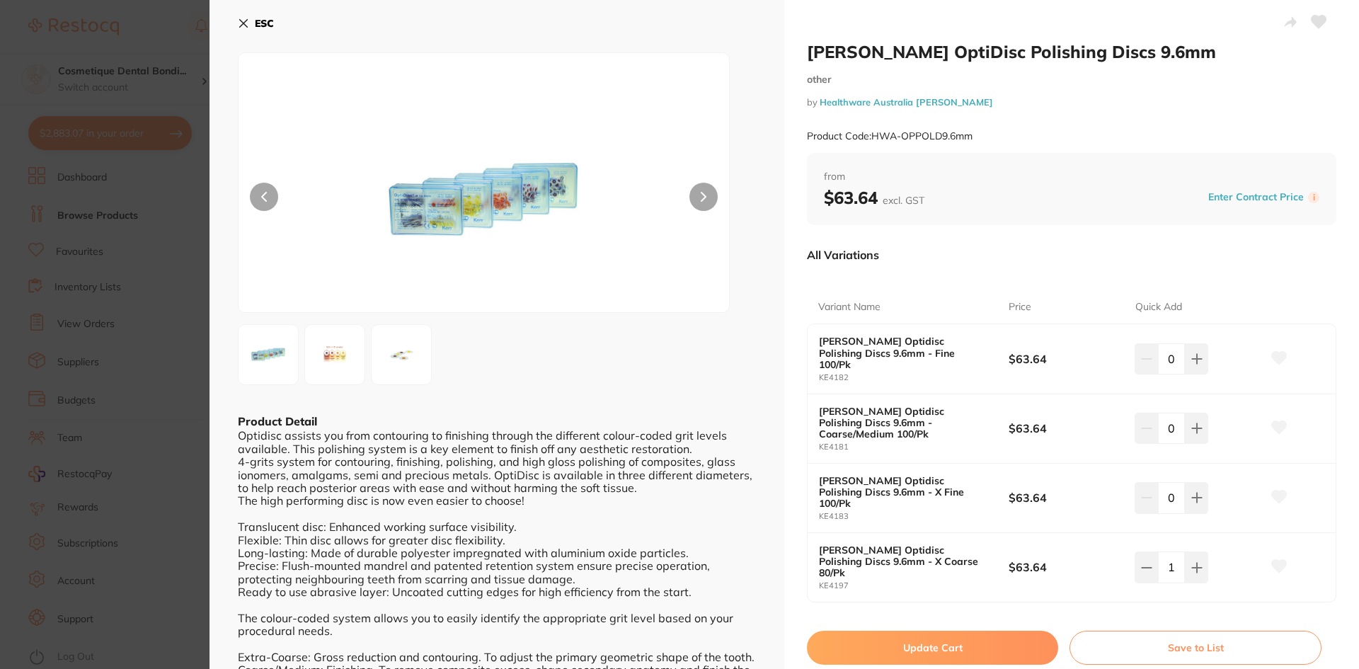
click at [246, 21] on icon at bounding box center [244, 24] width 8 height 8
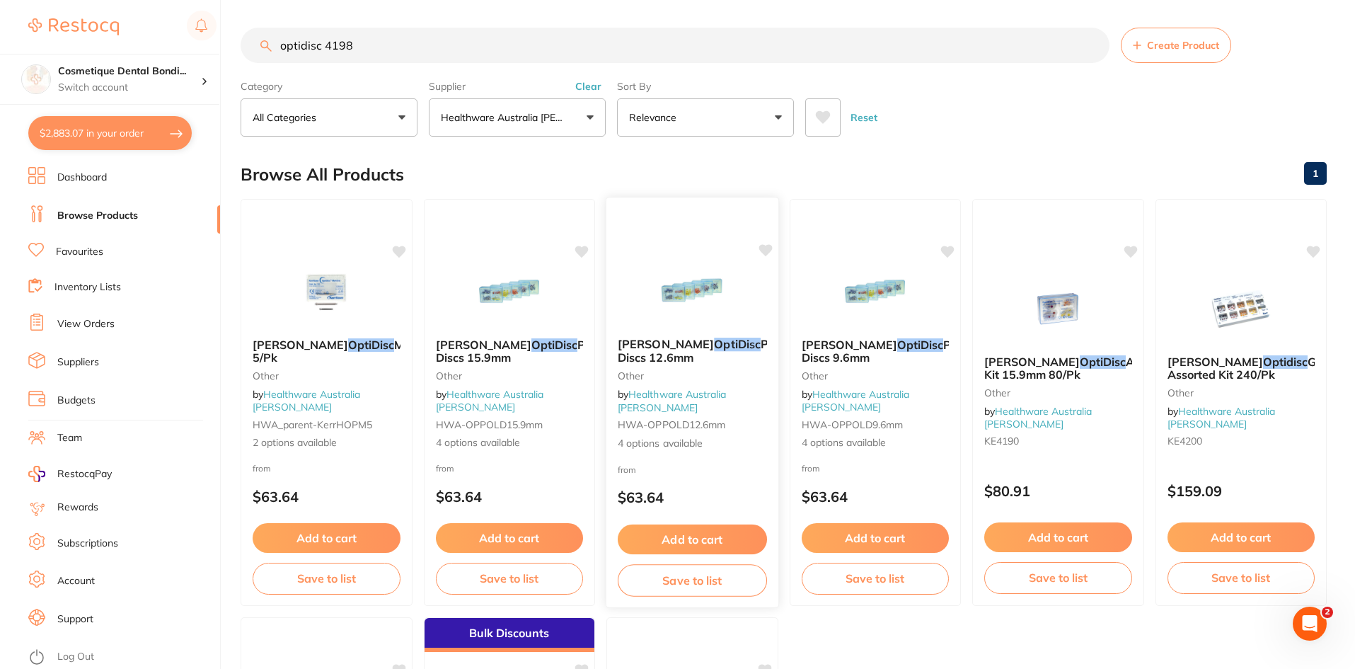
click at [714, 351] on em "OptiDisc" at bounding box center [737, 344] width 47 height 14
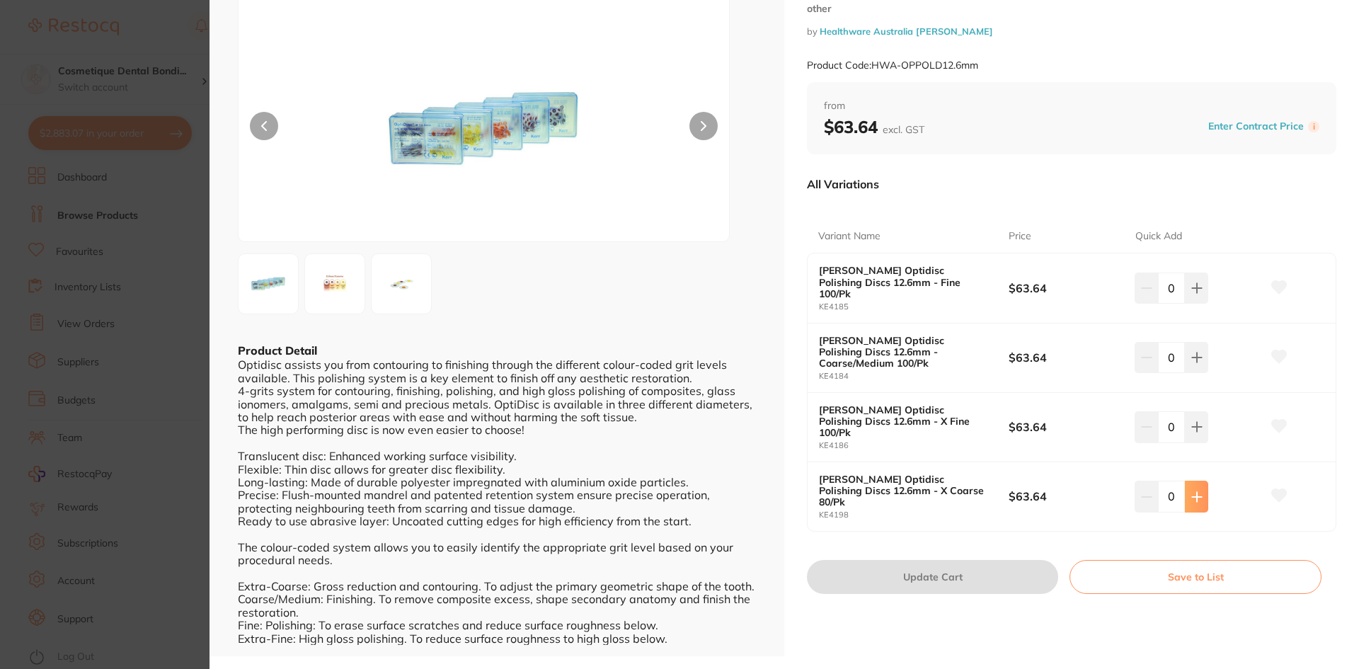
click at [1192, 491] on icon at bounding box center [1196, 496] width 11 height 11
click at [1187, 481] on button at bounding box center [1196, 496] width 23 height 31
type input "2"
click at [931, 560] on button "Update Cart" at bounding box center [932, 577] width 251 height 34
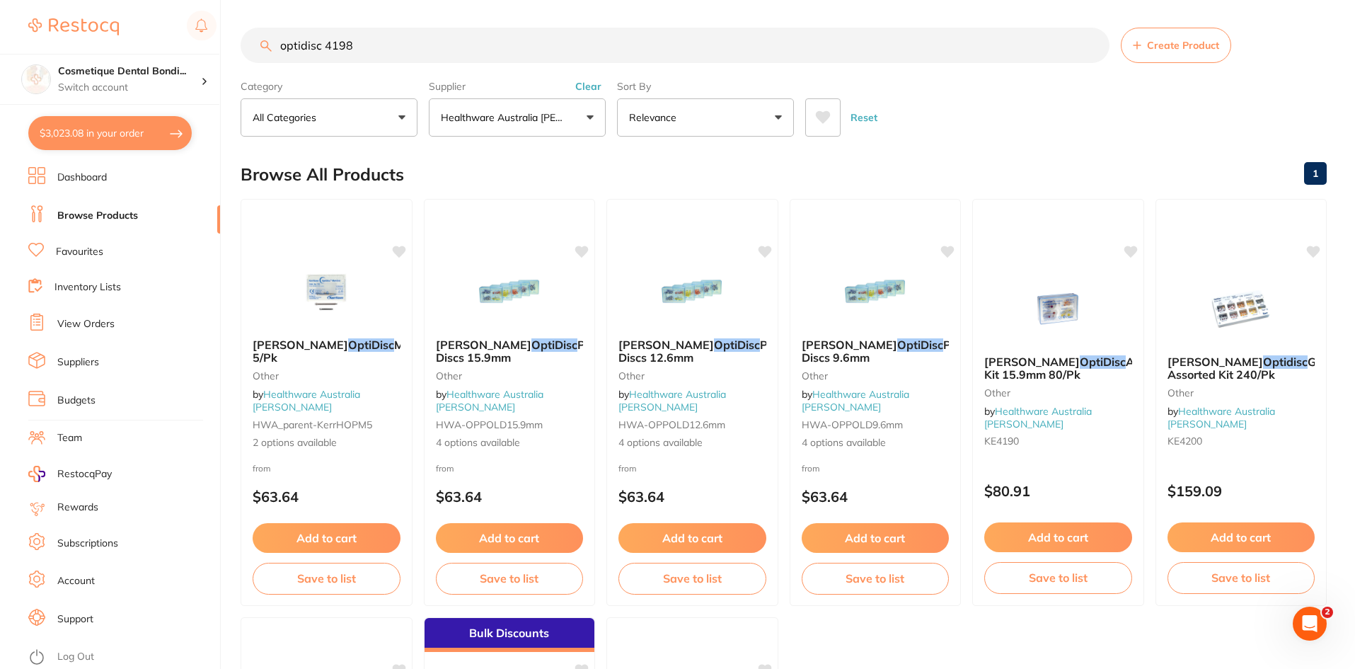
click at [103, 130] on button "$3,023.08 in your order" at bounding box center [109, 133] width 163 height 34
checkbox input "true"
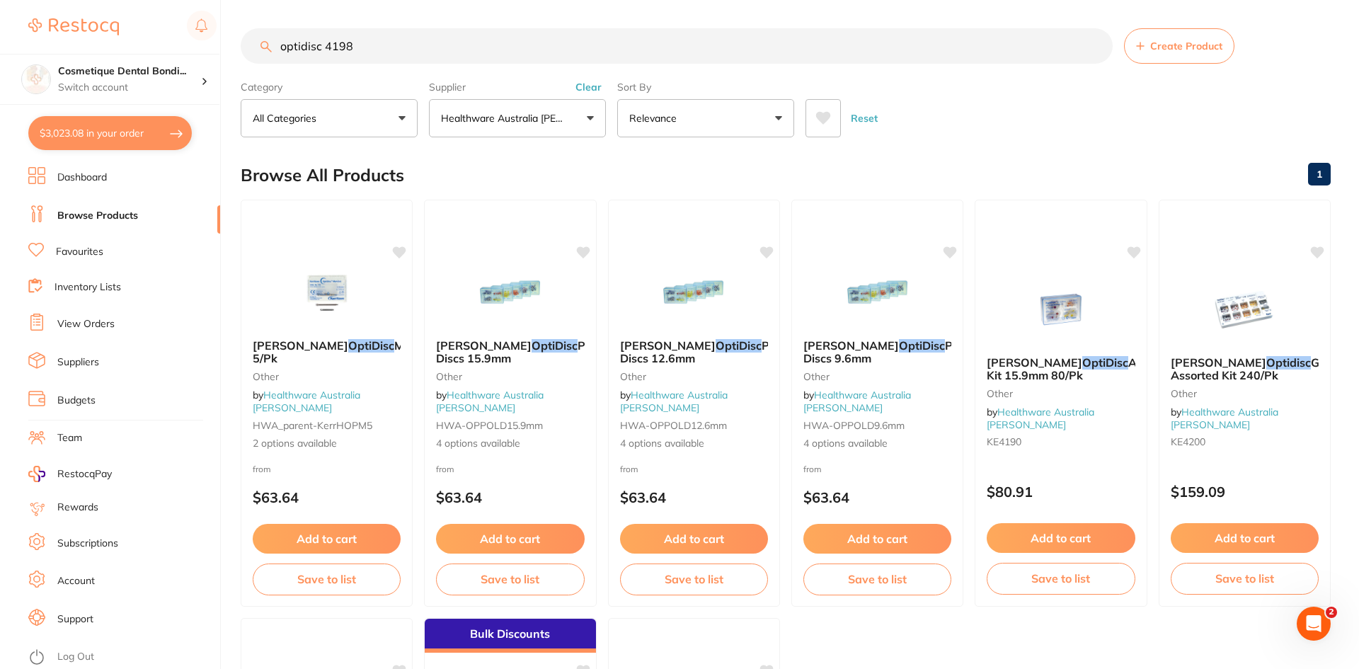
checkbox input "true"
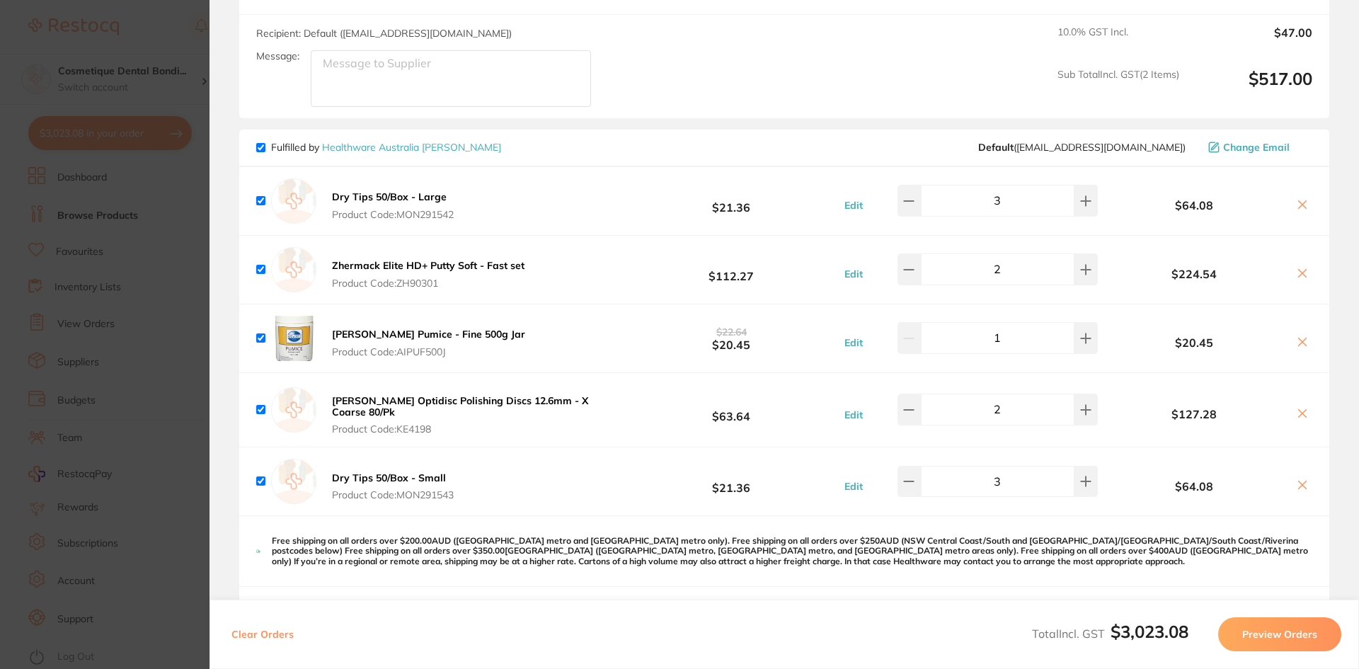
scroll to position [1132, 0]
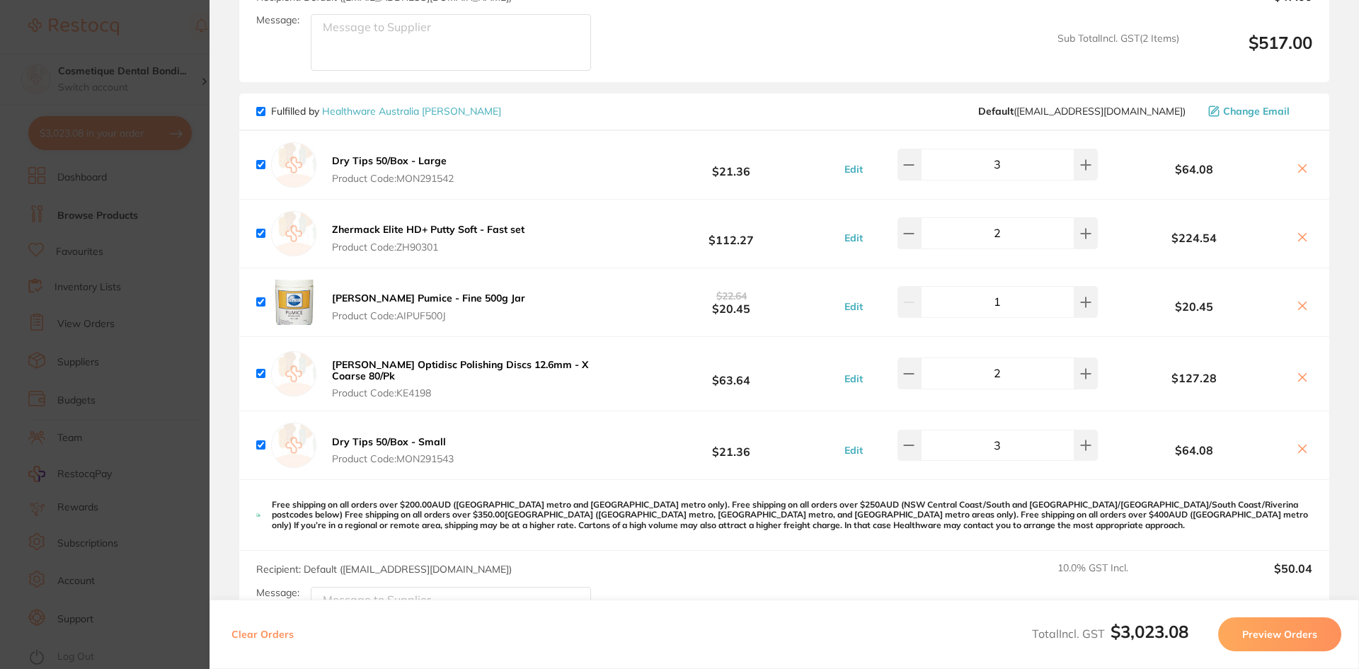
click at [444, 372] on b "Kerr Hawe Optidisc Polishing Discs 12.6mm - X Coarse 80/Pk" at bounding box center [460, 370] width 256 height 24
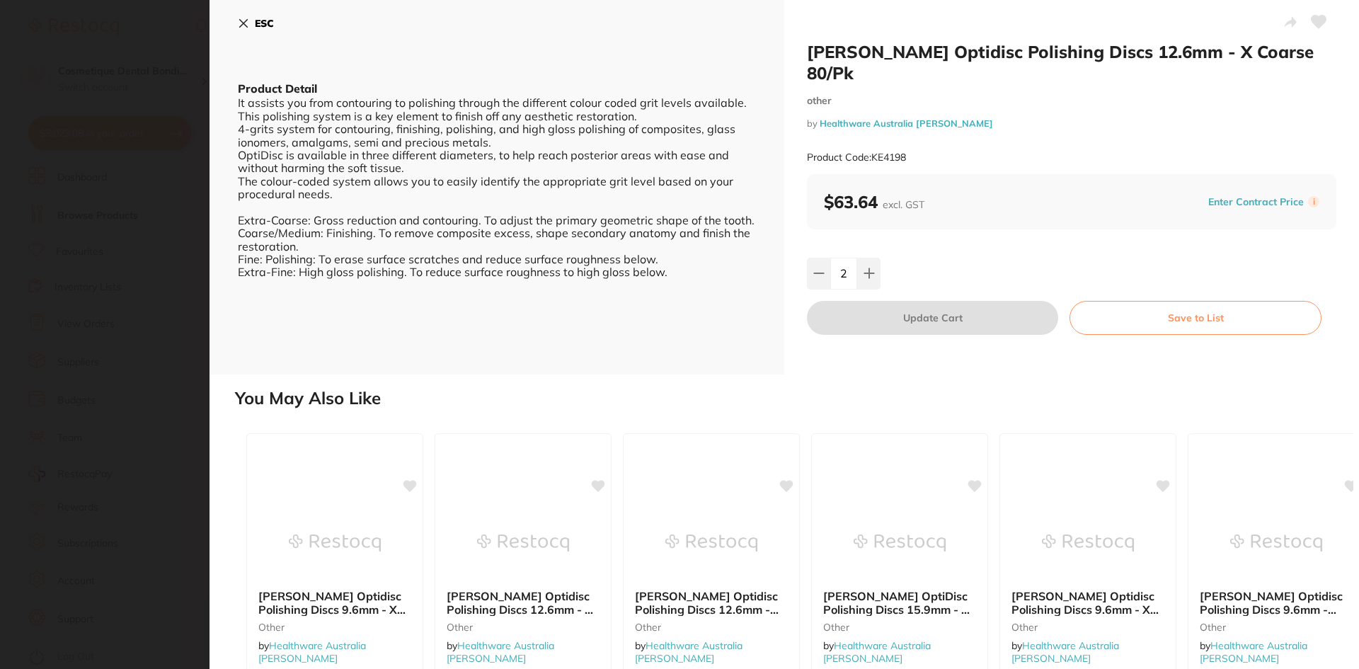
scroll to position [0, 0]
click at [240, 18] on icon at bounding box center [243, 23] width 11 height 11
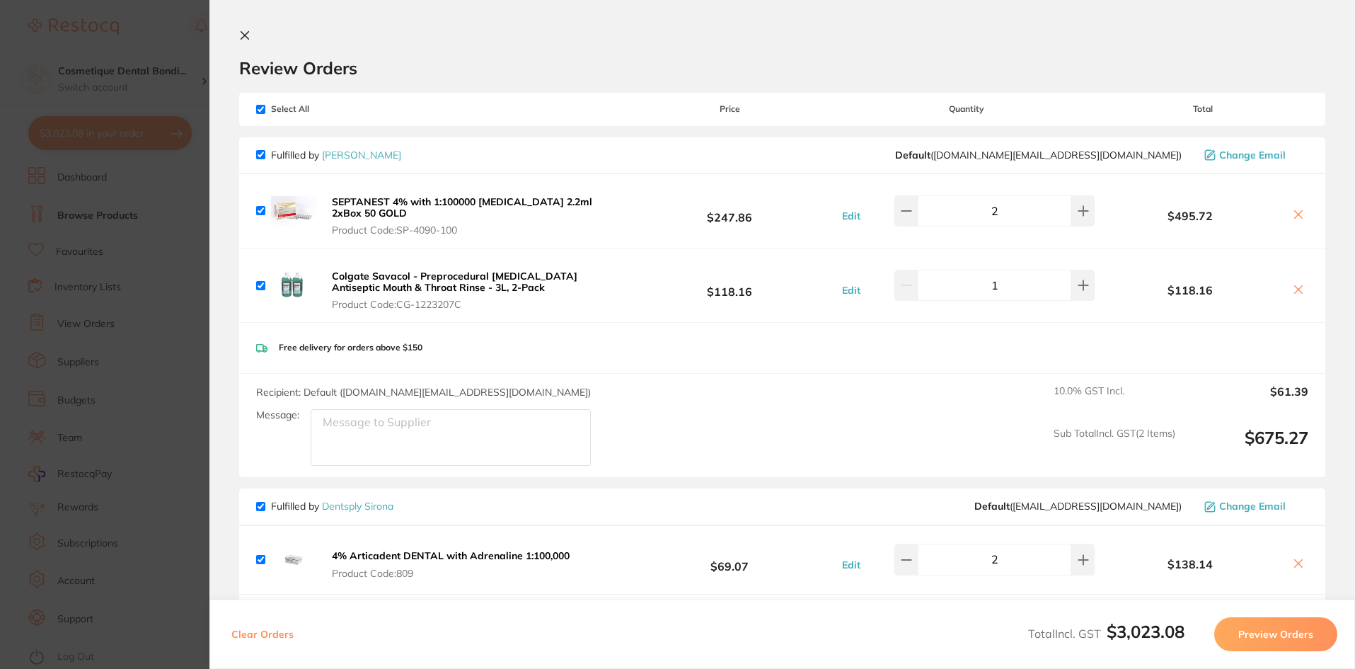
click at [241, 35] on icon at bounding box center [245, 36] width 8 height 8
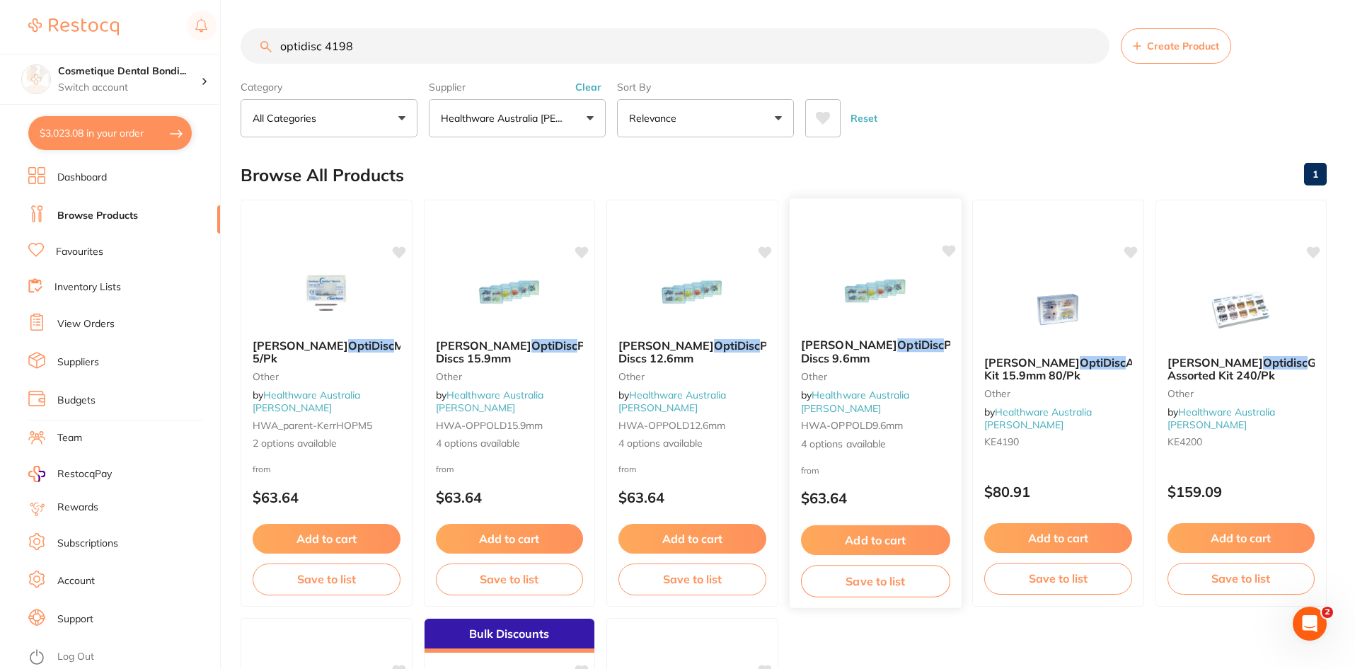
click at [889, 365] on span "Polishing Discs 9.6mm" at bounding box center [896, 352] width 193 height 28
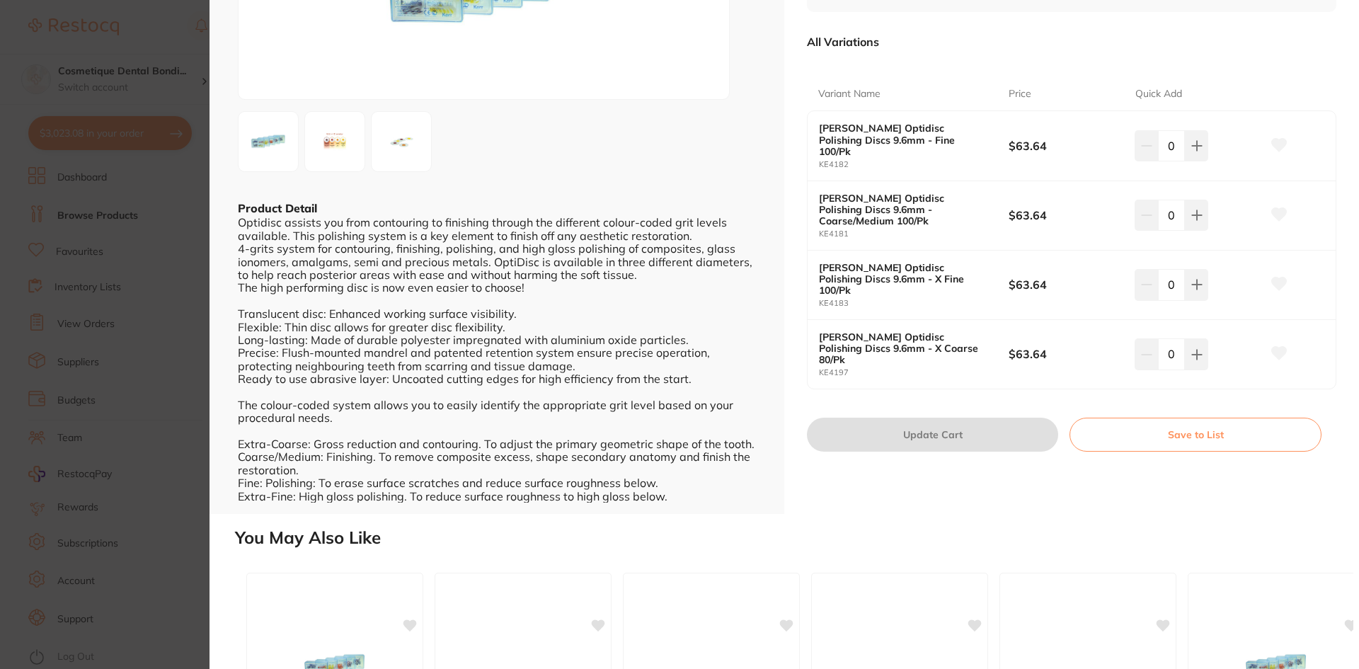
scroll to position [212, 0]
click at [1204, 339] on button at bounding box center [1196, 354] width 23 height 31
type input "1"
click at [948, 418] on button "Update Cart" at bounding box center [932, 435] width 251 height 34
checkbox input "false"
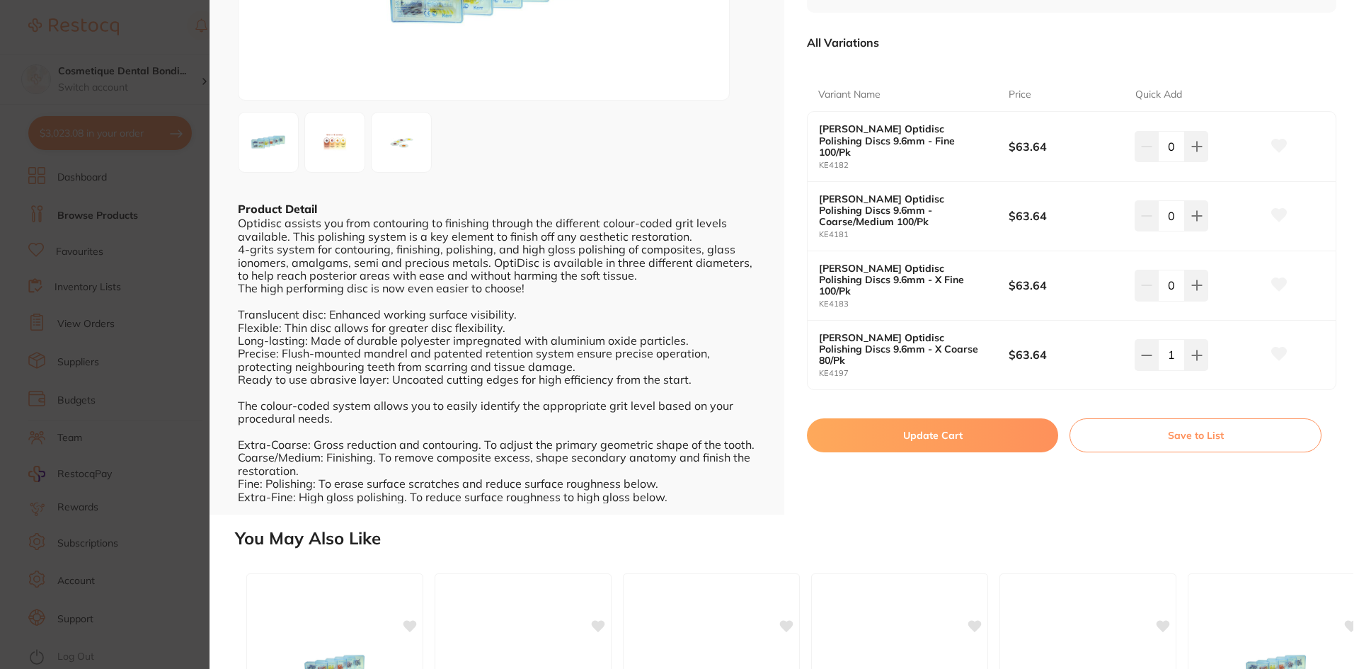
checkbox input "false"
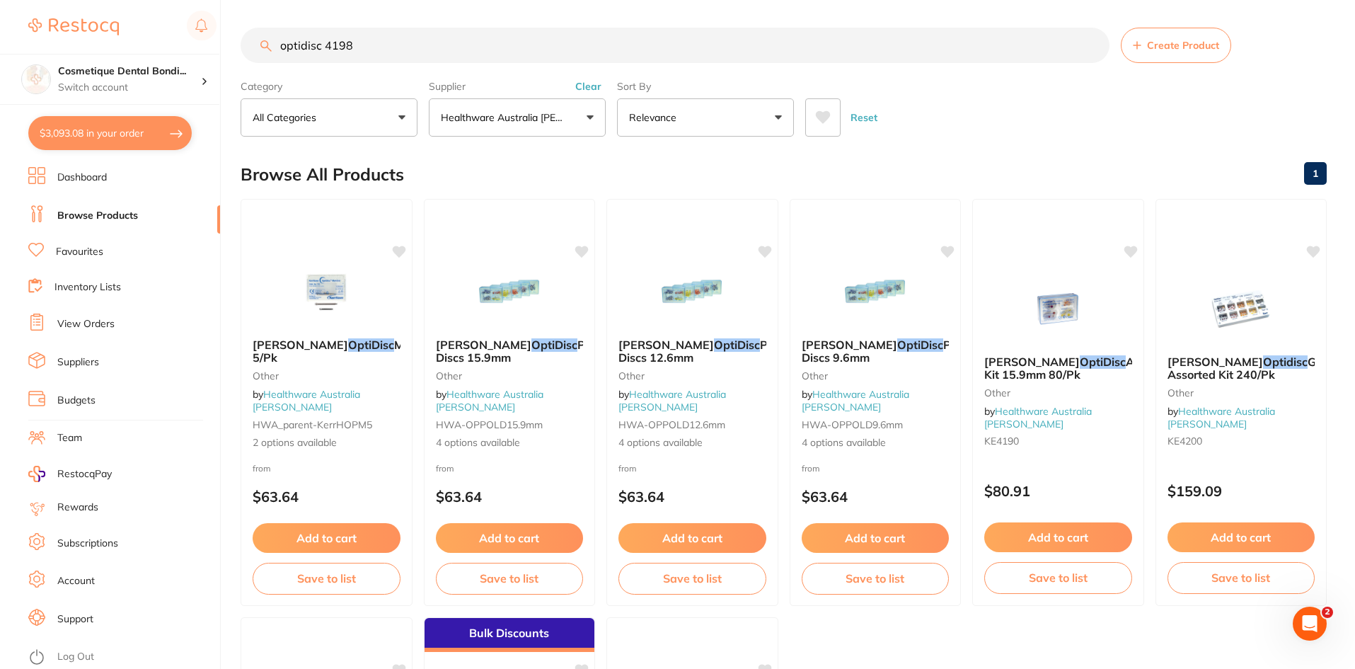
click at [125, 138] on button "$3,093.08 in your order" at bounding box center [109, 133] width 163 height 34
checkbox input "true"
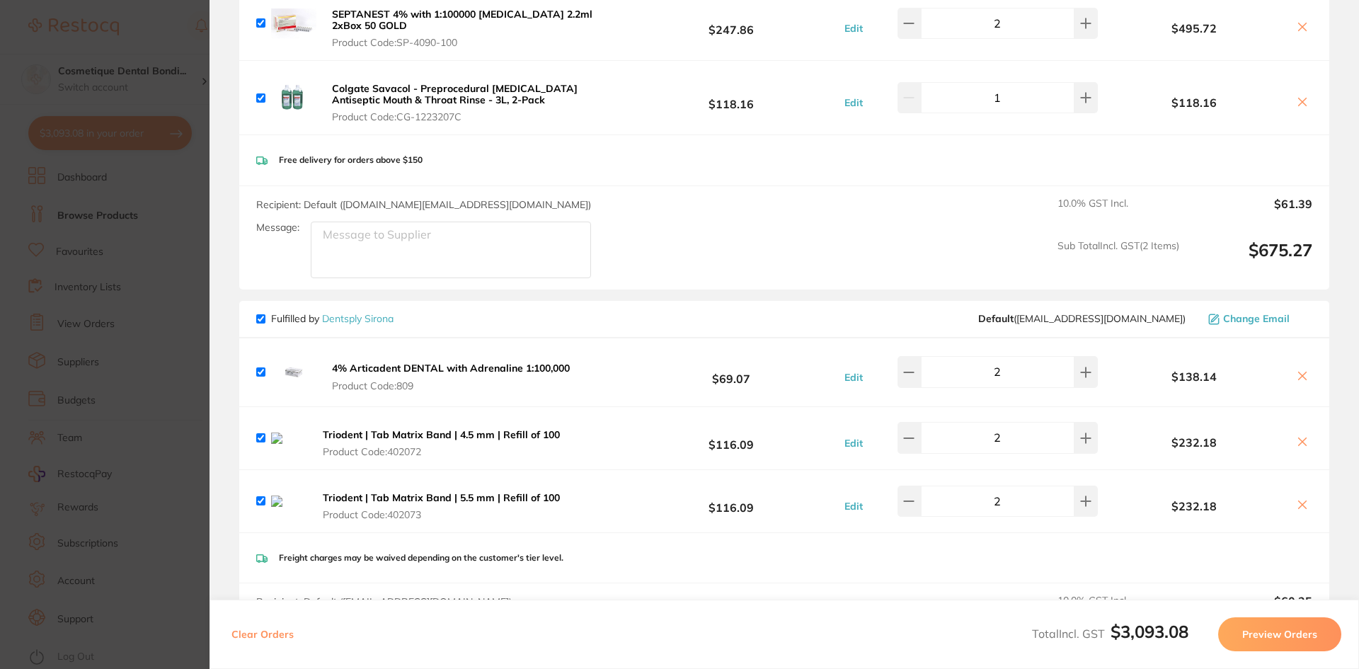
scroll to position [212, 0]
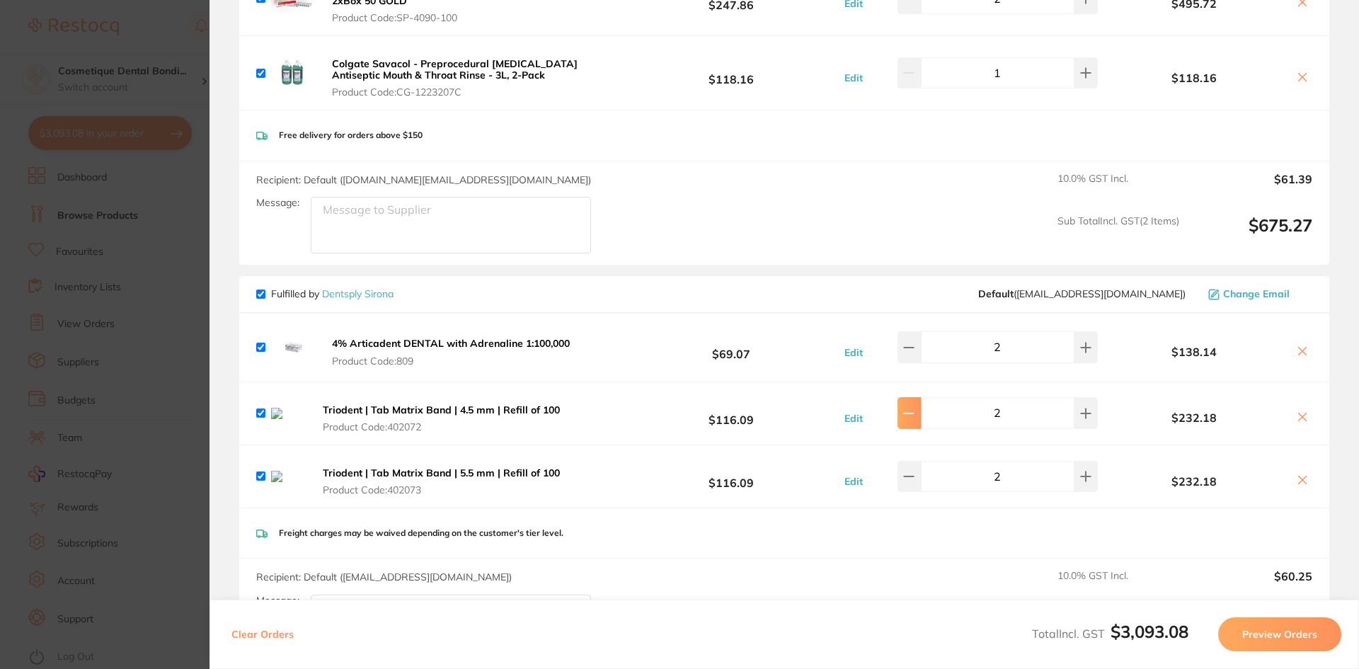
click at [914, 411] on icon at bounding box center [908, 413] width 11 height 11
type input "1"
click at [921, 475] on button at bounding box center [908, 476] width 23 height 31
type input "1"
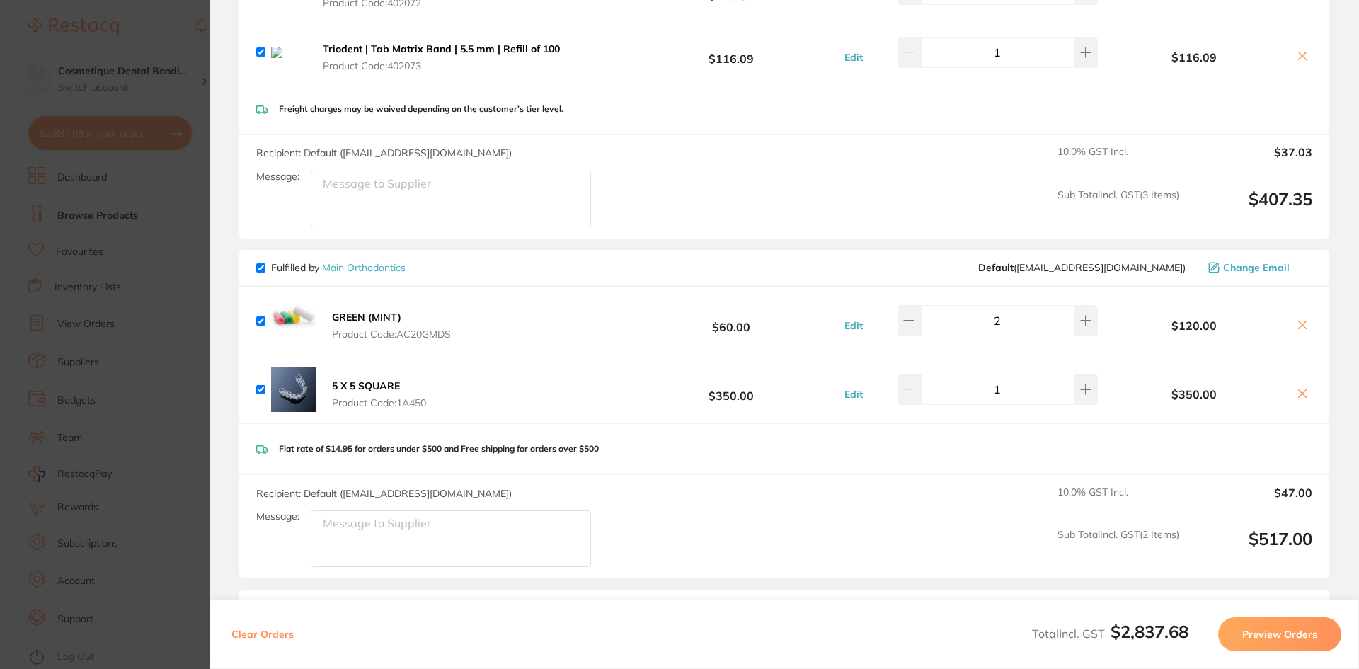
scroll to position [637, 0]
click at [908, 323] on button at bounding box center [908, 319] width 23 height 31
type input "1"
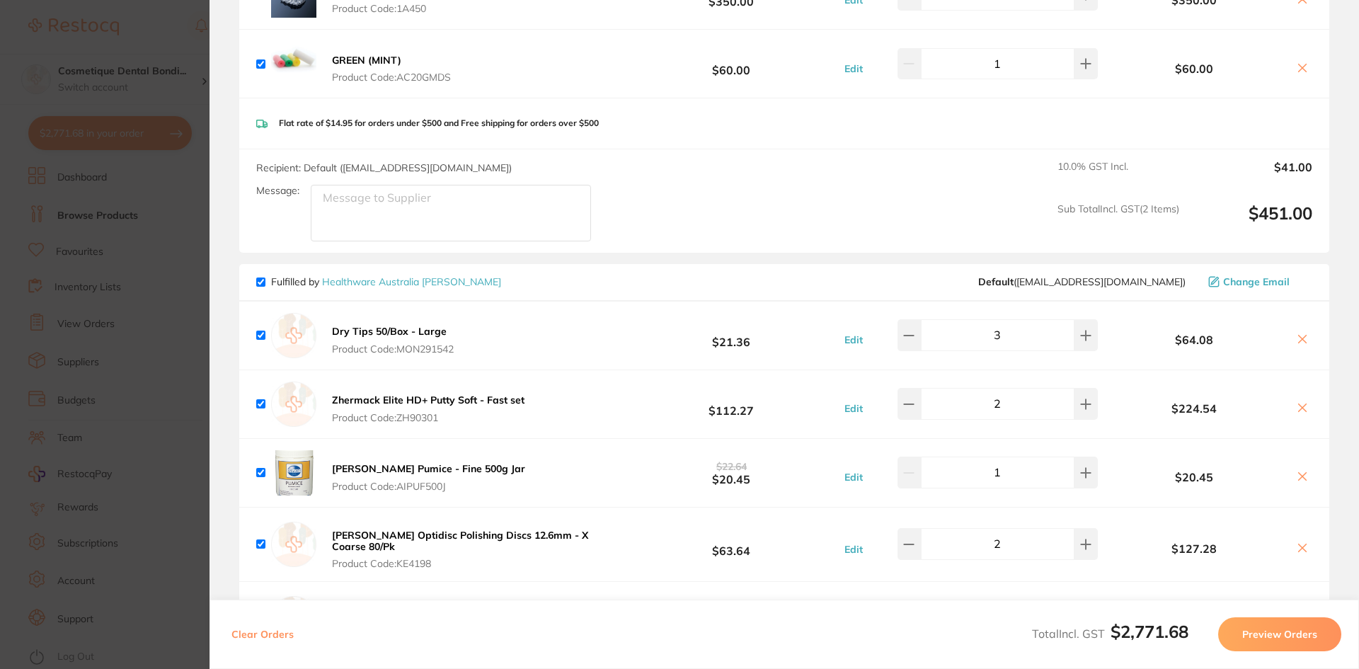
scroll to position [991, 0]
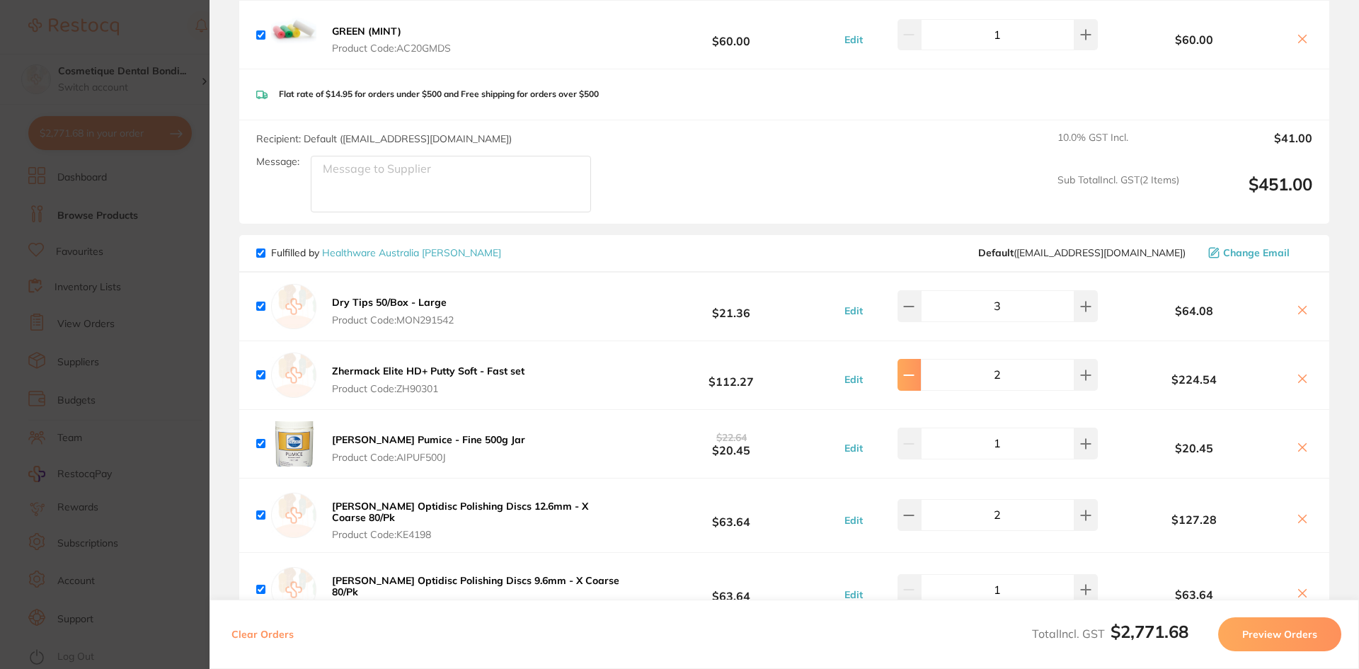
click at [914, 379] on icon at bounding box center [908, 374] width 11 height 11
type input "1"
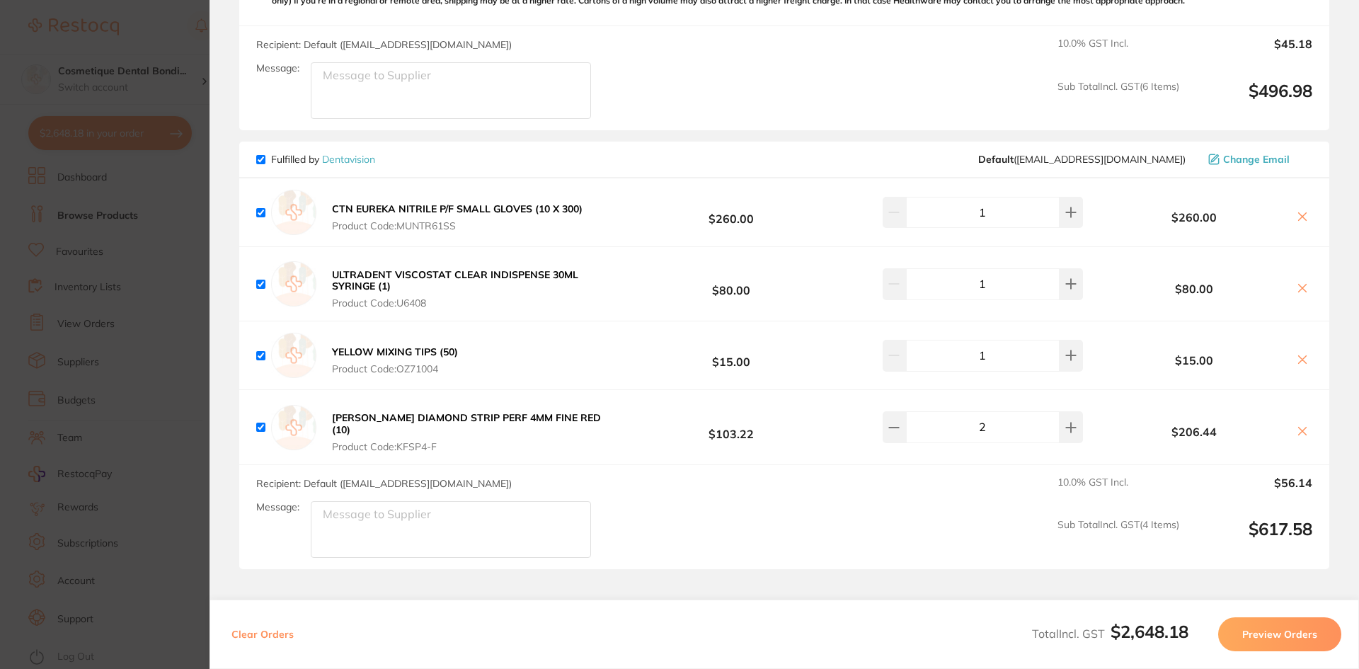
scroll to position [1769, 0]
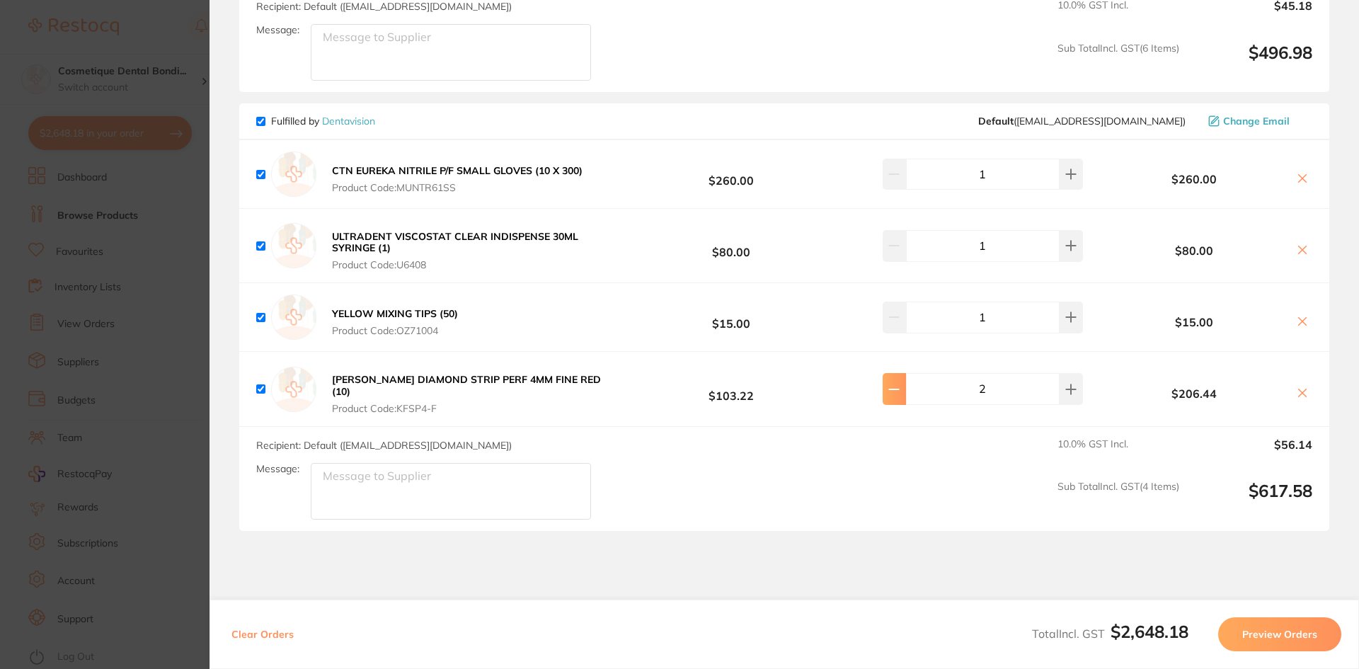
click at [896, 384] on icon at bounding box center [893, 389] width 11 height 11
type input "1"
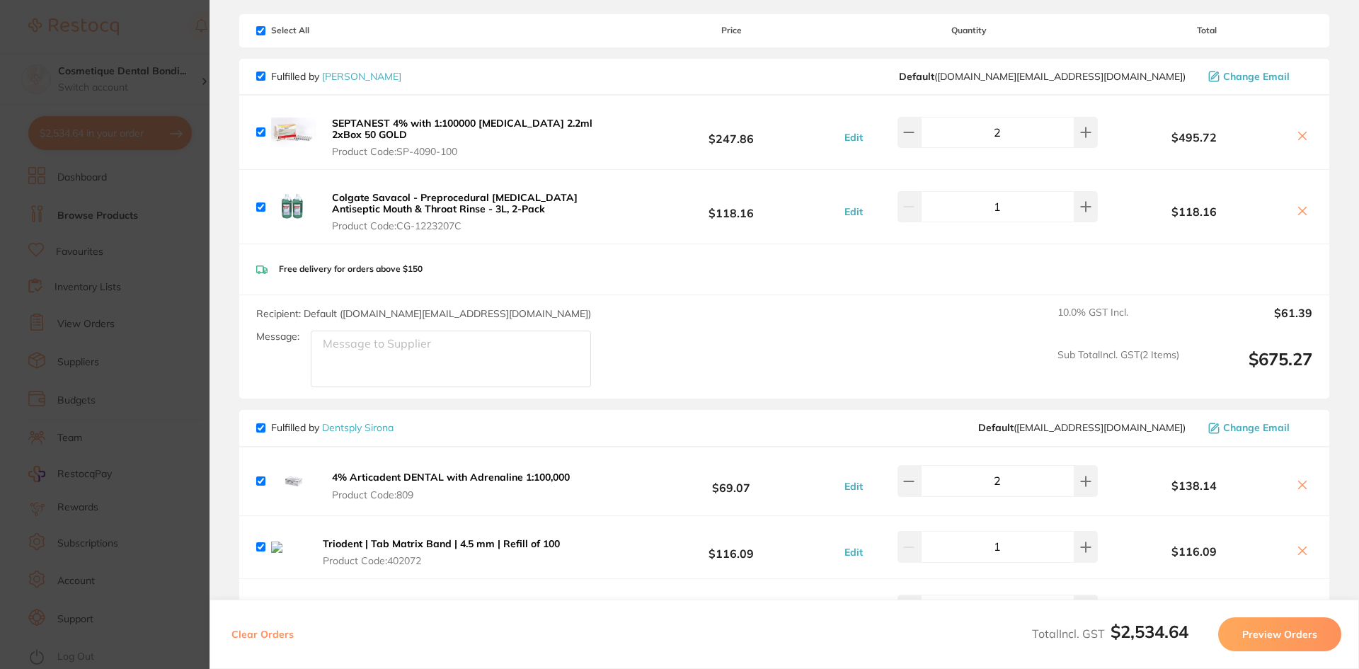
scroll to position [0, 0]
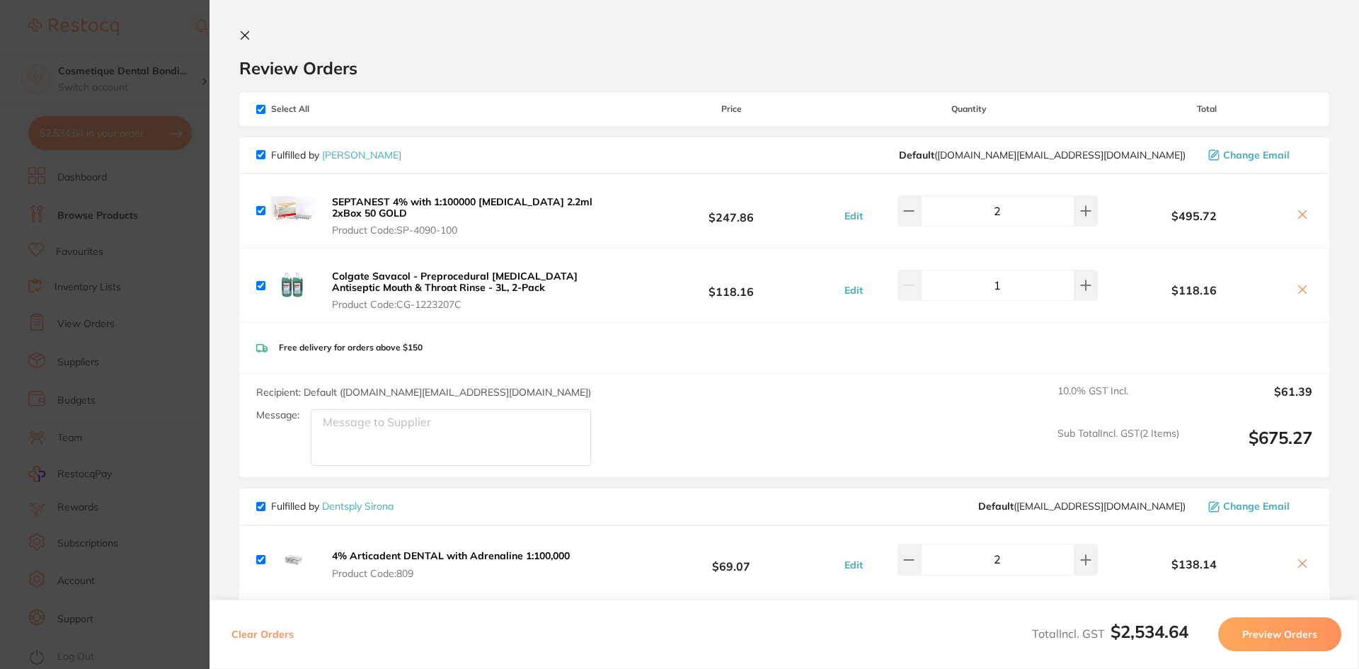
click at [251, 38] on button at bounding box center [247, 36] width 17 height 13
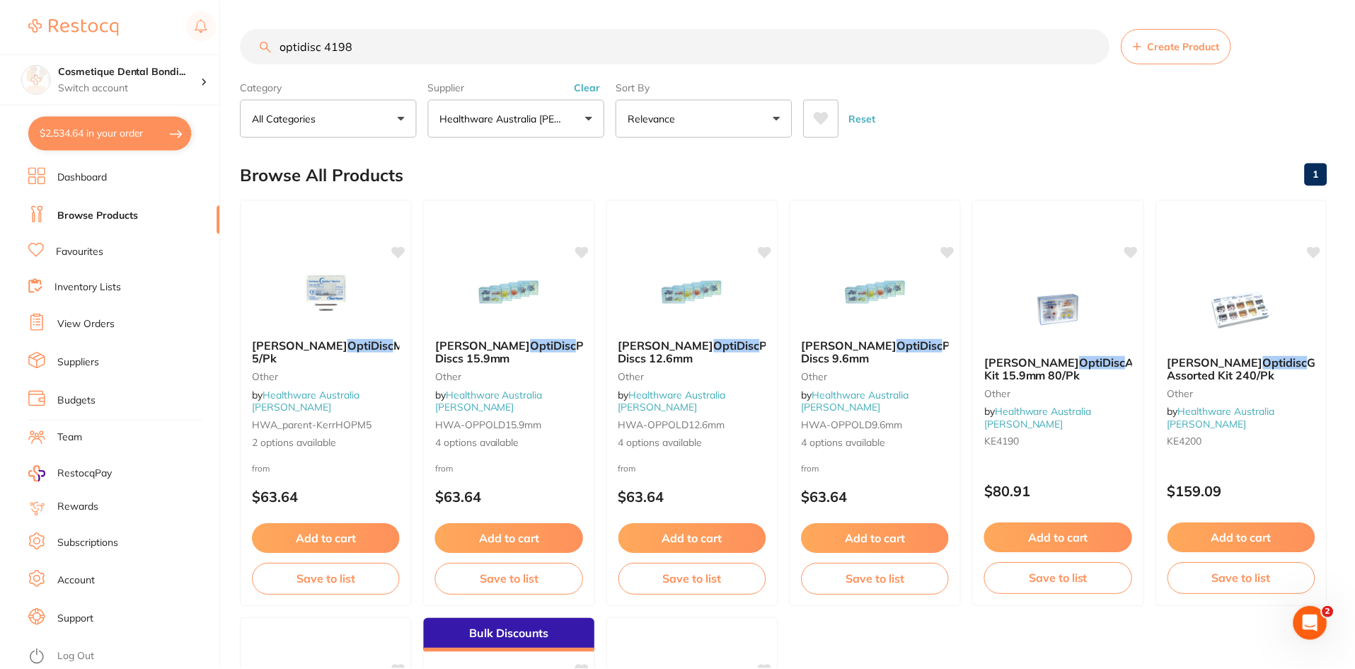
scroll to position [1, 0]
drag, startPoint x: 379, startPoint y: 52, endPoint x: 122, endPoint y: 38, distance: 257.2
click at [122, 38] on div "$2,534.64 Cosmetique Dental Bondi... Switch account Cosmetique Dental Bondi Jun…" at bounding box center [677, 333] width 1355 height 669
type input "qwik strip"
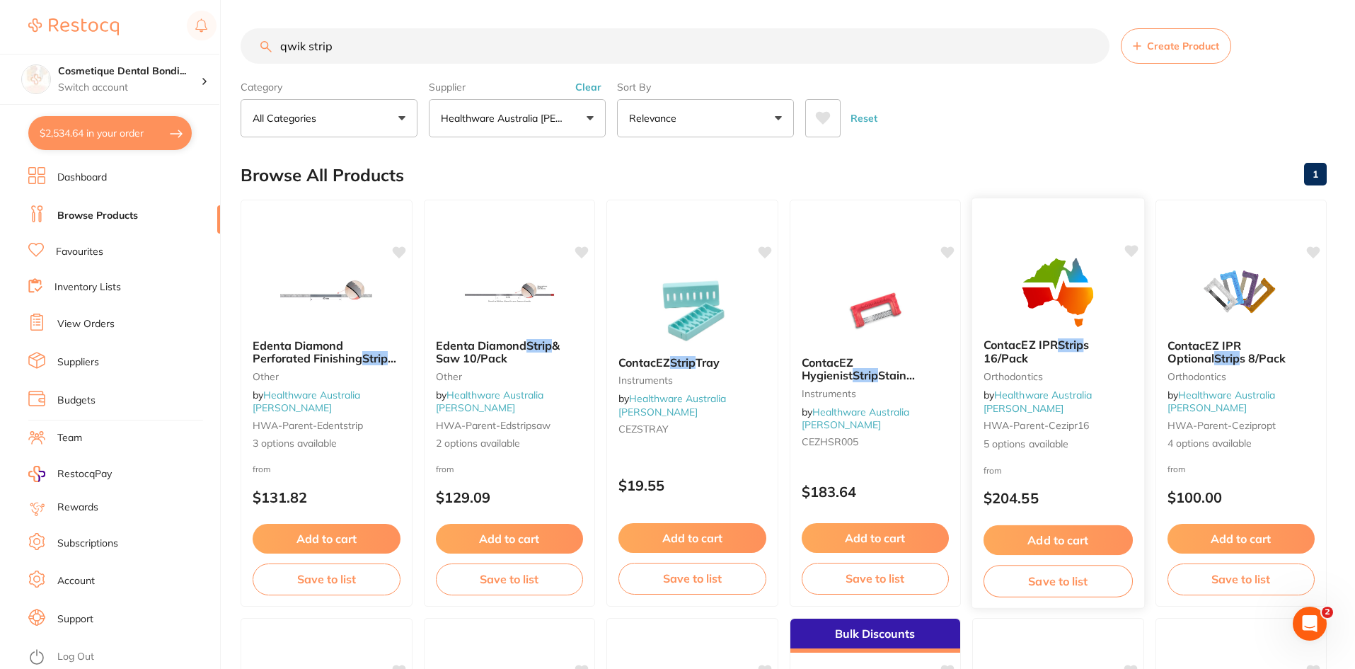
scroll to position [0, 0]
click at [890, 412] on link "Healthware Australia [PERSON_NAME]" at bounding box center [856, 417] width 108 height 25
click at [878, 408] on link "Healthware Australia [PERSON_NAME]" at bounding box center [854, 418] width 109 height 26
click at [858, 345] on div "ContacEZ Hygienist Strip Stain Remover 16/Pack - 0.05mm Pink Instruments by Hea…" at bounding box center [875, 404] width 172 height 121
click at [839, 239] on div "ContacEZ Hygienist Strip Stain Remover 16/Pack - 0.05mm Pink Instruments by Hea…" at bounding box center [874, 402] width 173 height 411
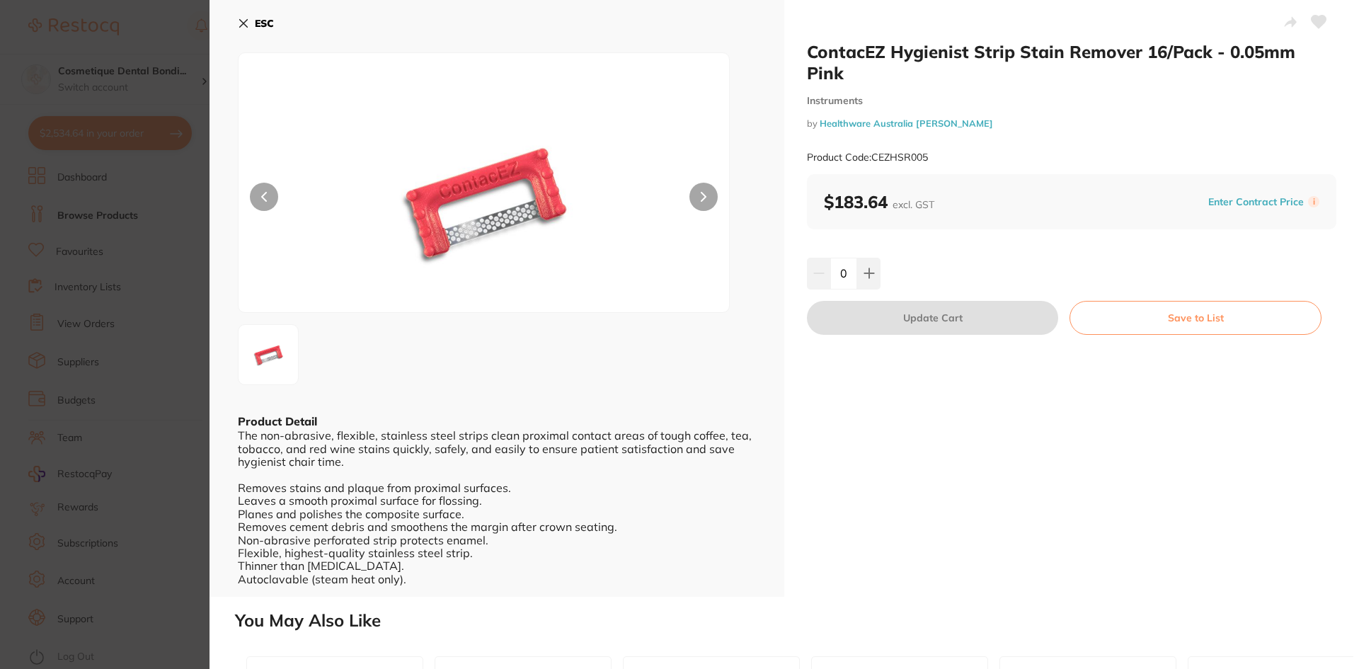
click at [249, 23] on button "ESC" at bounding box center [256, 23] width 36 height 24
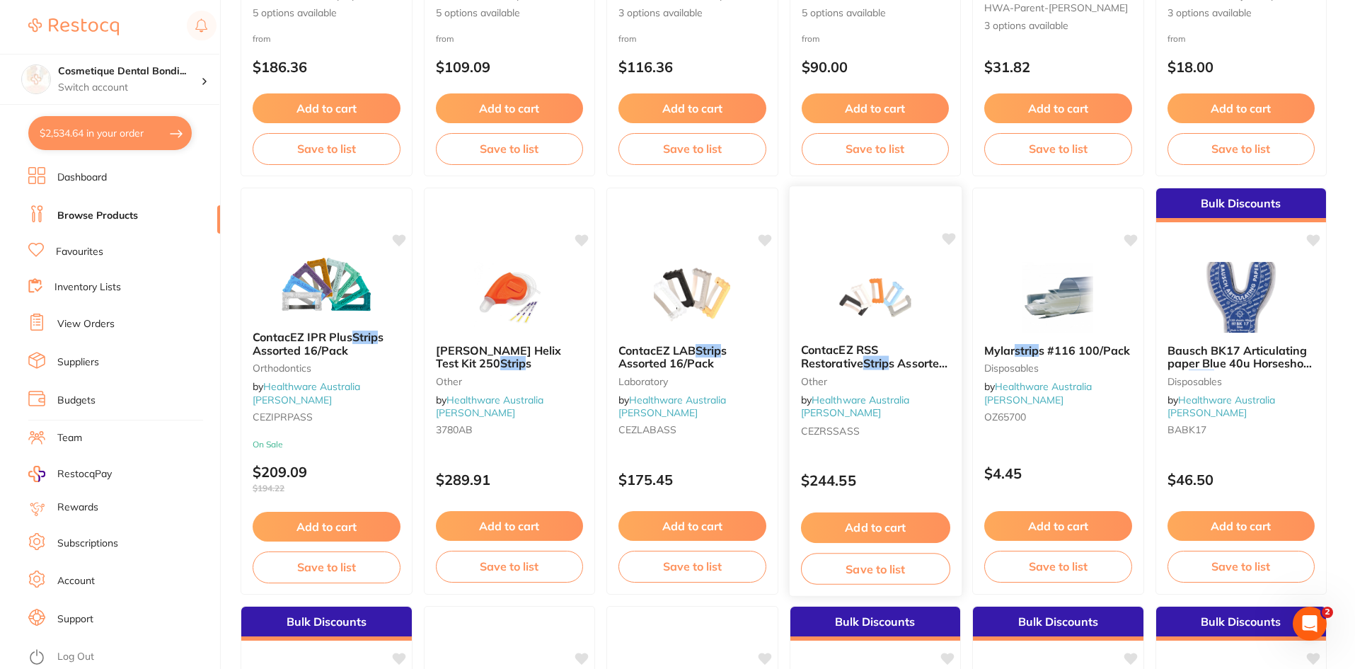
scroll to position [1275, 0]
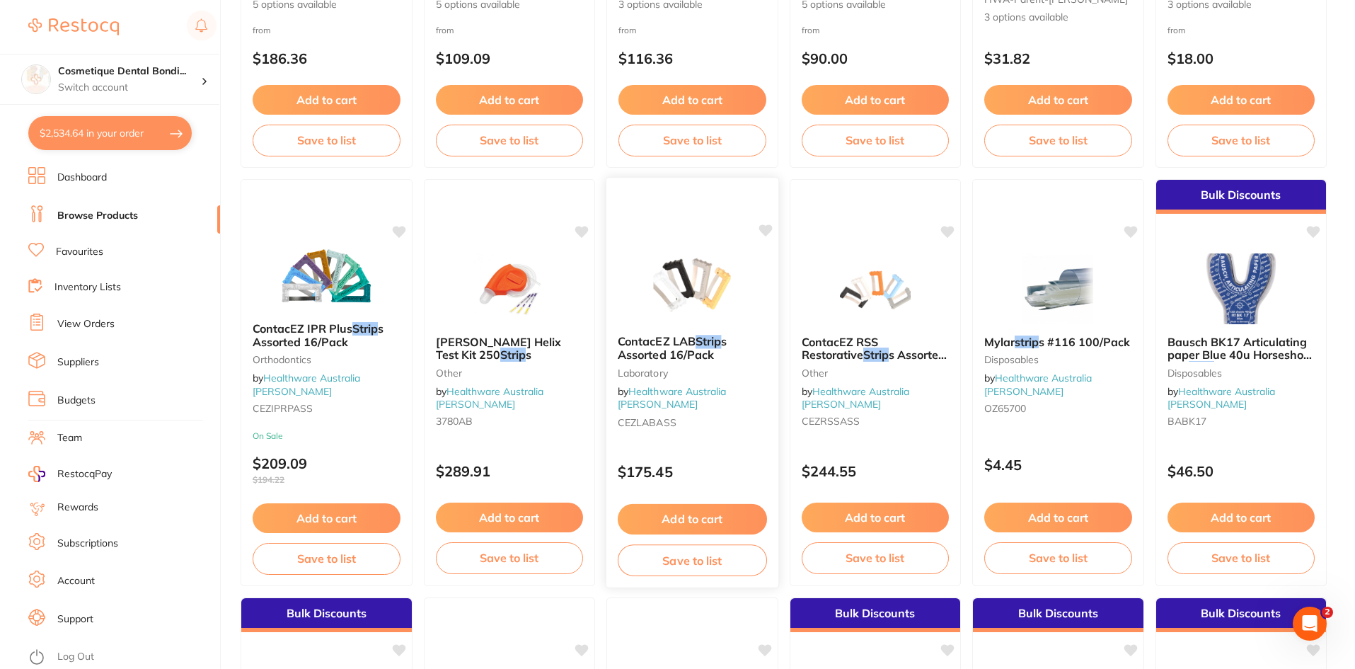
click at [698, 393] on link "Healthware Australia [PERSON_NAME]" at bounding box center [672, 398] width 109 height 26
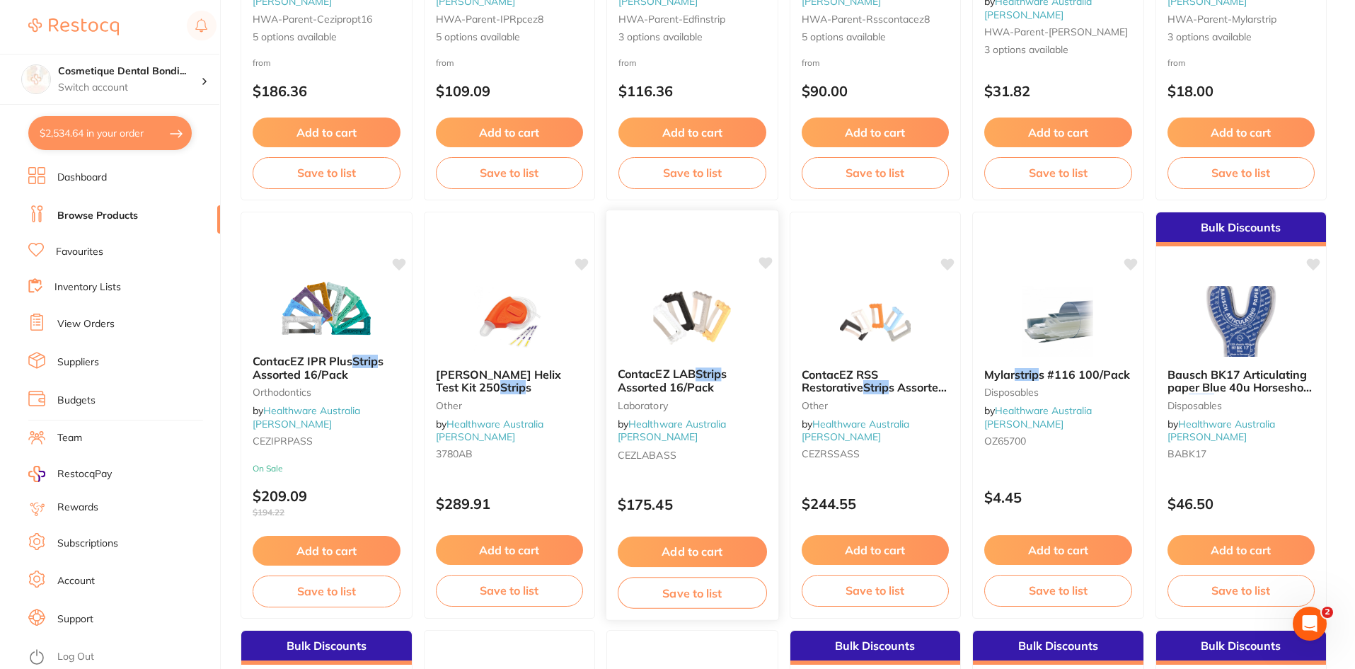
scroll to position [906, 0]
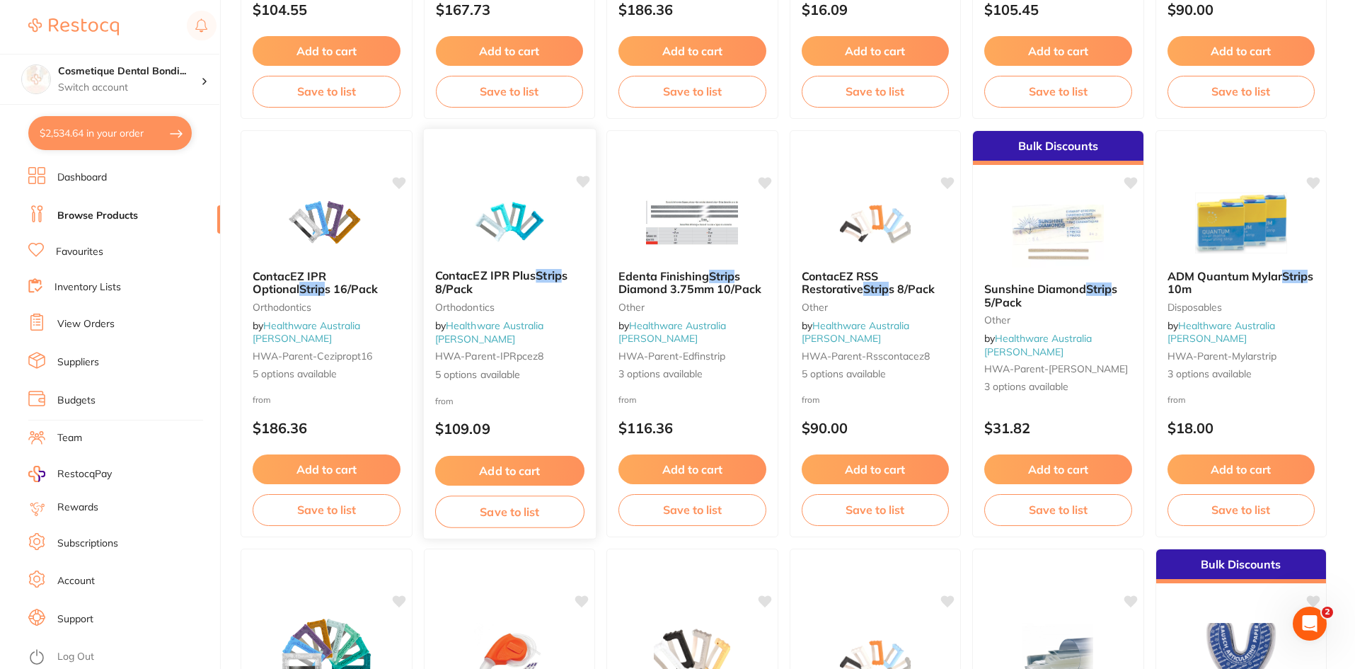
click at [502, 343] on link "Healthware Australia [PERSON_NAME]" at bounding box center [489, 332] width 109 height 26
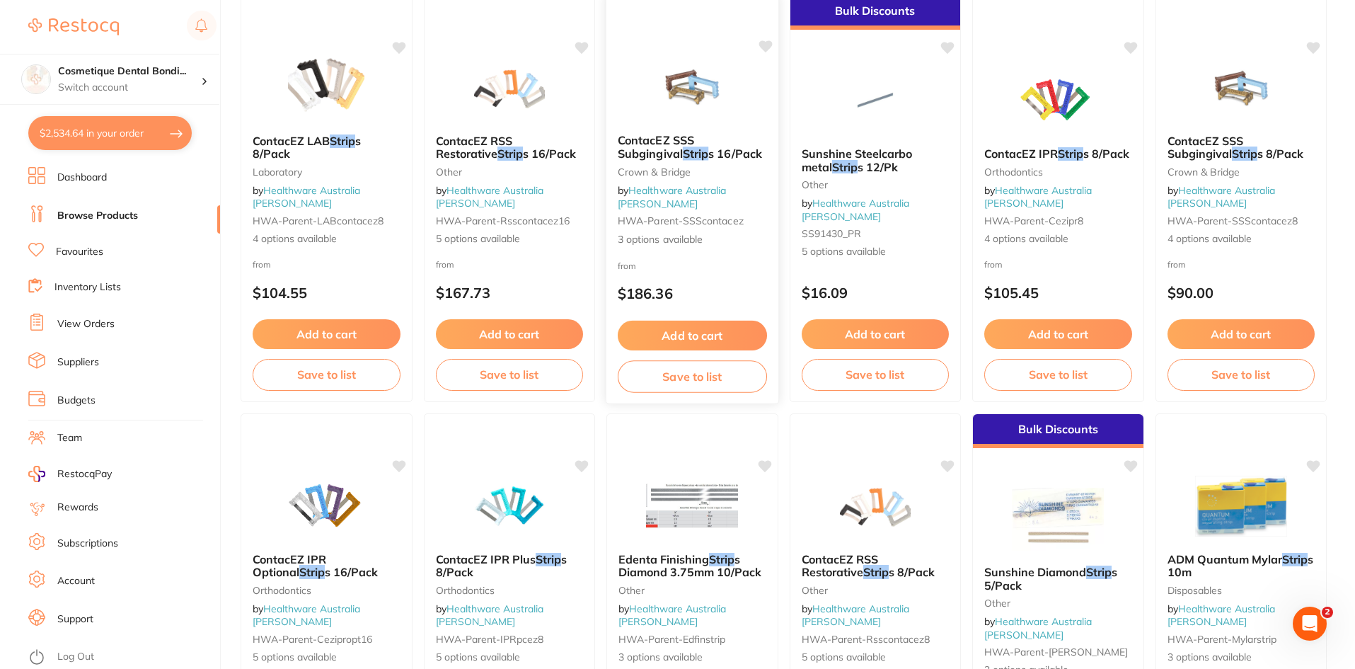
scroll to position [637, 0]
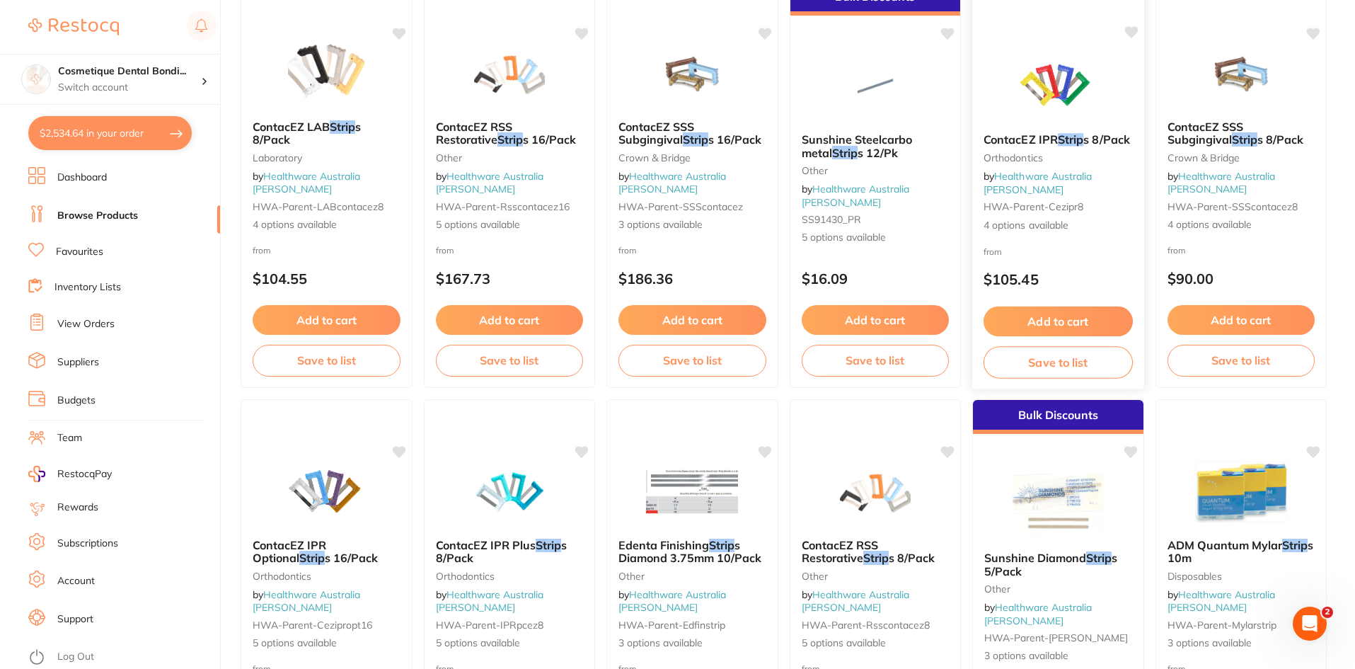
click at [1035, 187] on link "Healthware Australia [PERSON_NAME]" at bounding box center [1038, 183] width 109 height 26
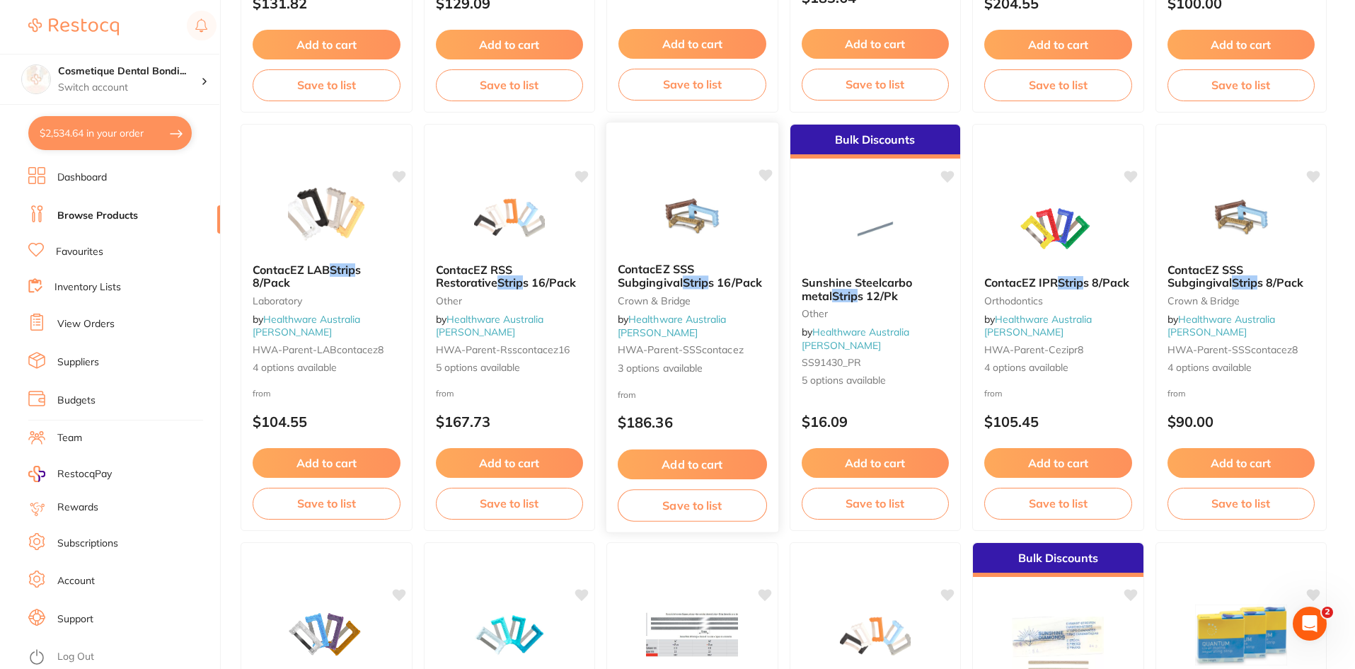
scroll to position [495, 0]
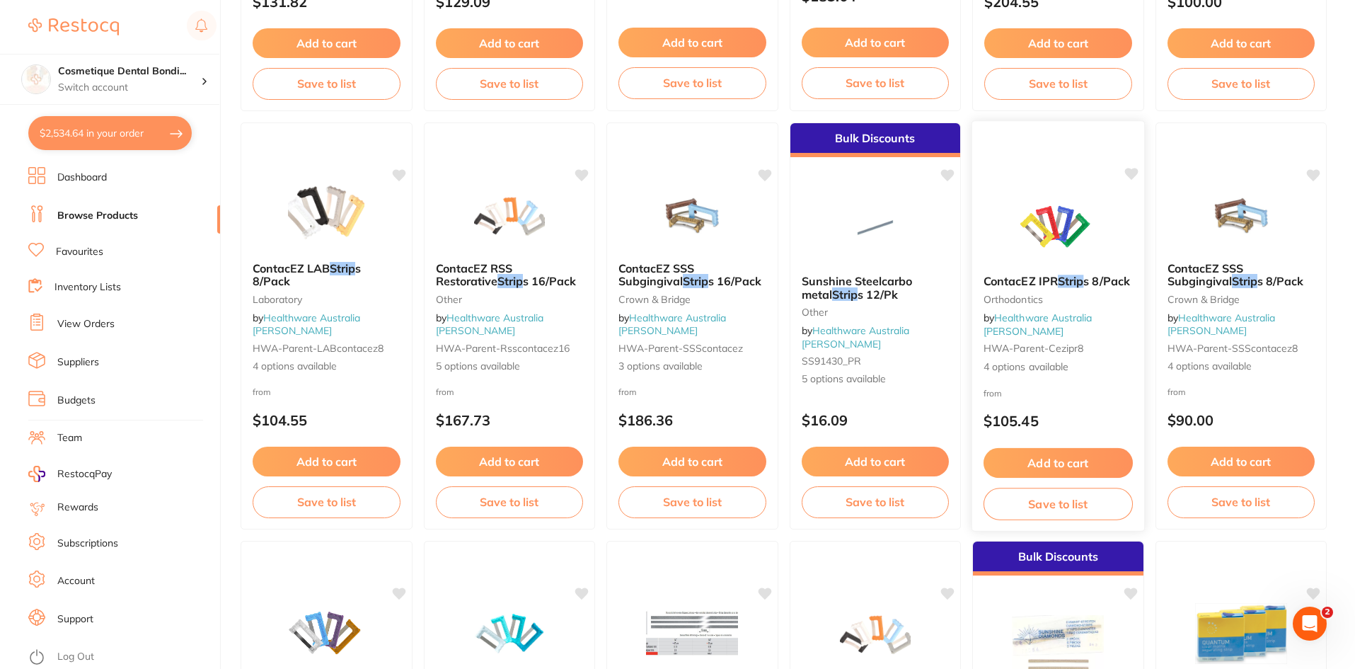
click at [1051, 334] on link "Healthware Australia [PERSON_NAME]" at bounding box center [1038, 324] width 109 height 26
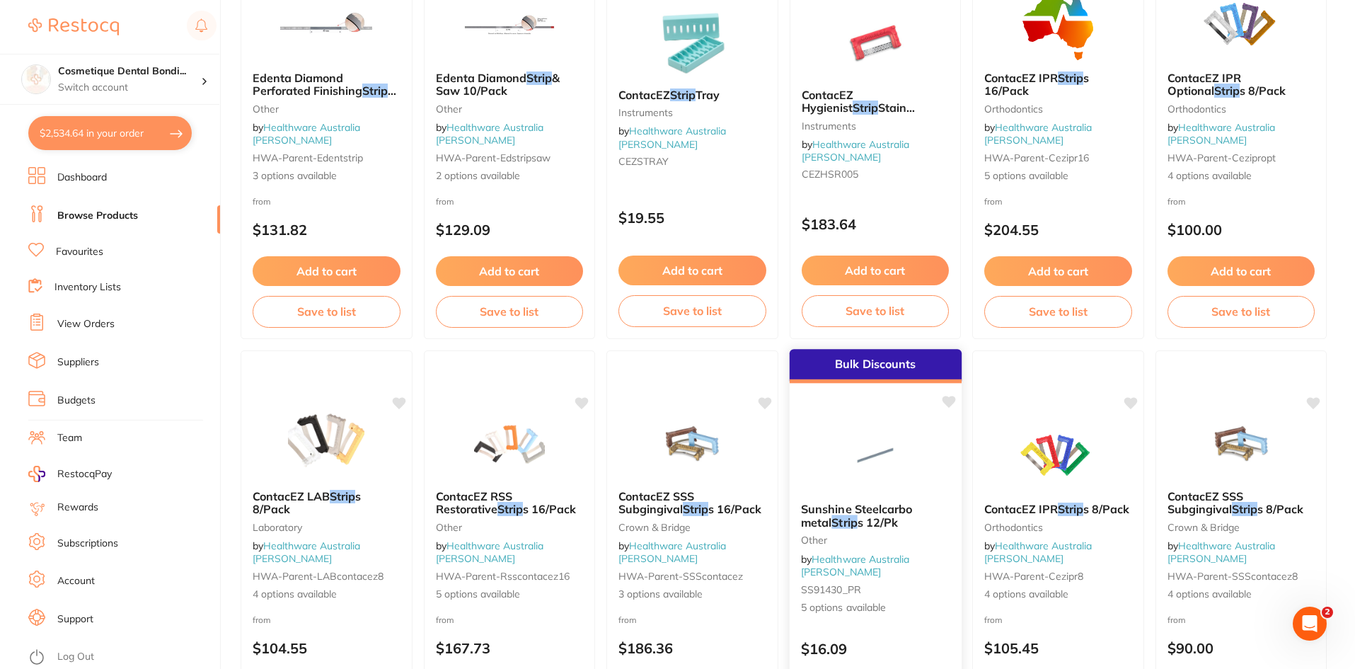
scroll to position [354, 0]
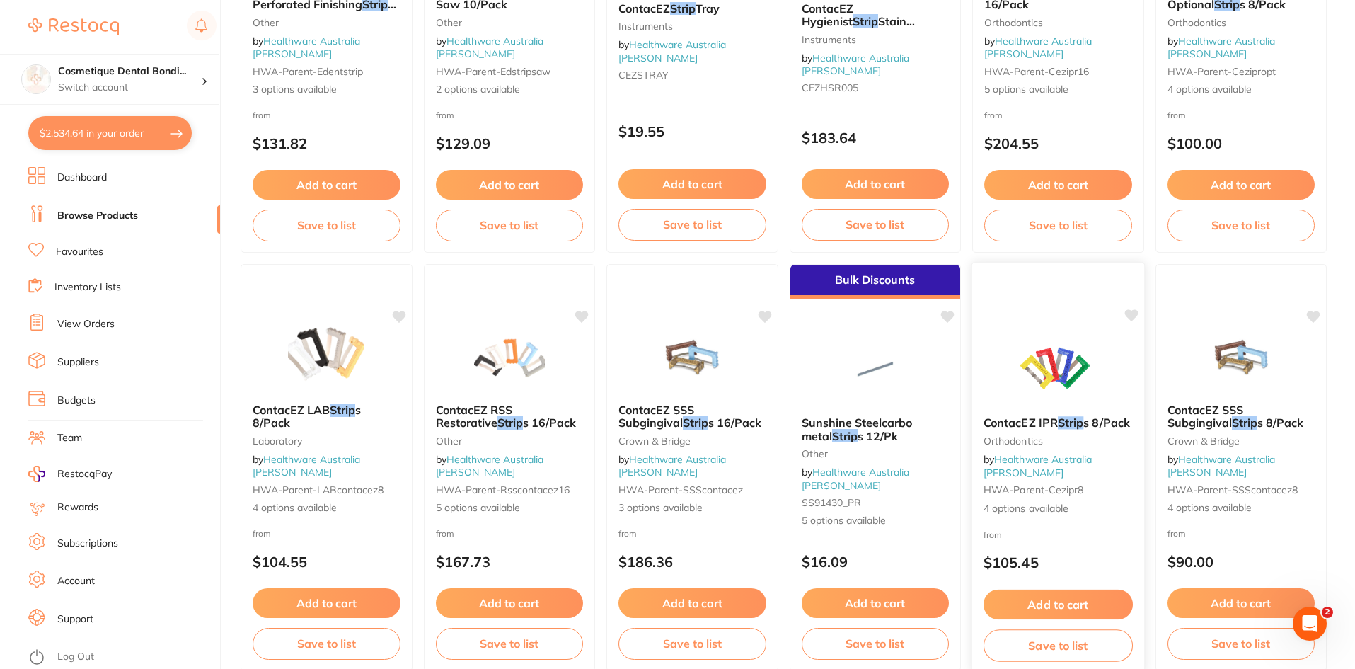
click at [1070, 381] on img at bounding box center [1058, 368] width 93 height 71
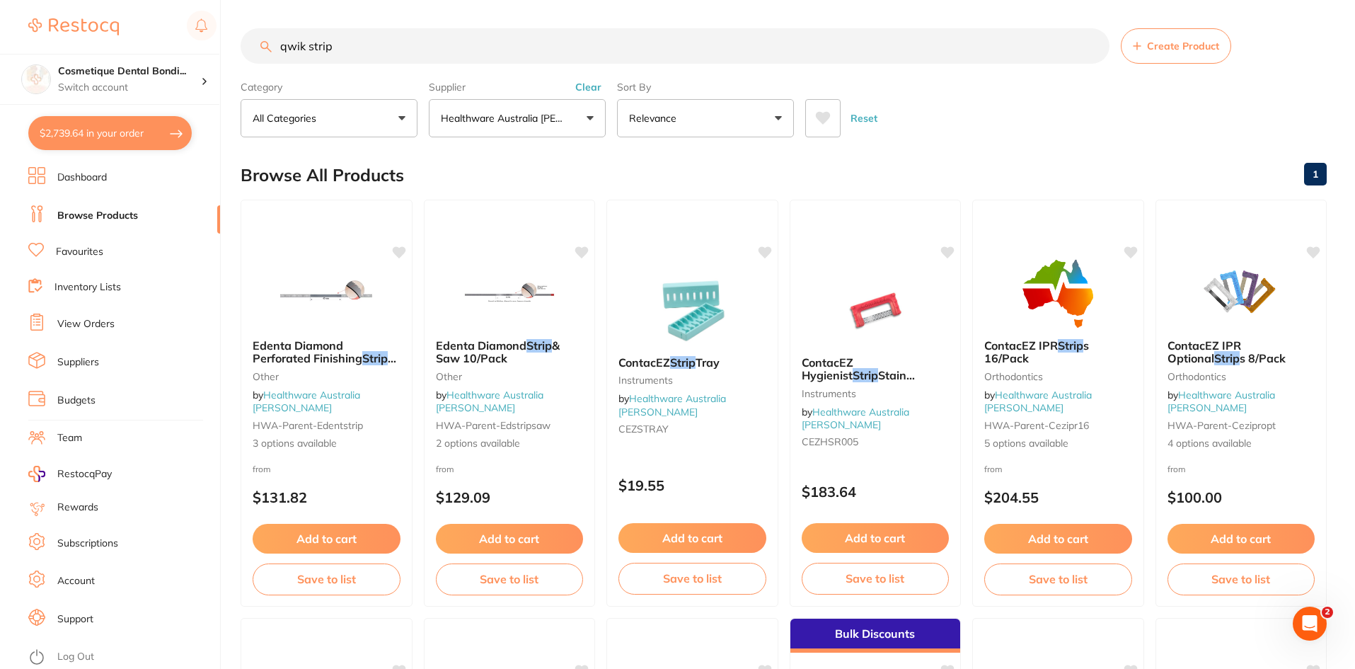
drag, startPoint x: 581, startPoint y: 125, endPoint x: 580, endPoint y: 134, distance: 8.6
click at [581, 125] on button "Healthware Australia [PERSON_NAME]" at bounding box center [517, 118] width 177 height 38
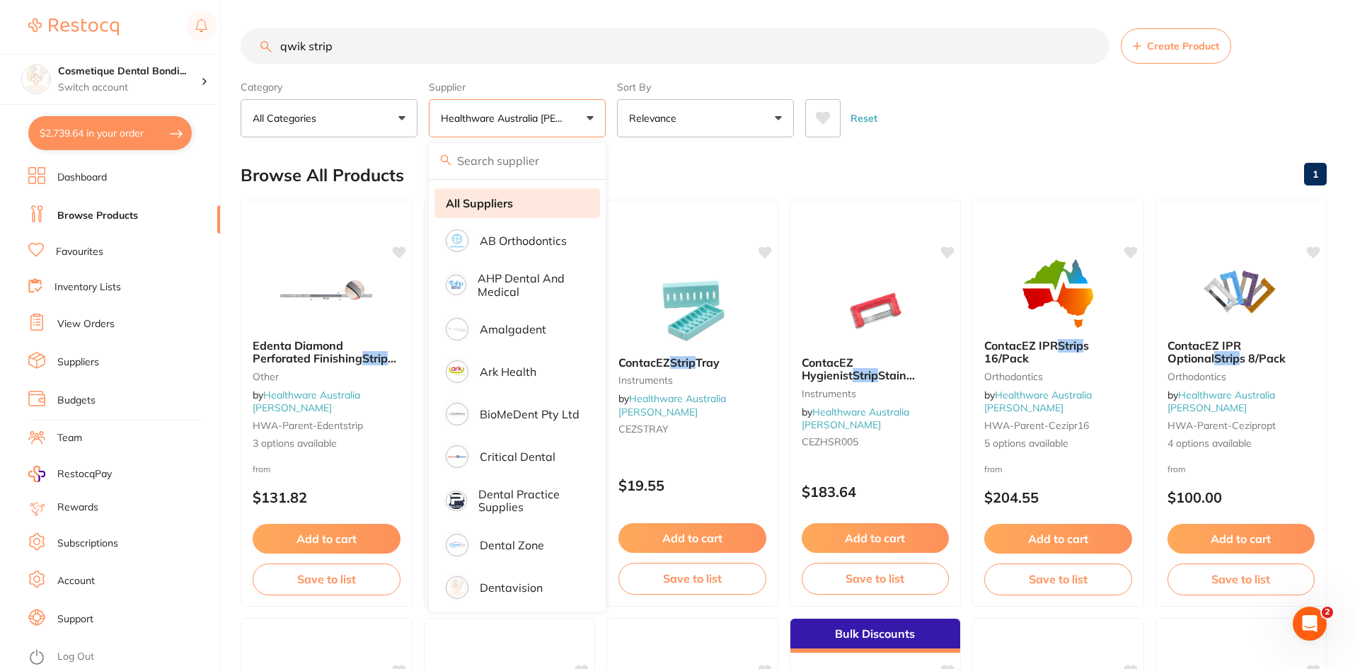
click at [524, 208] on li "All Suppliers" at bounding box center [518, 203] width 166 height 30
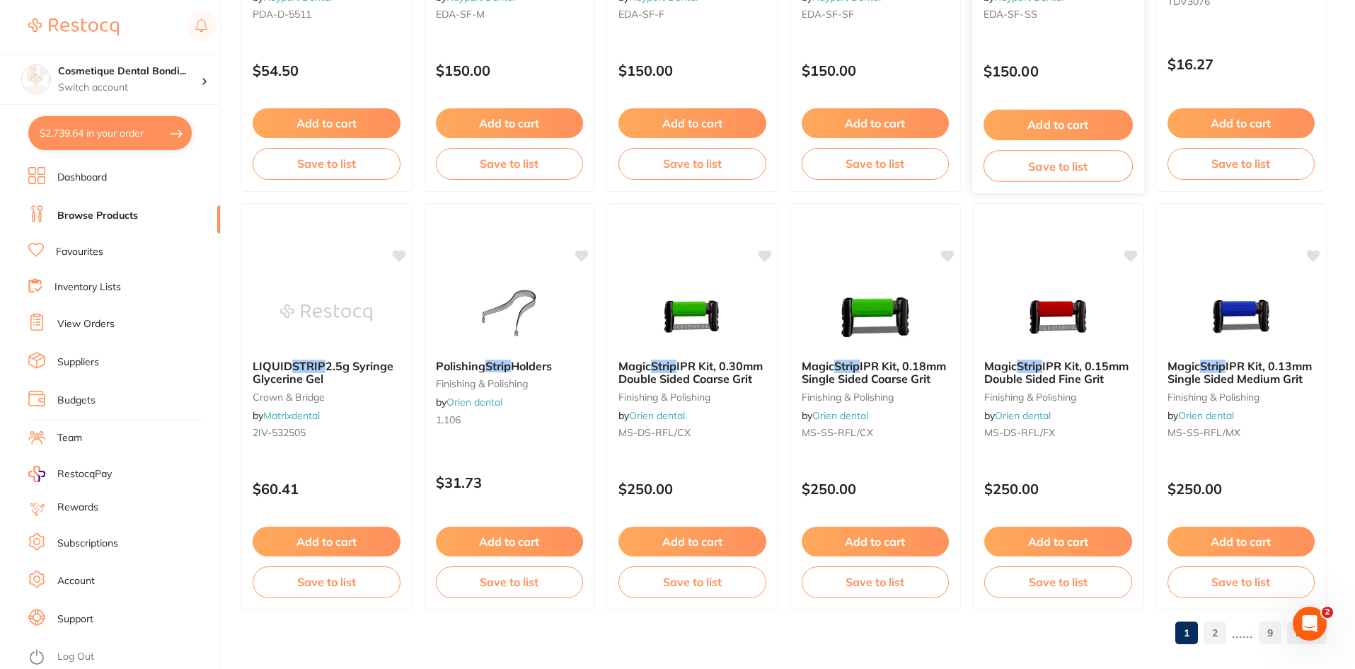
scroll to position [3357, 0]
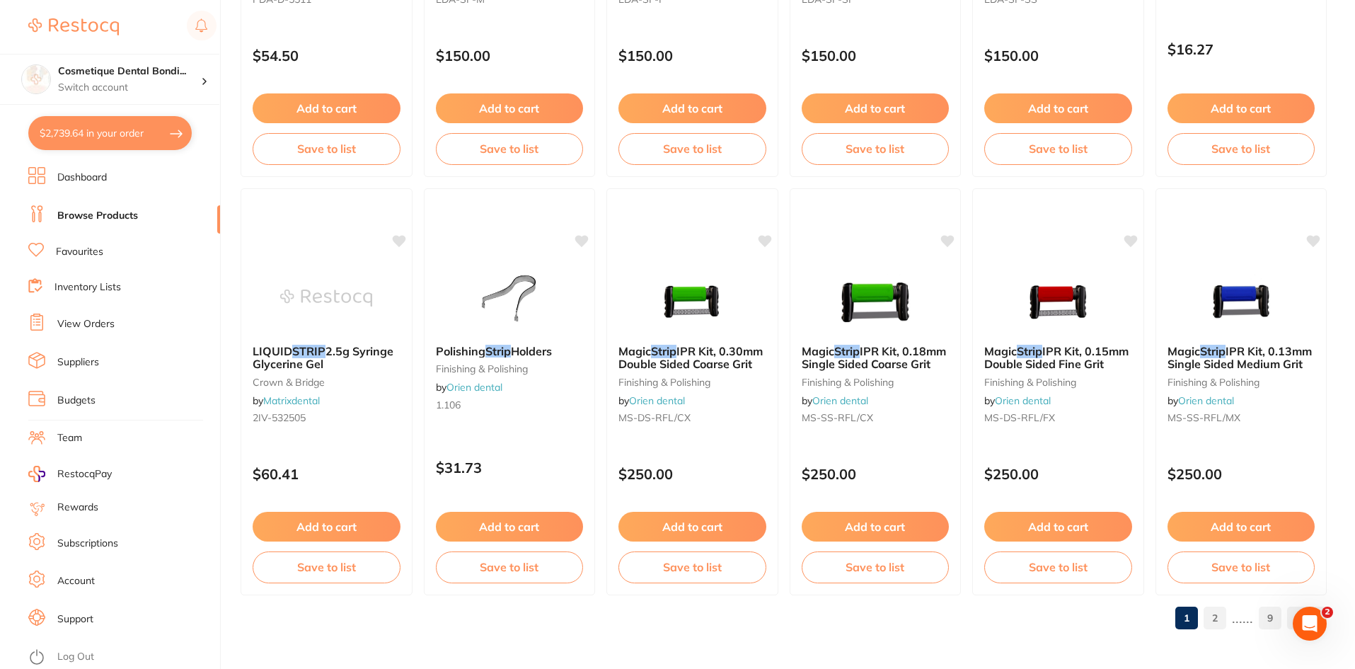
click at [1219, 618] on link "2" at bounding box center [1215, 618] width 23 height 28
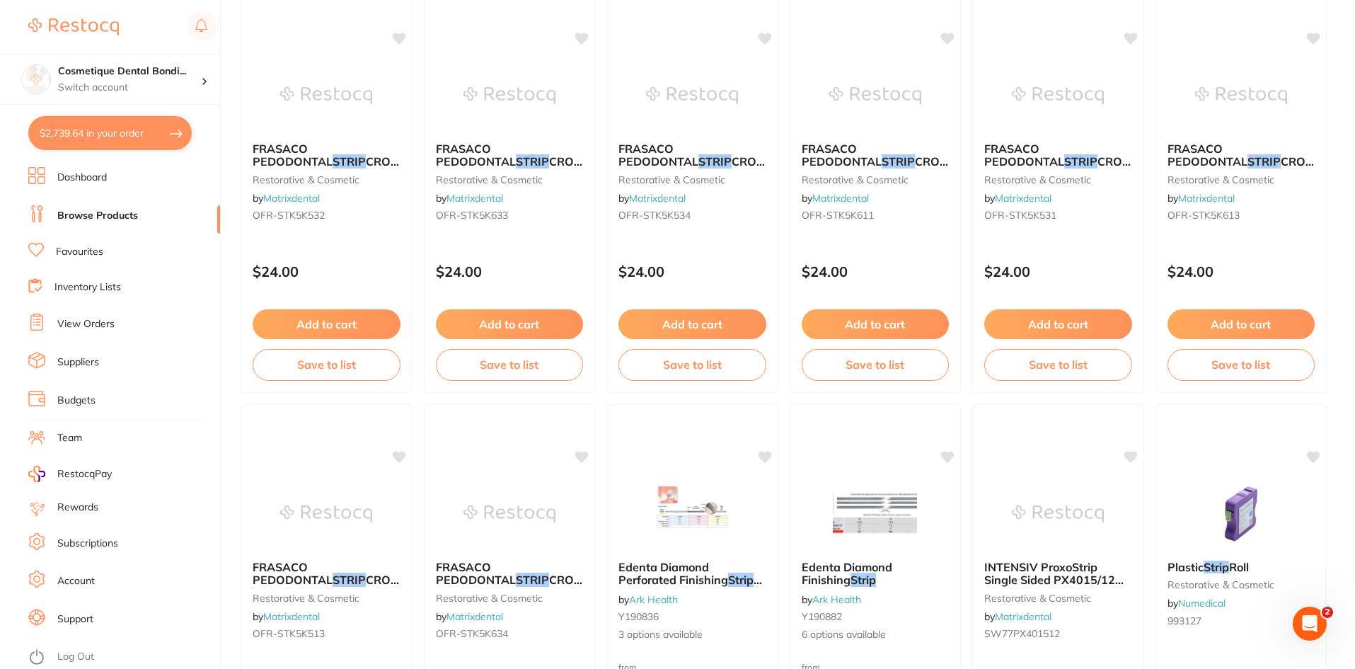
scroll to position [2933, 0]
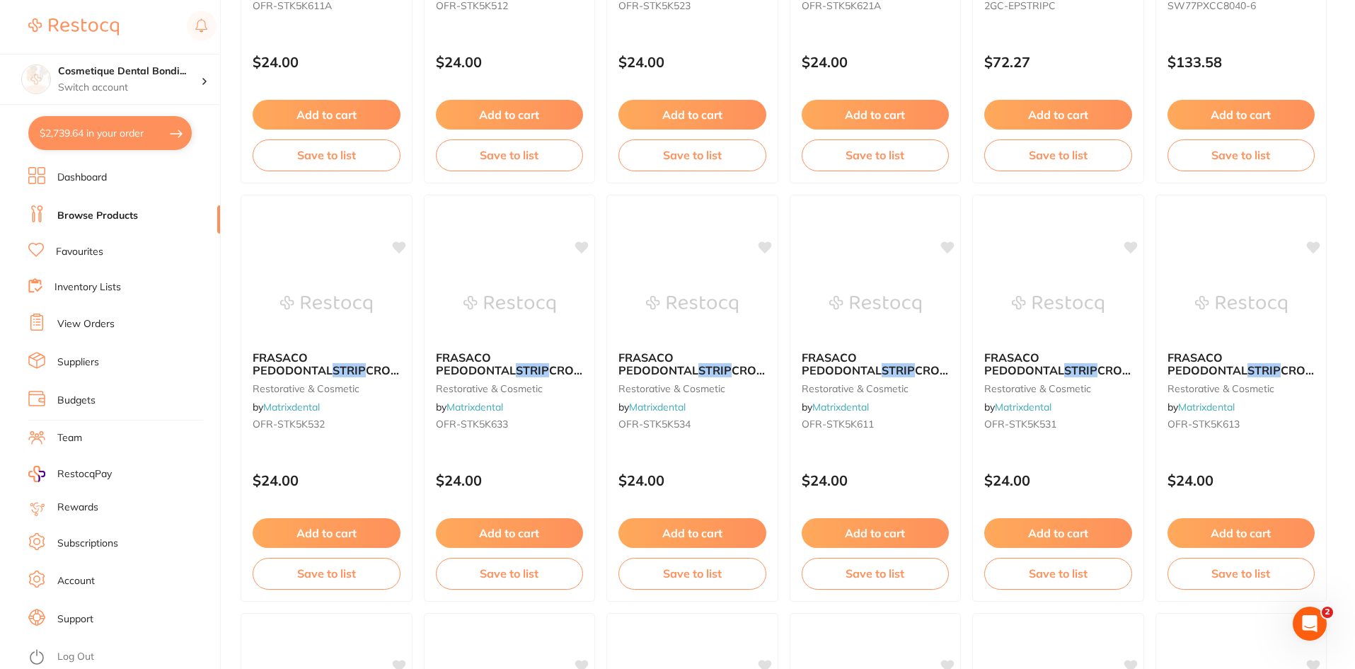
click at [154, 139] on button "$2,739.64 in your order" at bounding box center [109, 133] width 163 height 34
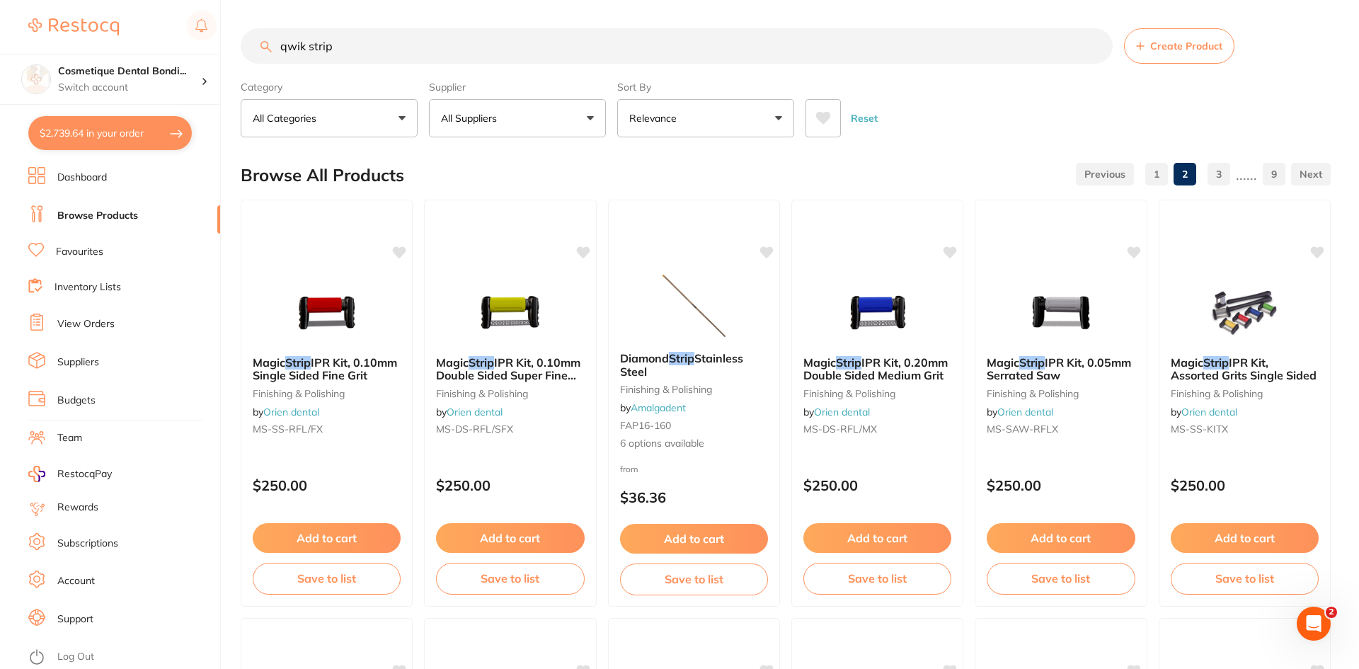
checkbox input "true"
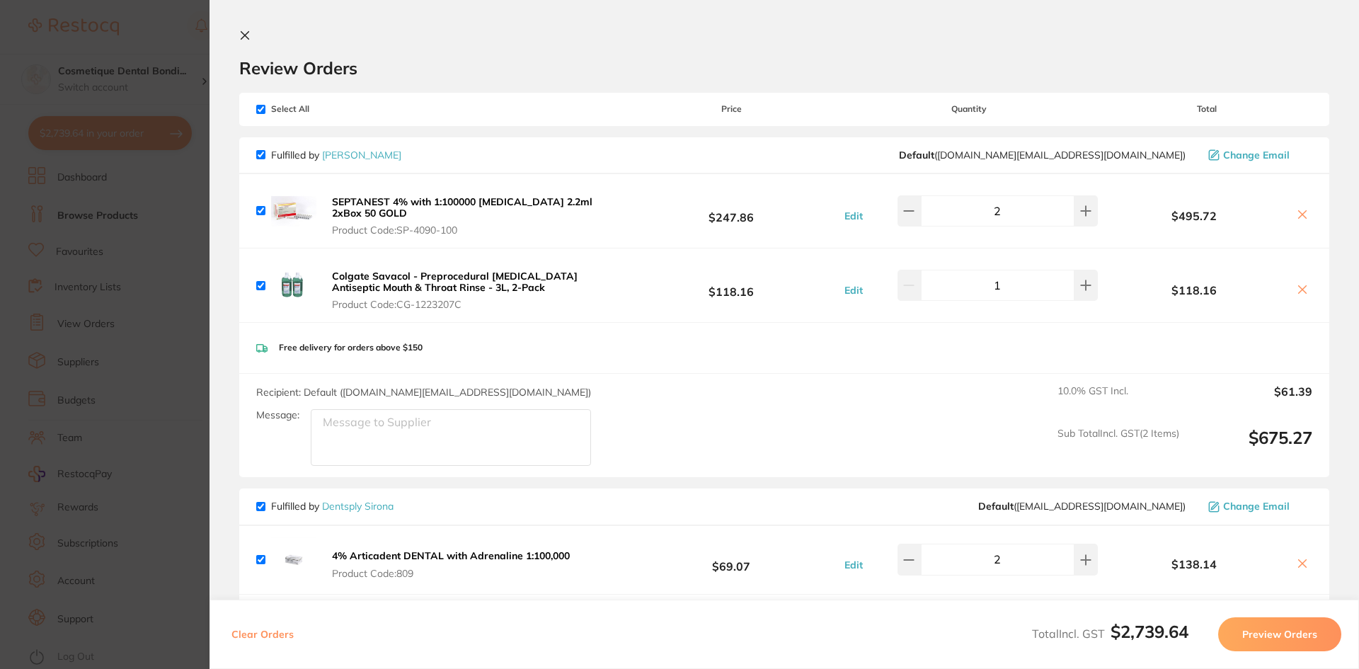
click at [1292, 289] on button at bounding box center [1302, 290] width 20 height 15
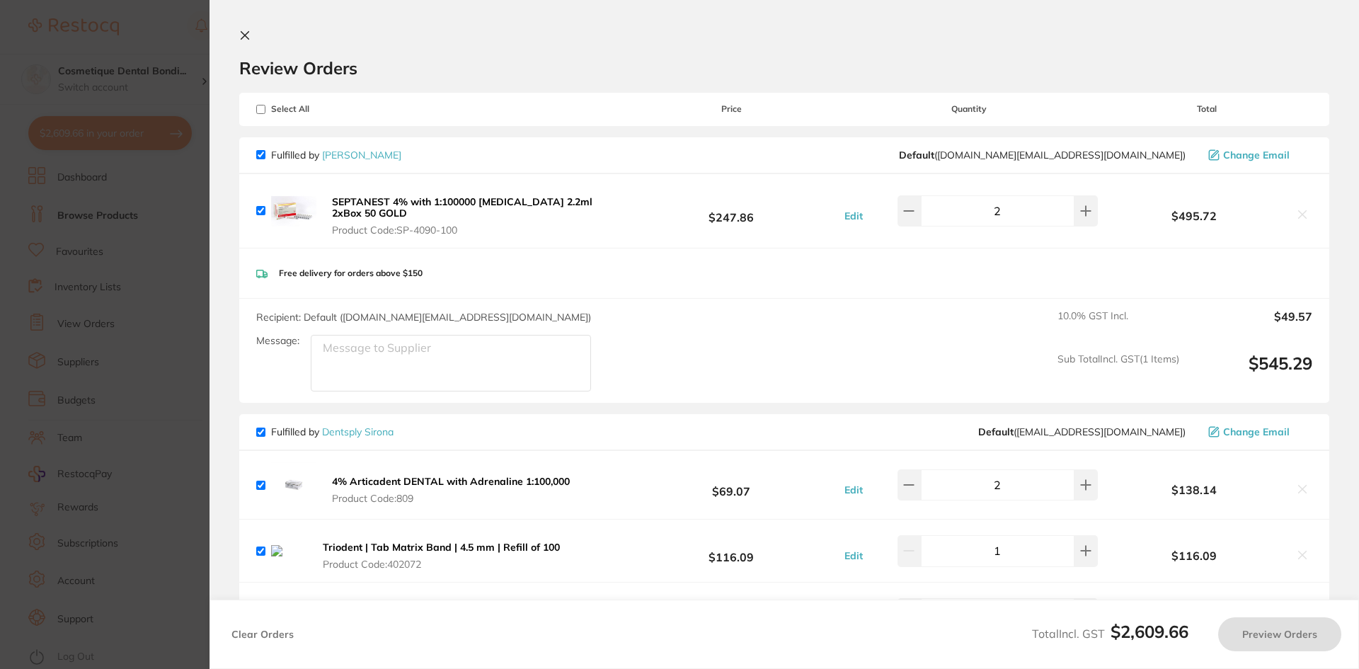
checkbox input "true"
click at [912, 215] on icon at bounding box center [908, 210] width 11 height 11
type input "1"
click at [1075, 33] on div "Review Orders" at bounding box center [784, 54] width 1090 height 49
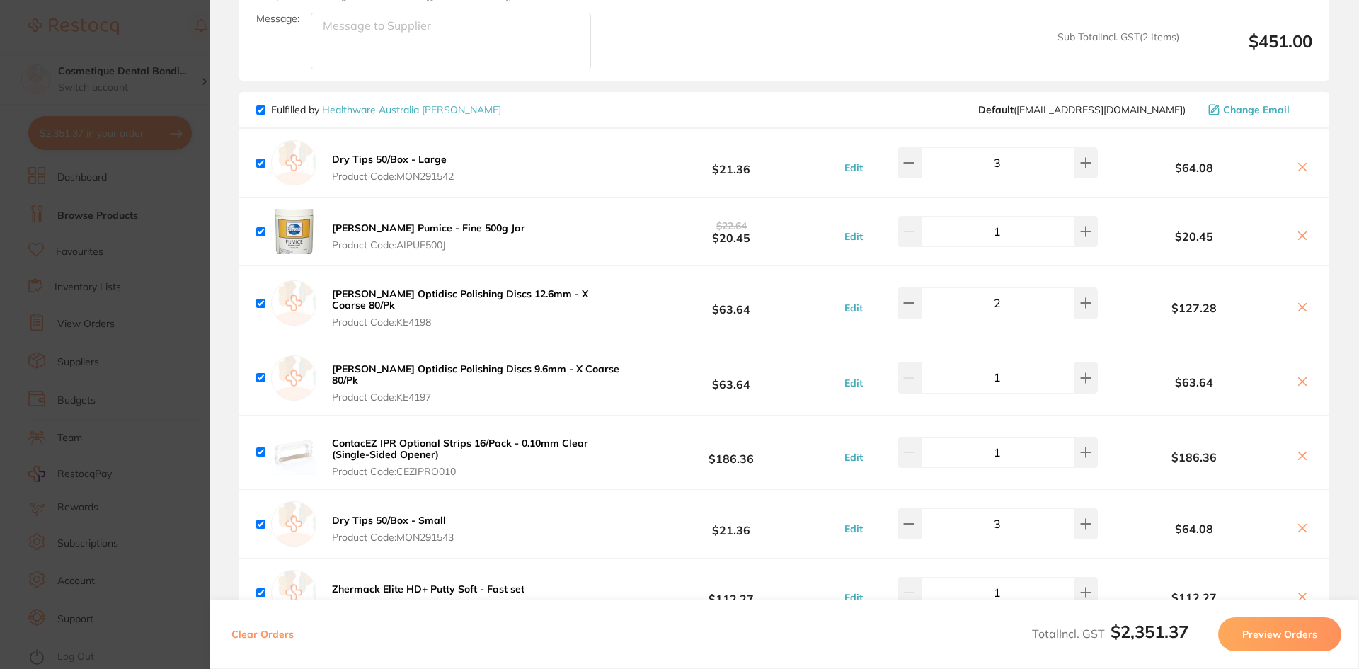
scroll to position [1062, 0]
click at [910, 167] on button at bounding box center [908, 160] width 23 height 31
type input "2"
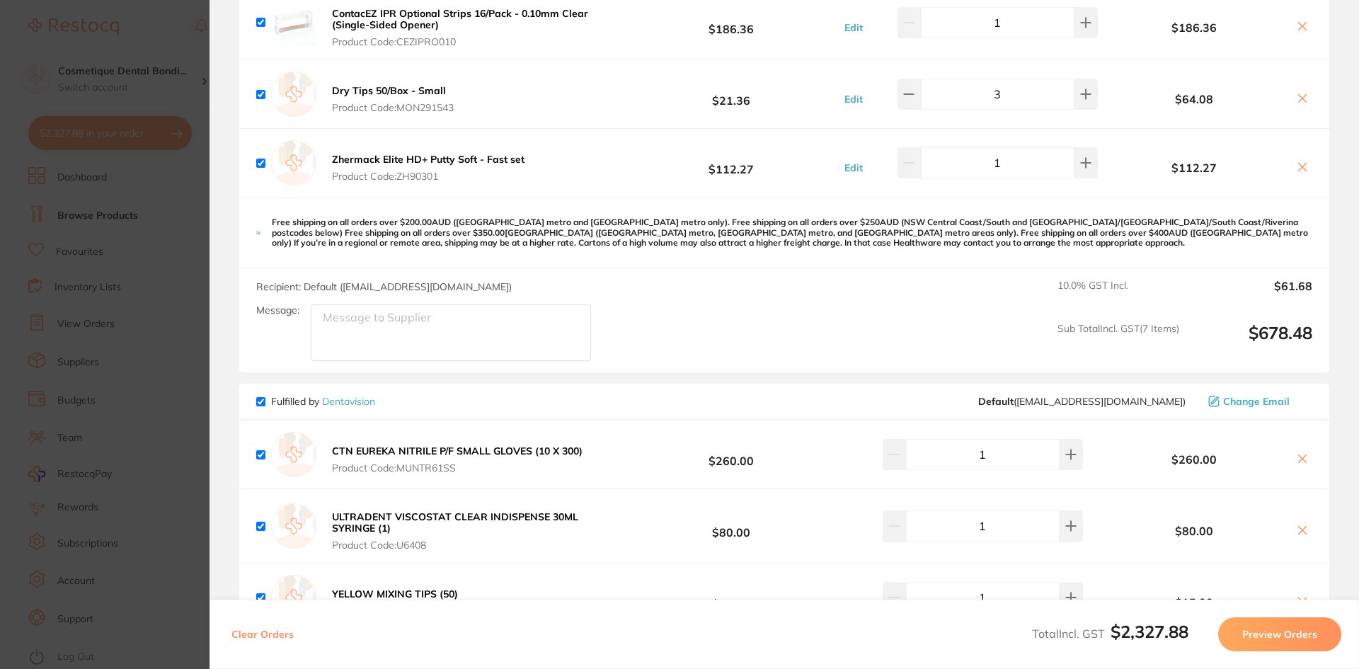
scroll to position [1345, 0]
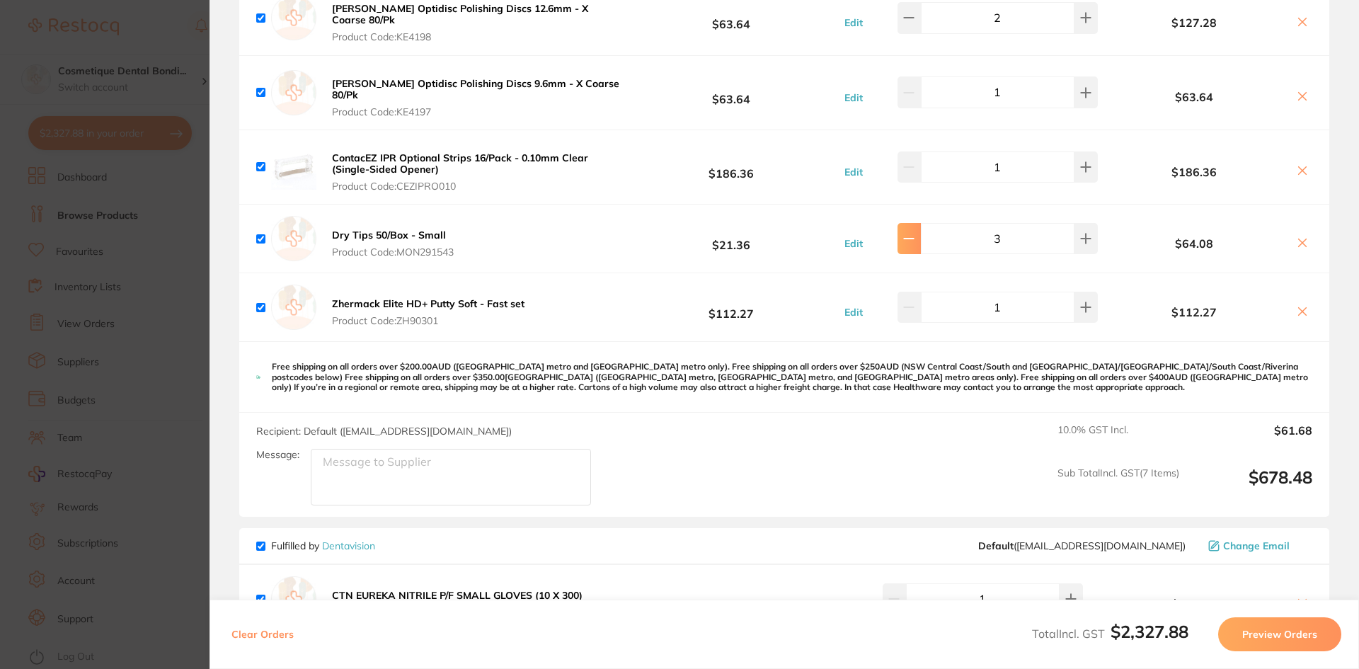
click at [912, 233] on icon at bounding box center [908, 238] width 11 height 11
type input "2"
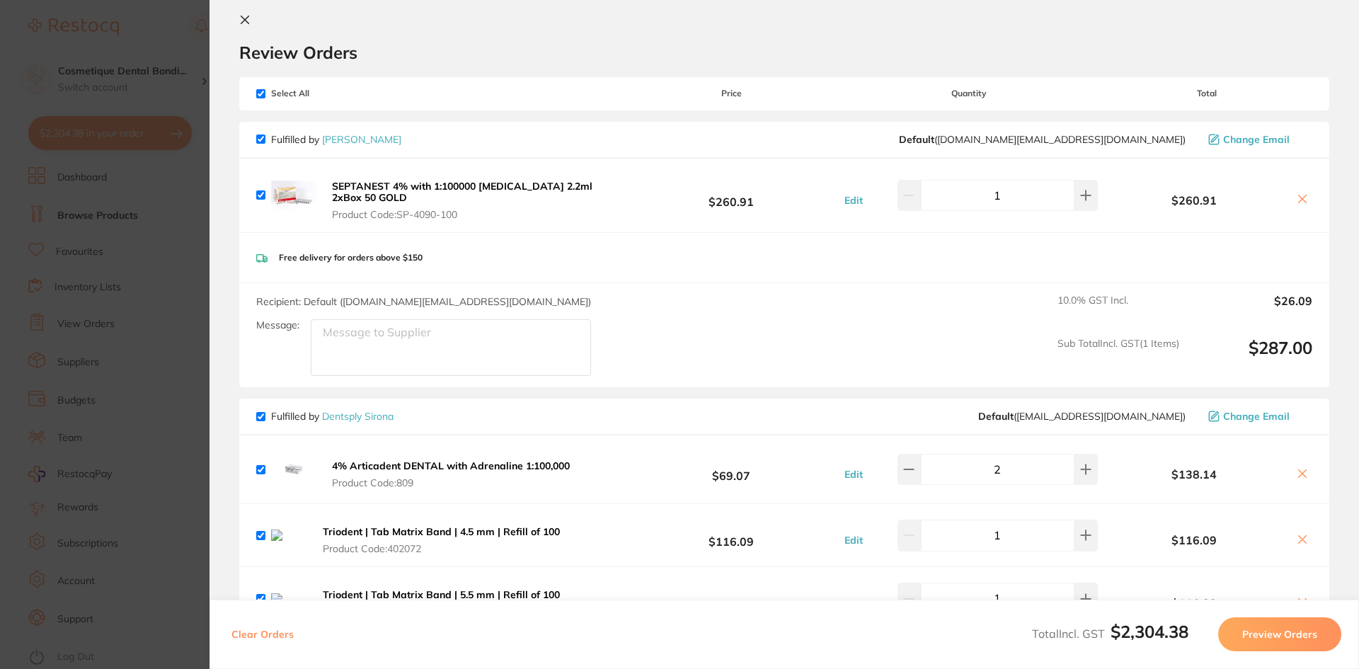
scroll to position [0, 0]
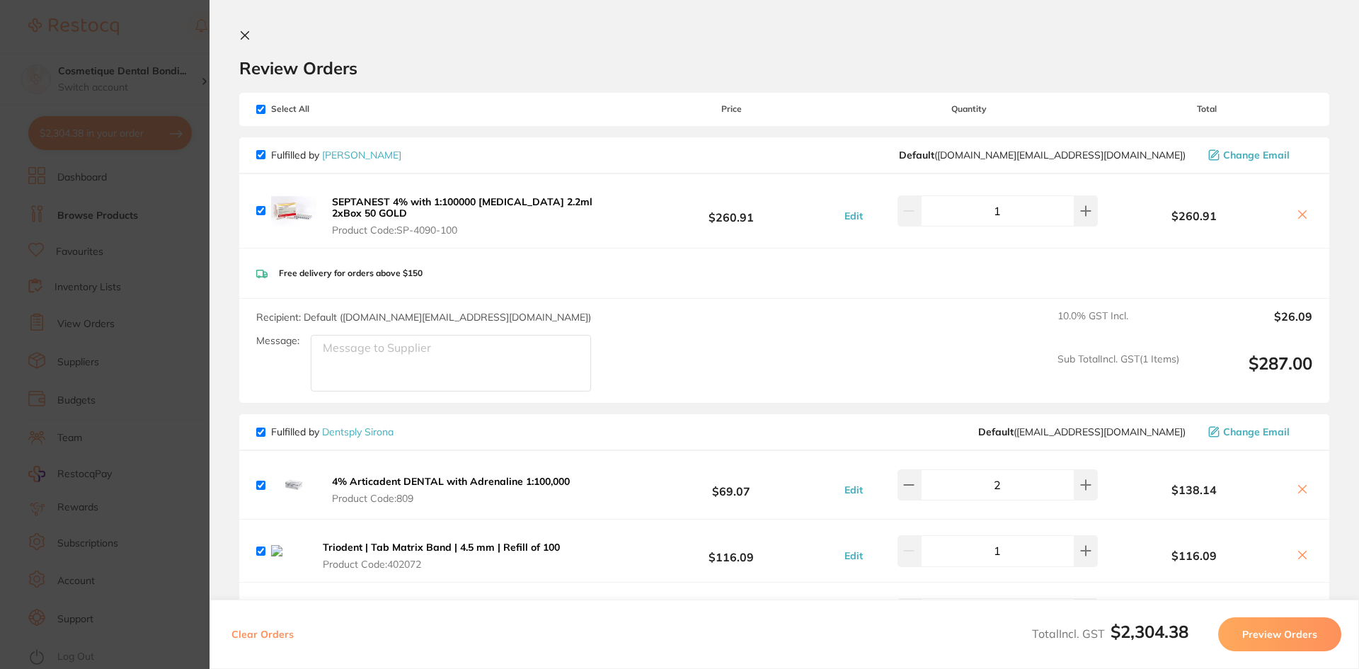
click at [623, 75] on h2 "Review Orders" at bounding box center [784, 67] width 1090 height 21
